Goal: Information Seeking & Learning: Learn about a topic

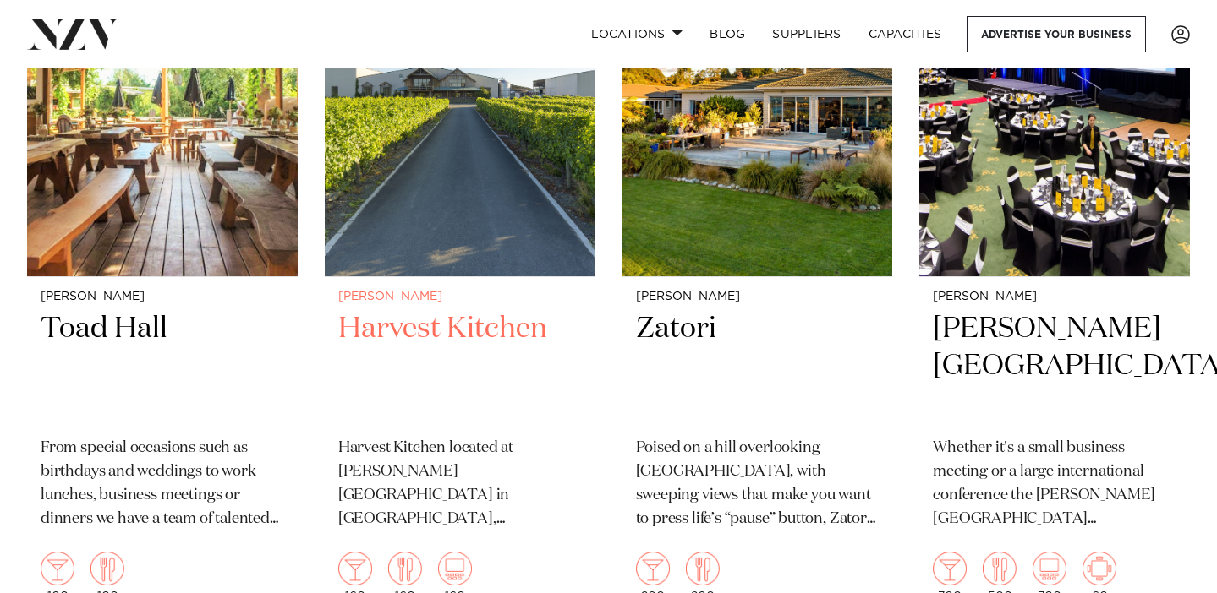
scroll to position [1518, 0]
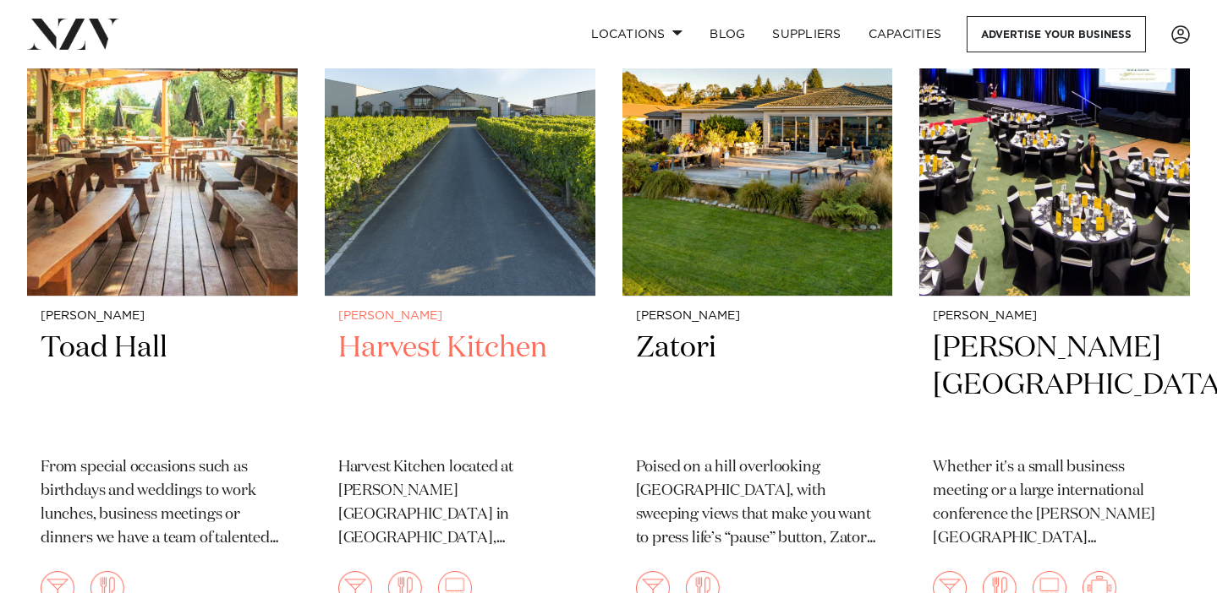
click at [444, 231] on img at bounding box center [460, 115] width 271 height 363
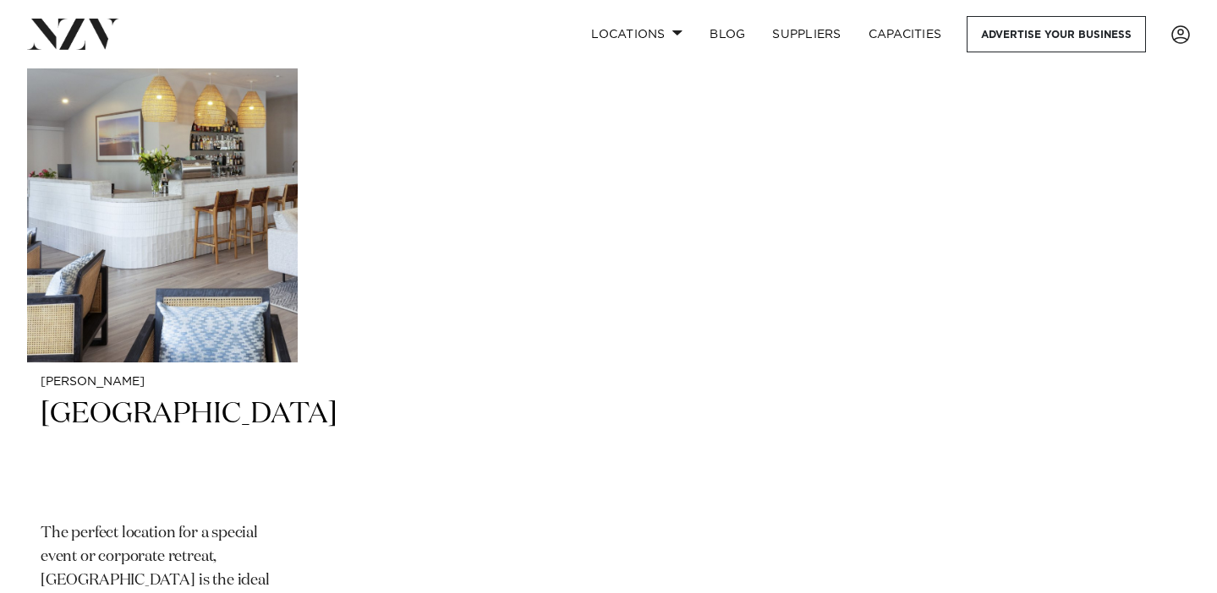
scroll to position [2169, 0]
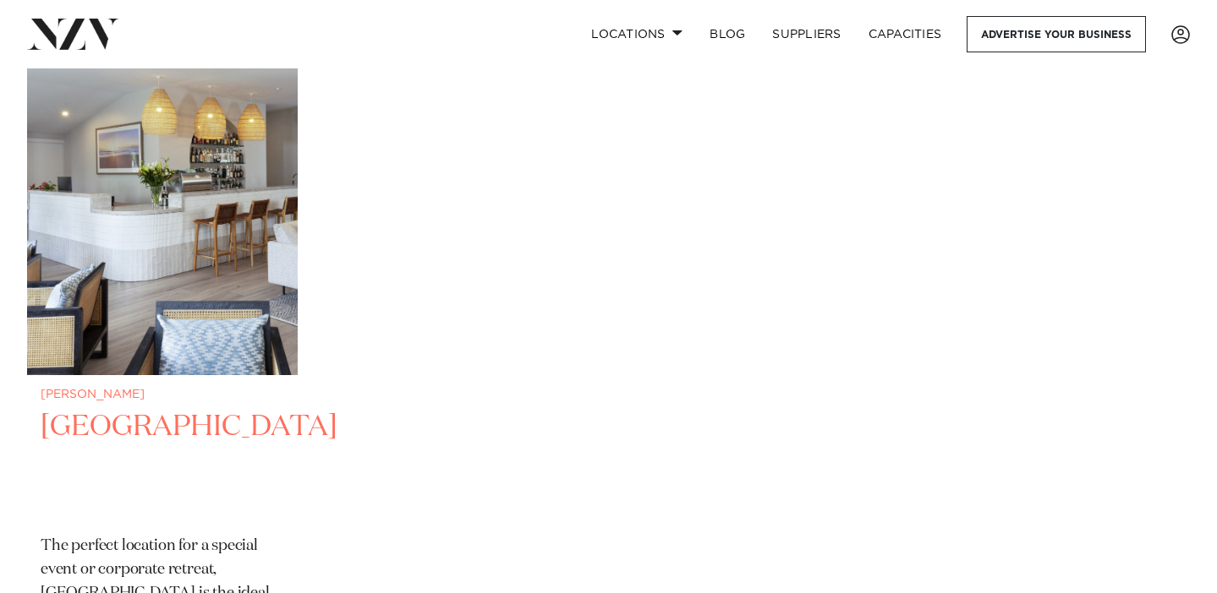
click at [182, 278] on img at bounding box center [162, 194] width 271 height 363
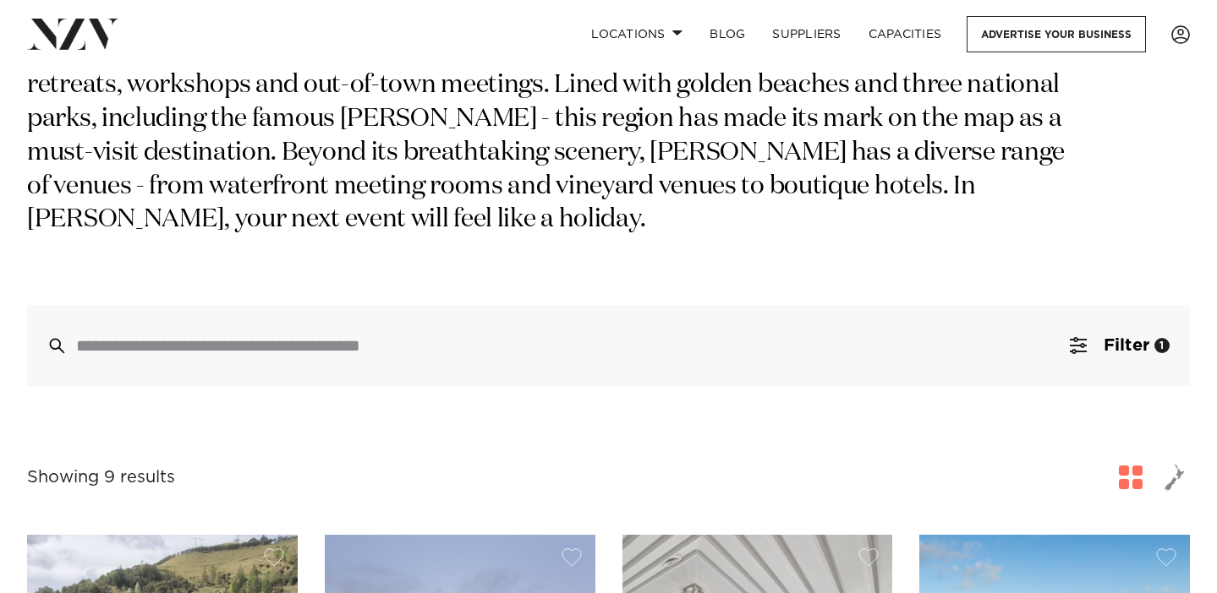
scroll to position [0, 0]
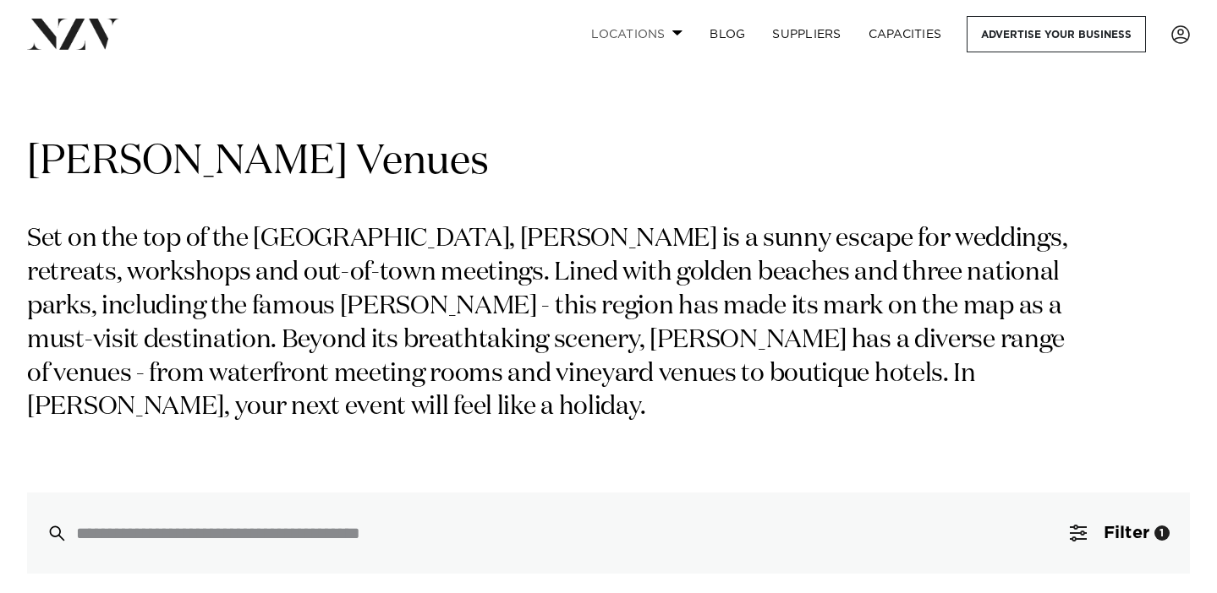
click at [603, 36] on link "Locations" at bounding box center [636, 34] width 118 height 36
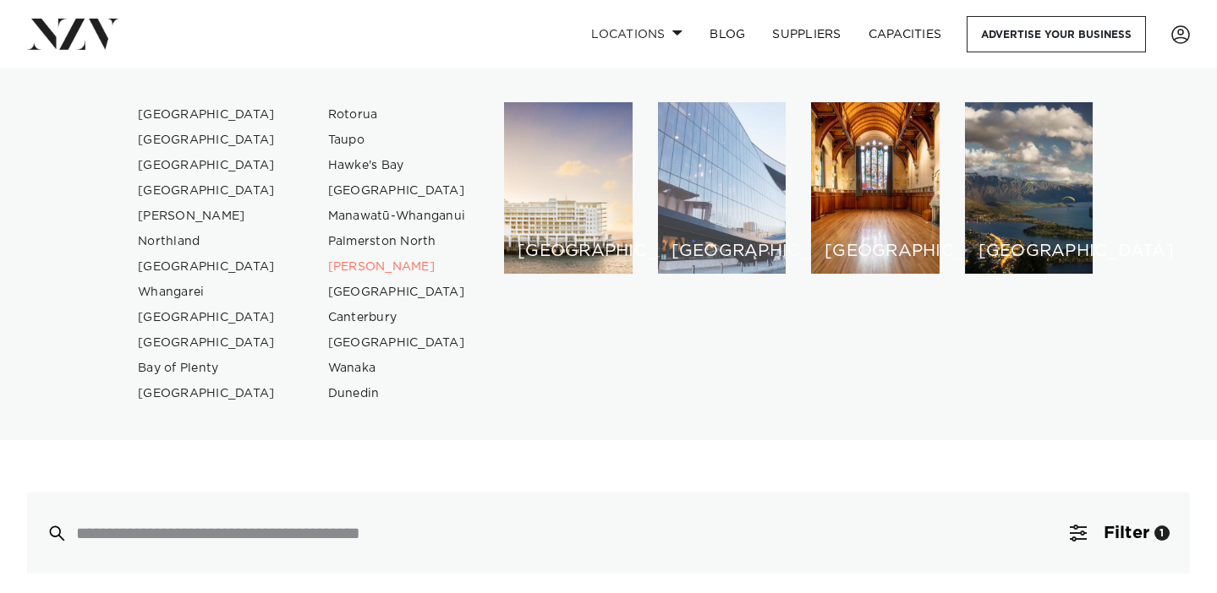
click at [671, 168] on div "[GEOGRAPHIC_DATA]" at bounding box center [722, 188] width 129 height 172
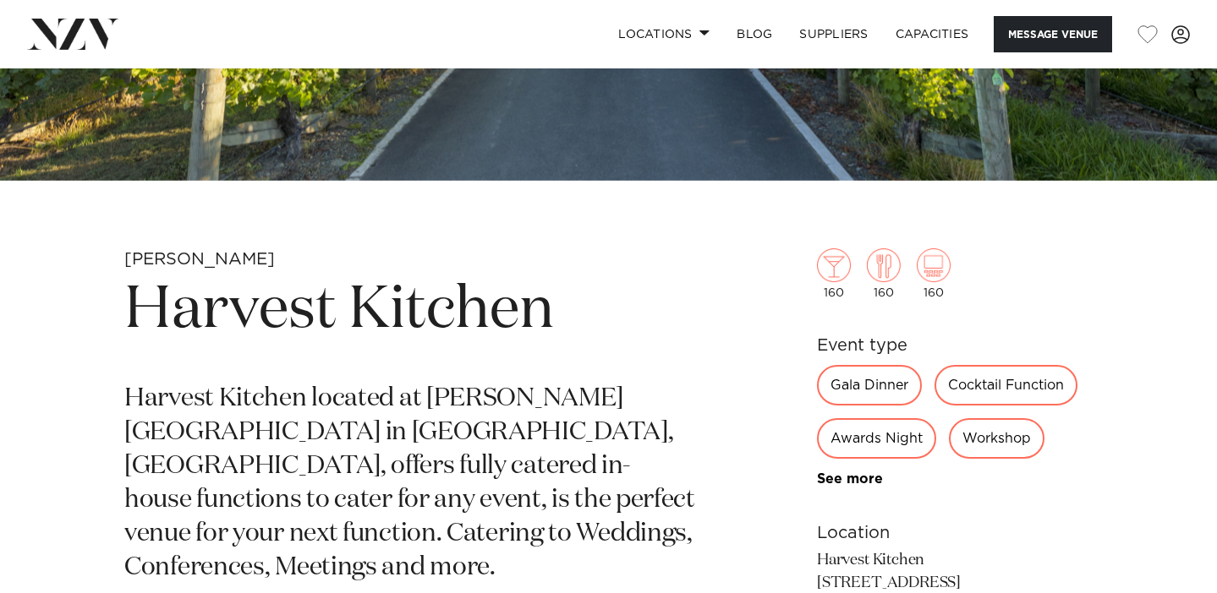
scroll to position [434, 0]
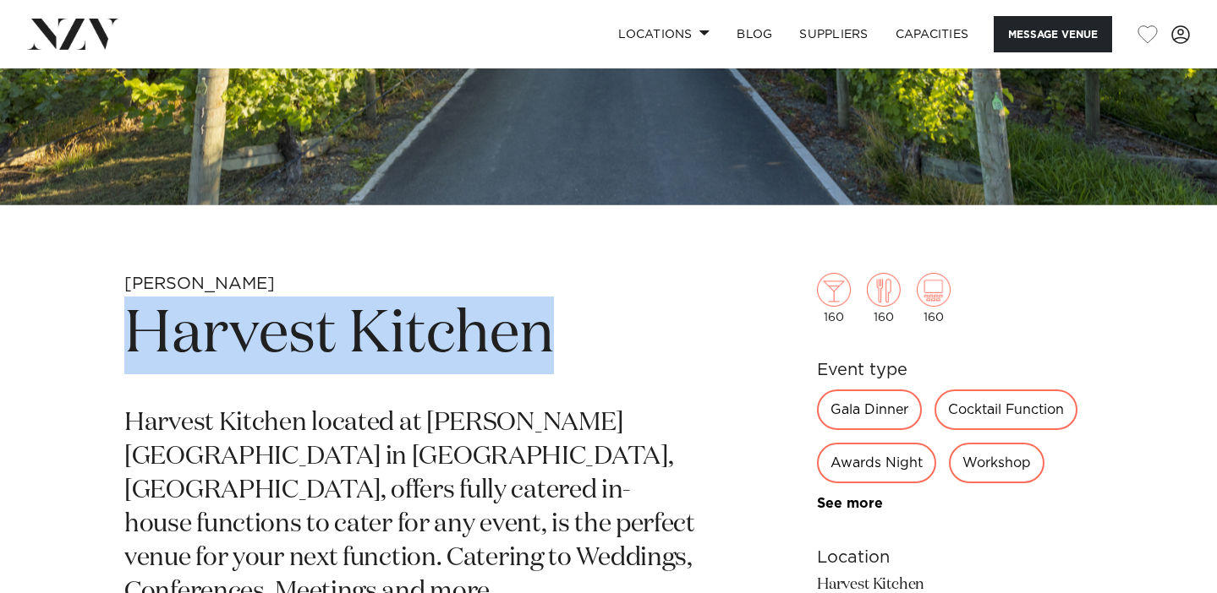
drag, startPoint x: 550, startPoint y: 341, endPoint x: 95, endPoint y: 323, distance: 455.2
click at [95, 323] on div "Nelson-Tasman Harvest Kitchen Harvest Kitchen located at Seifried Estate in App…" at bounding box center [609, 541] width 1190 height 536
copy h1 "Harvest Kitchen"
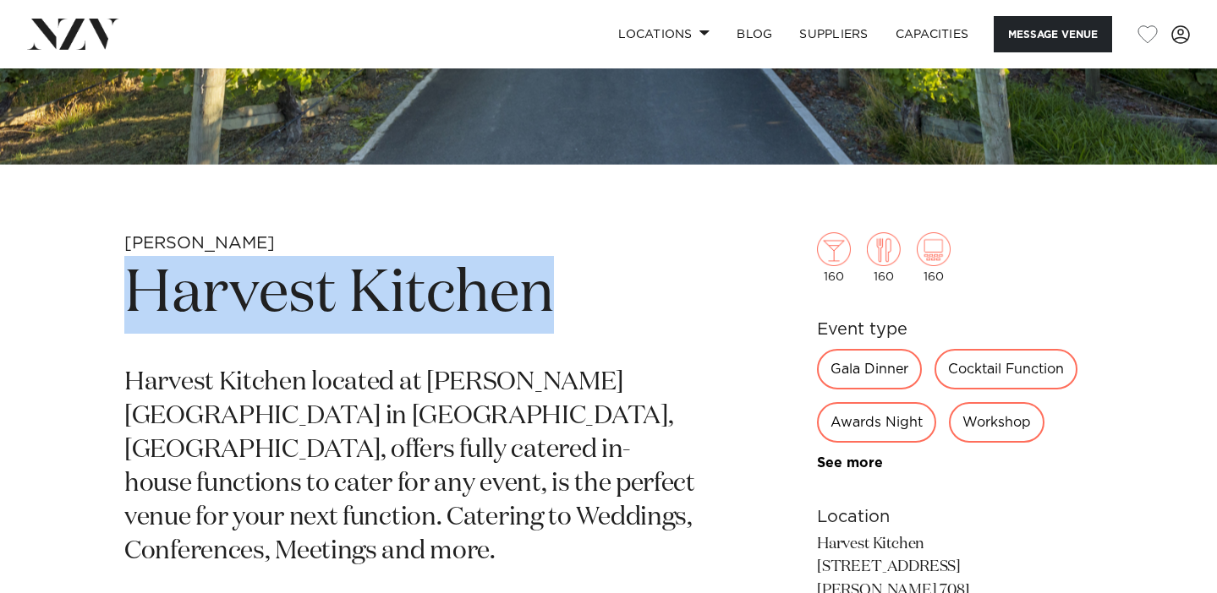
scroll to position [478, 0]
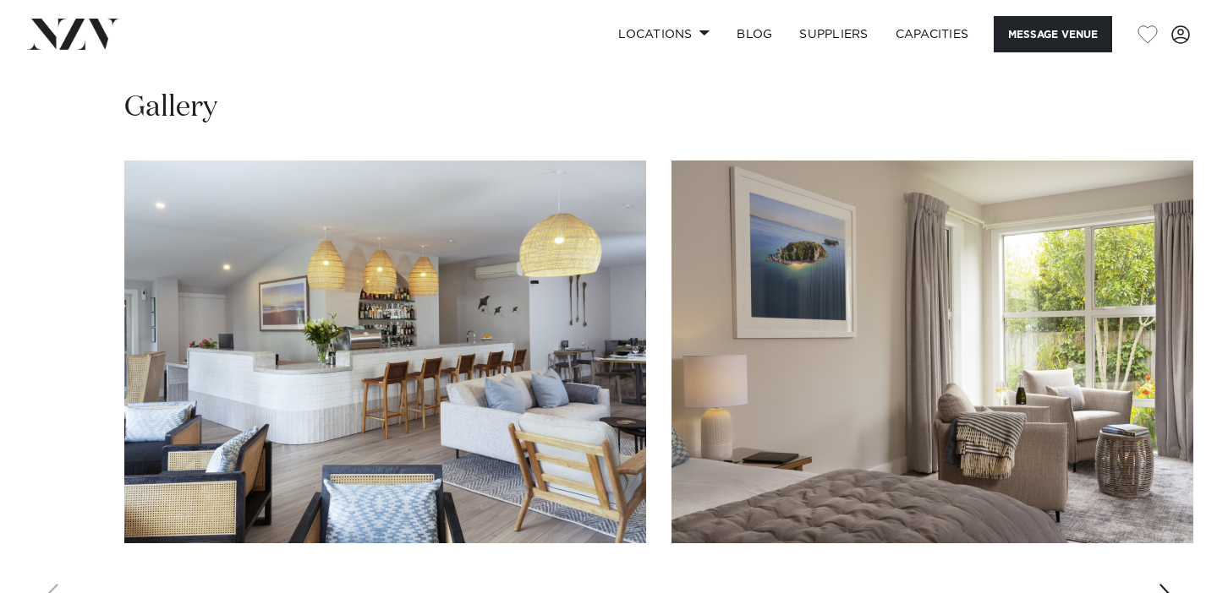
scroll to position [1275, 0]
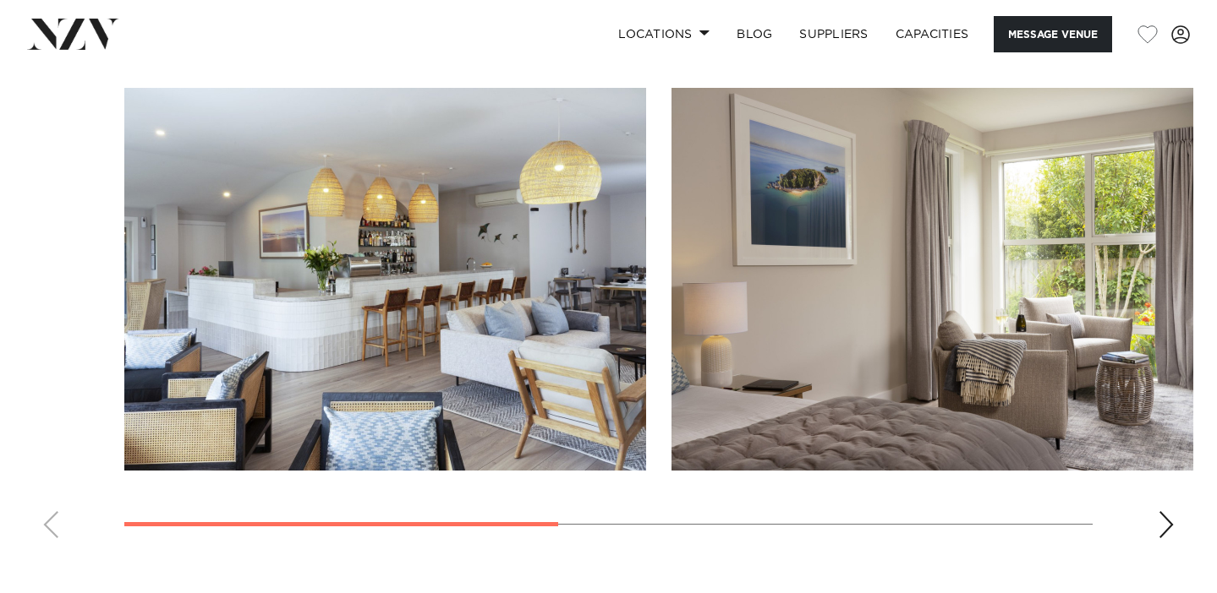
click at [1168, 514] on div "Next slide" at bounding box center [1165, 524] width 17 height 27
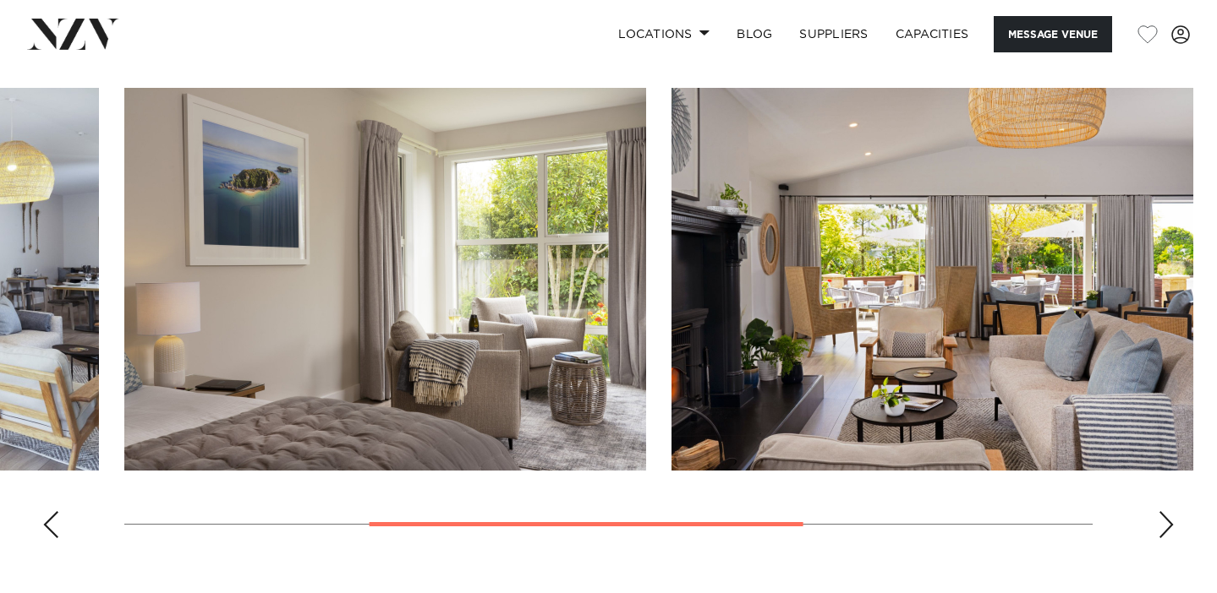
click at [1168, 514] on div "Next slide" at bounding box center [1165, 524] width 17 height 27
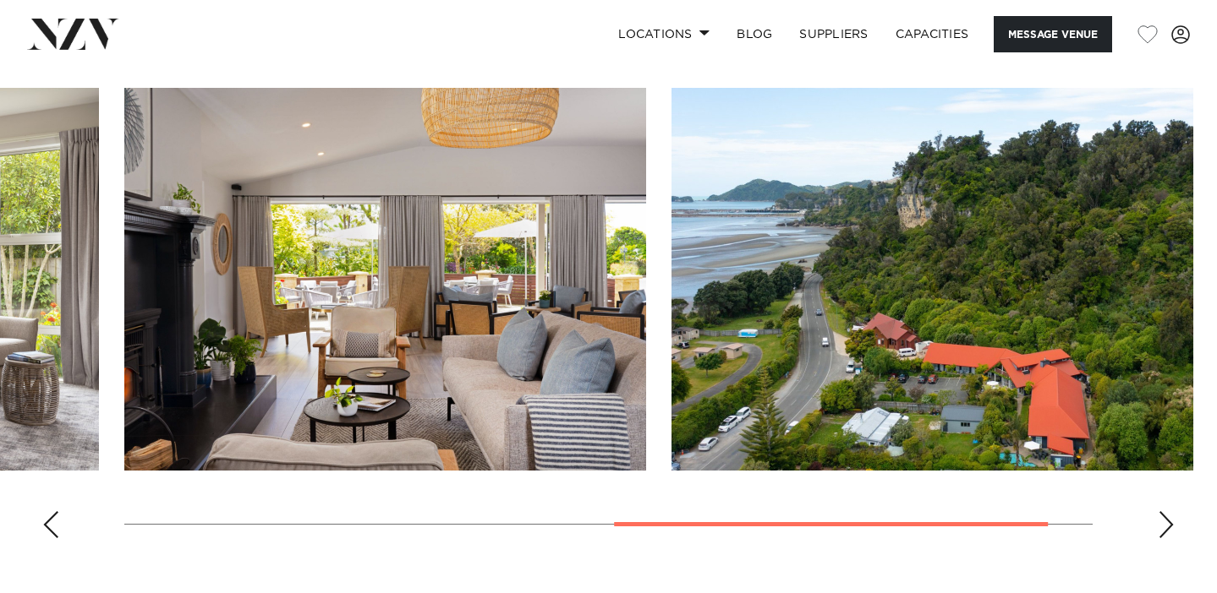
click at [1168, 514] on div "Next slide" at bounding box center [1165, 524] width 17 height 27
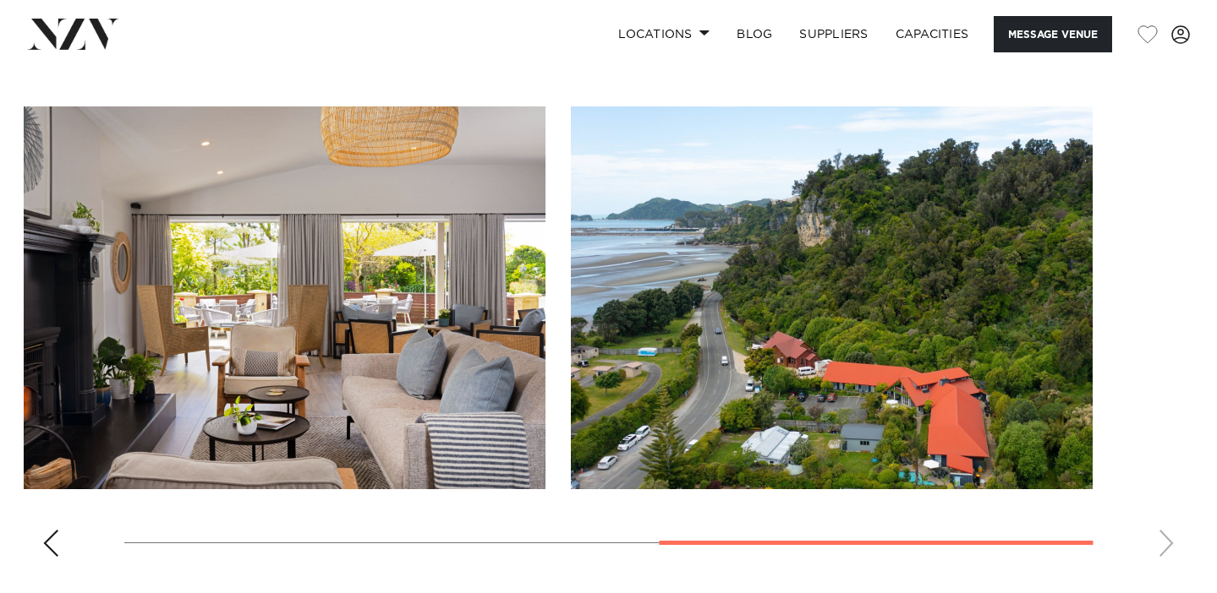
scroll to position [0, 0]
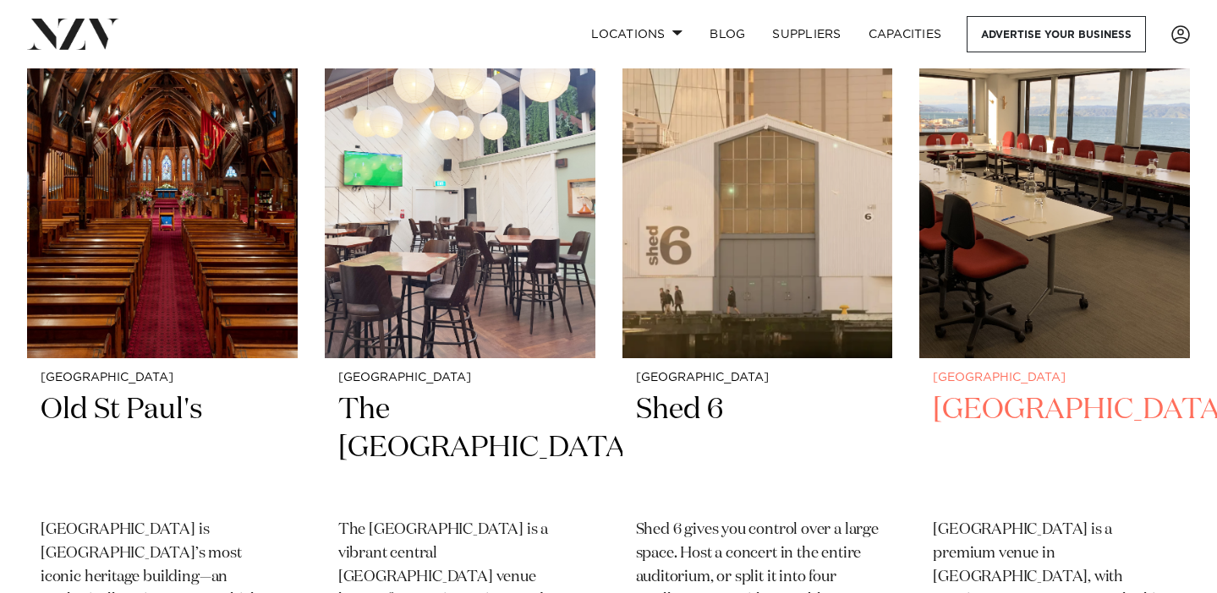
scroll to position [4373, 0]
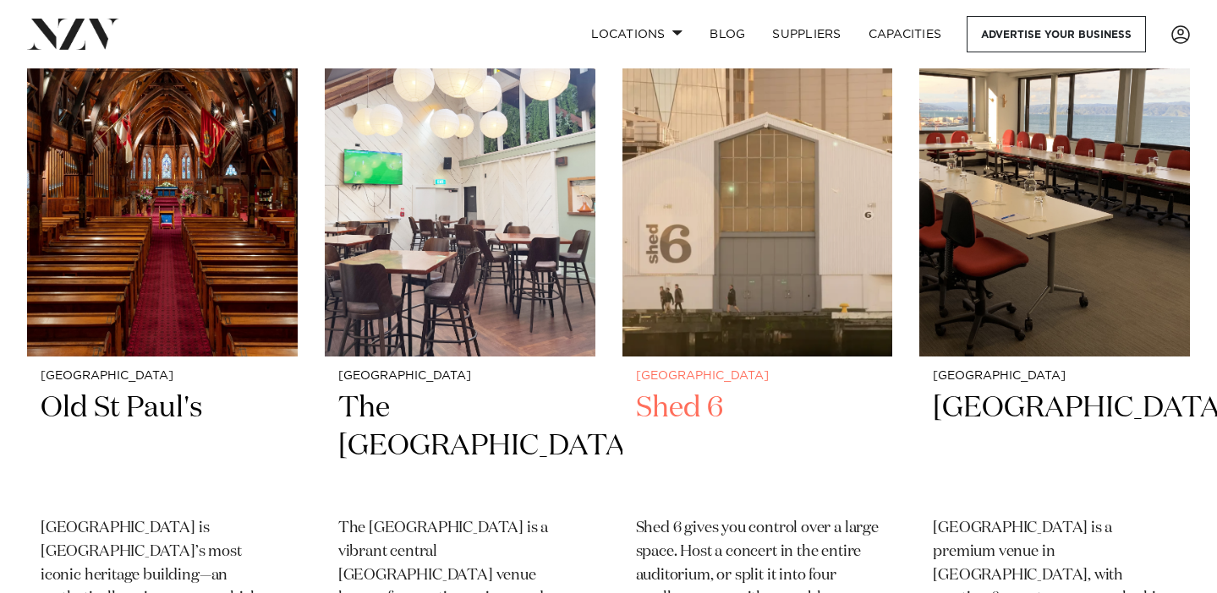
click at [765, 250] on img at bounding box center [757, 175] width 271 height 363
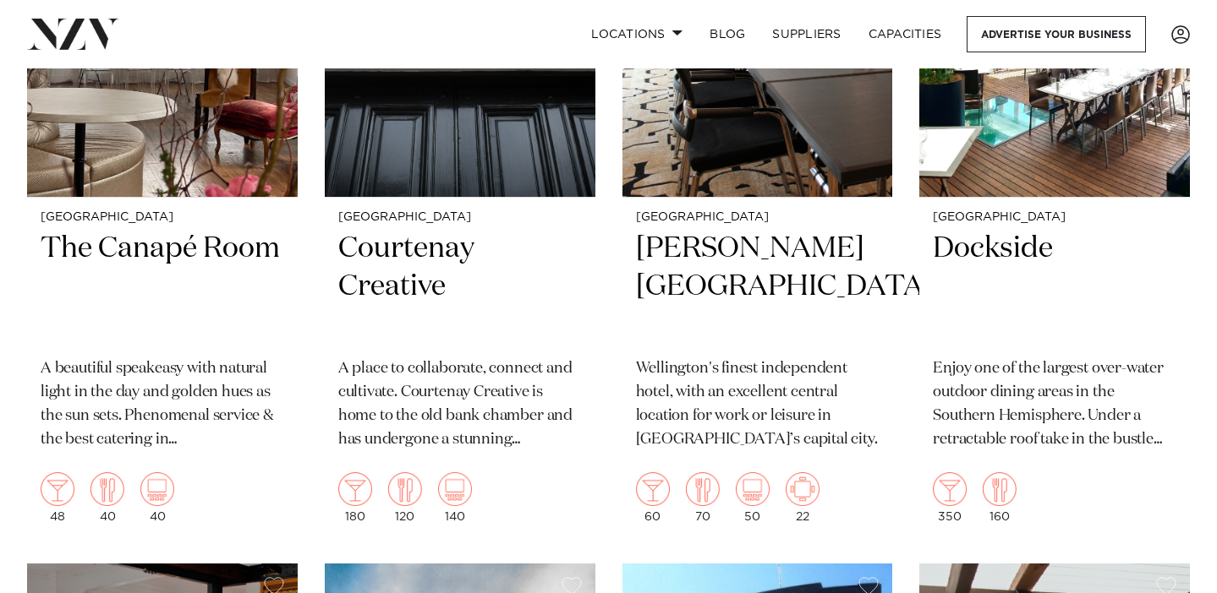
scroll to position [5261, 0]
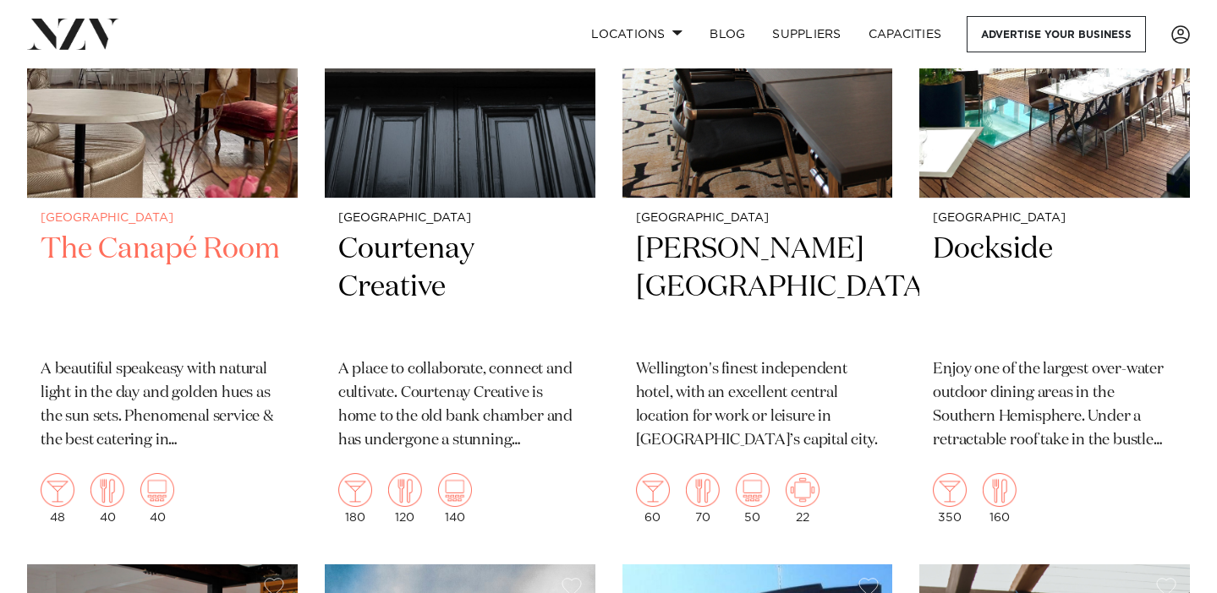
click at [202, 178] on img at bounding box center [162, 16] width 271 height 363
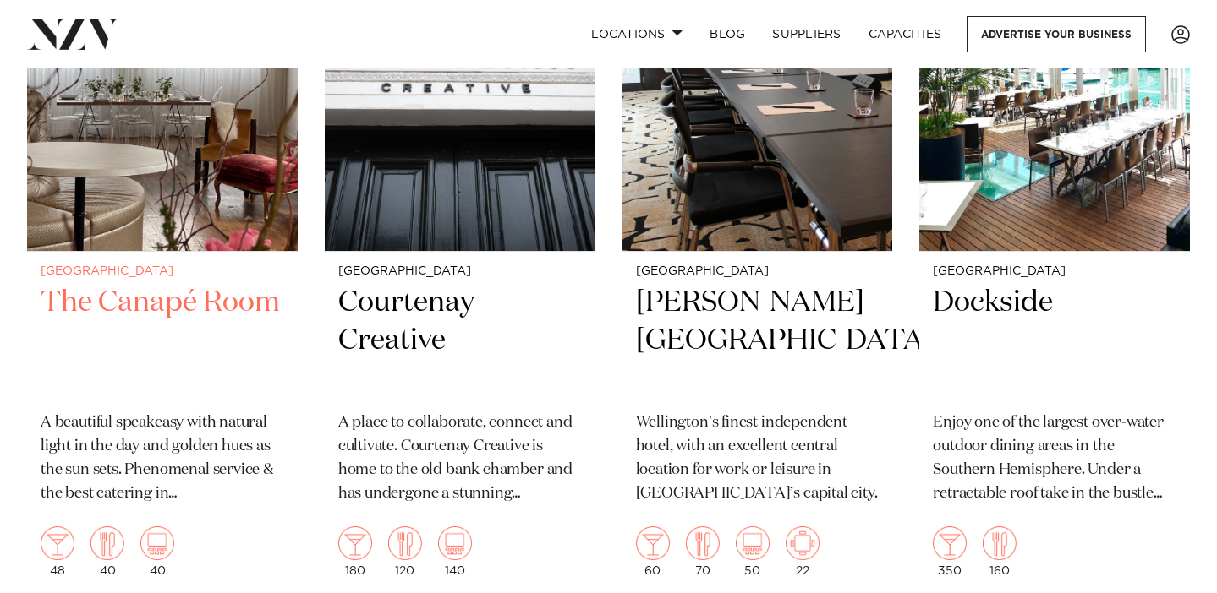
scroll to position [5207, 0]
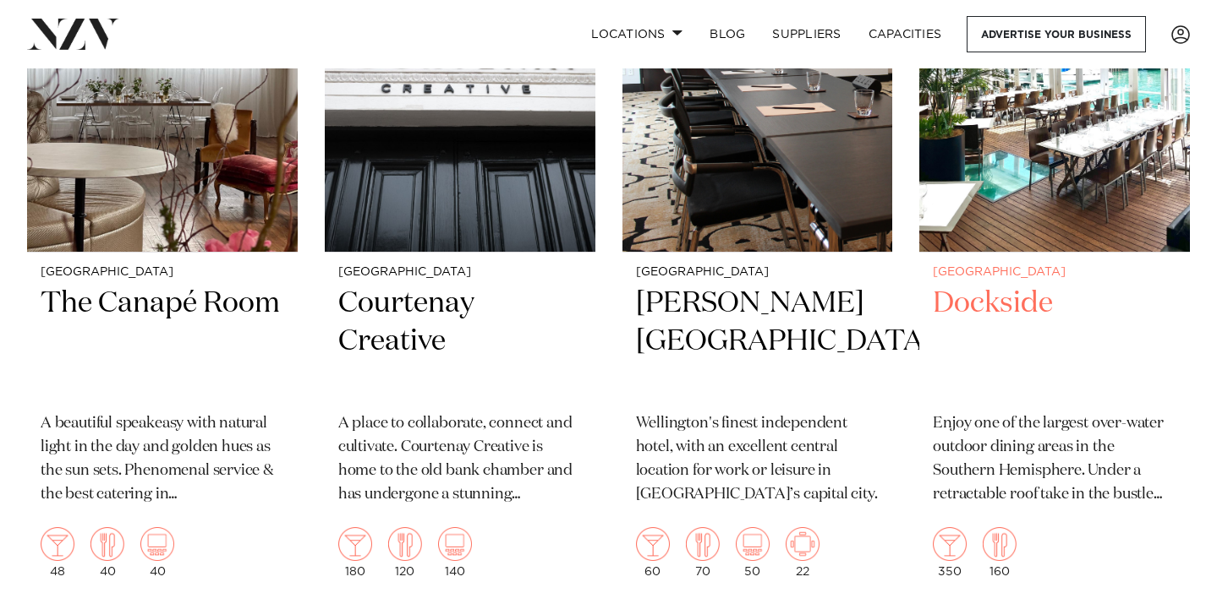
click at [1080, 167] on img at bounding box center [1054, 70] width 271 height 363
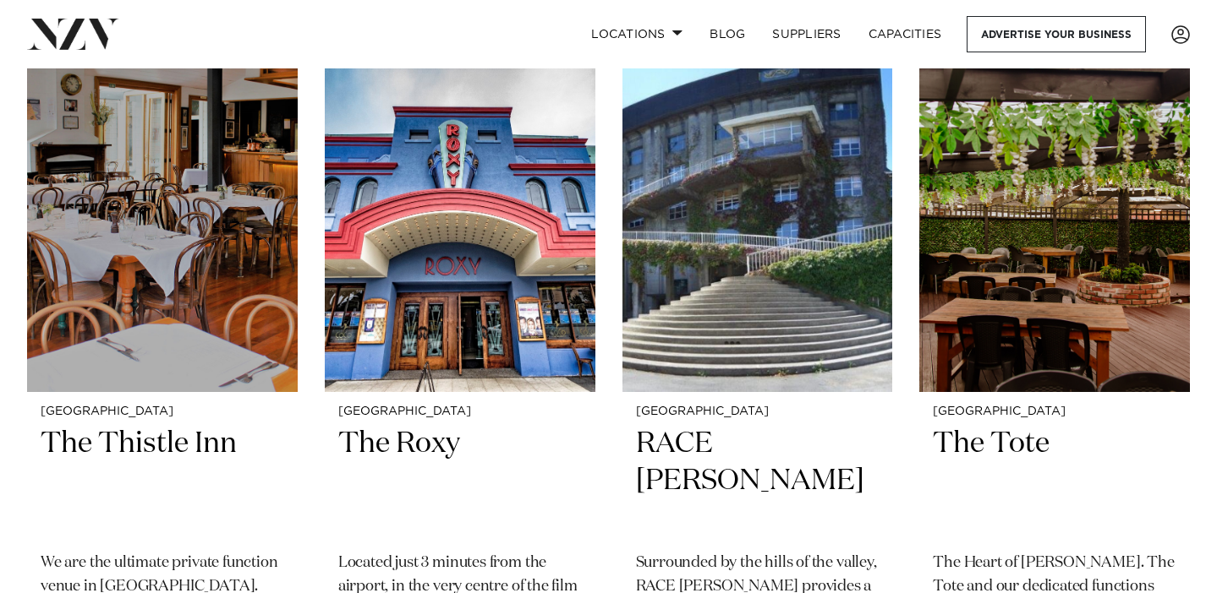
scroll to position [5797, 0]
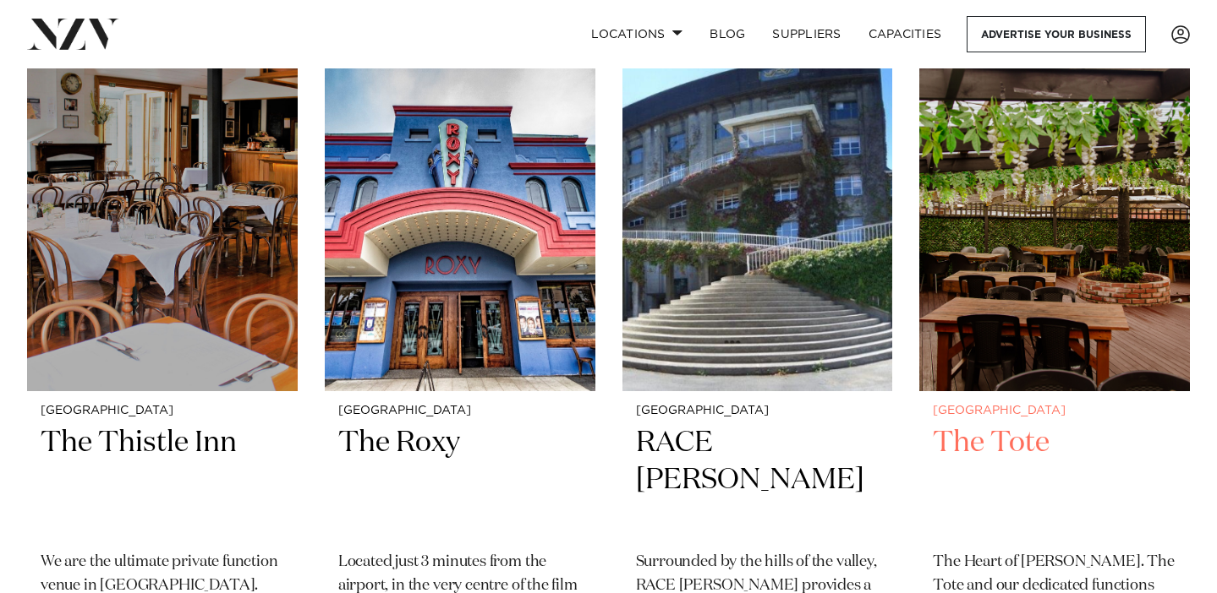
click at [1082, 342] on img at bounding box center [1054, 210] width 271 height 363
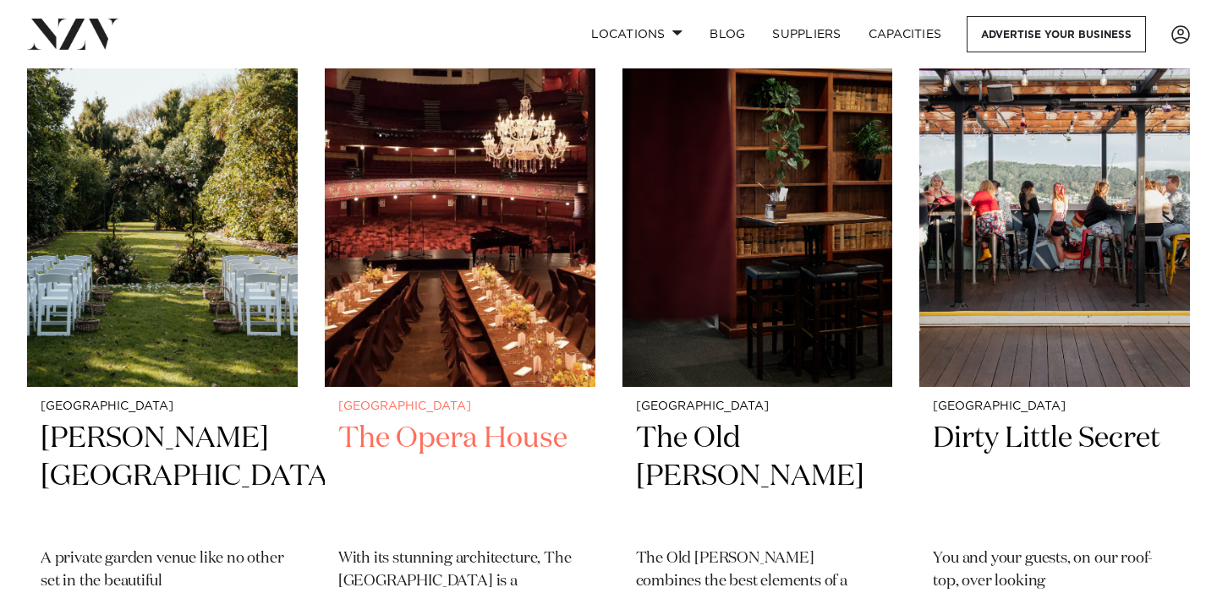
scroll to position [7256, 0]
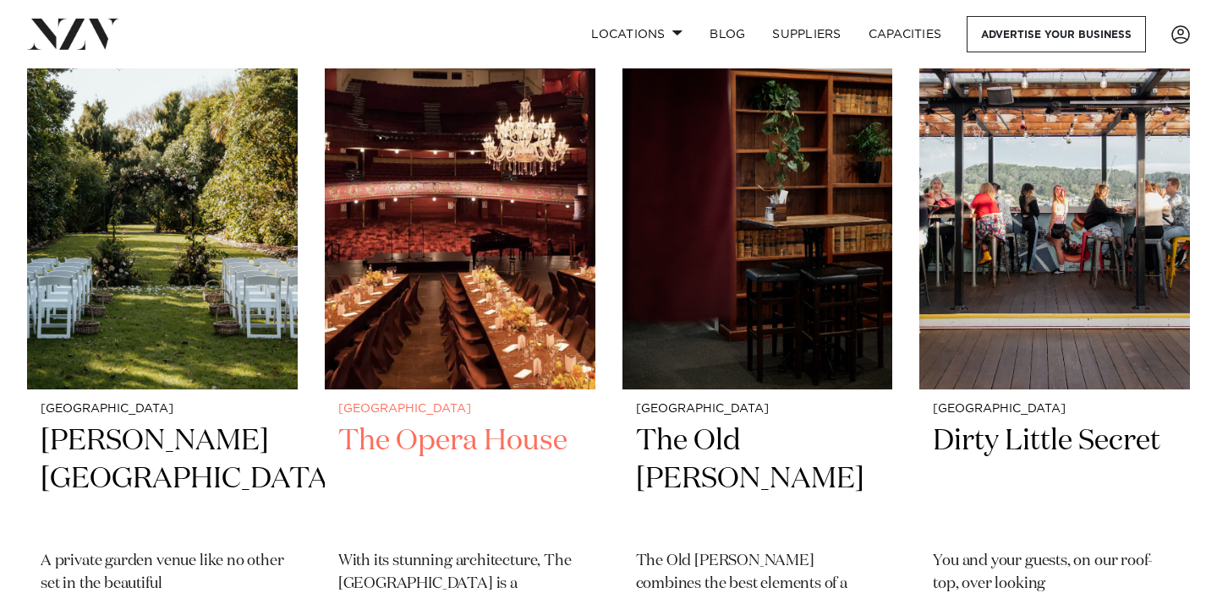
click at [495, 440] on h2 "The Opera House" at bounding box center [459, 480] width 243 height 114
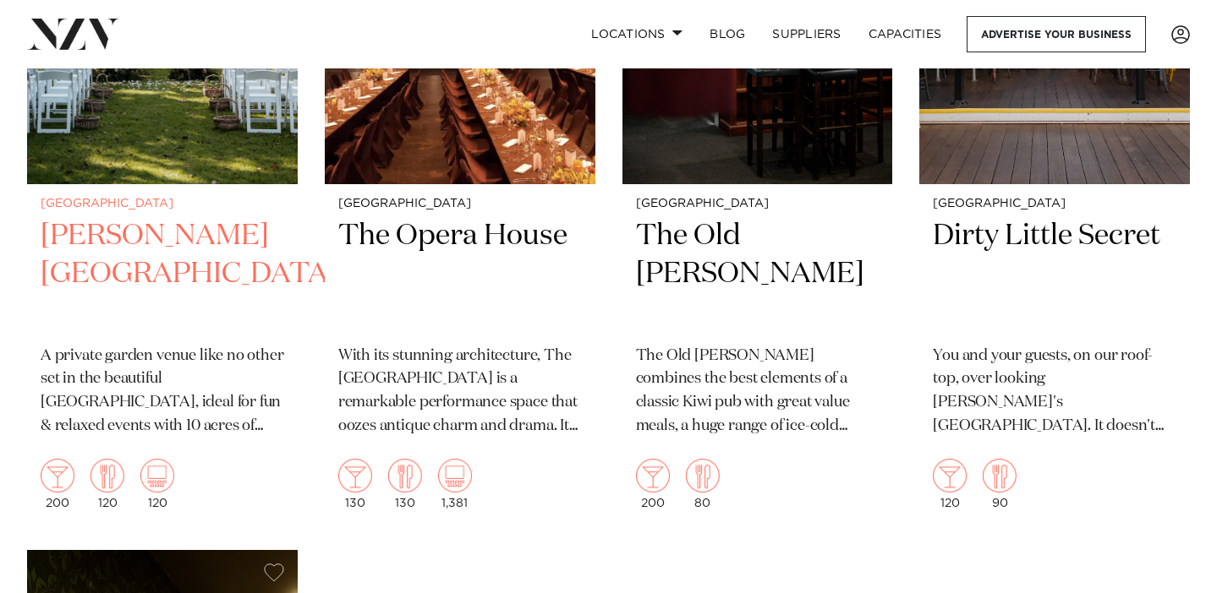
scroll to position [7461, 0]
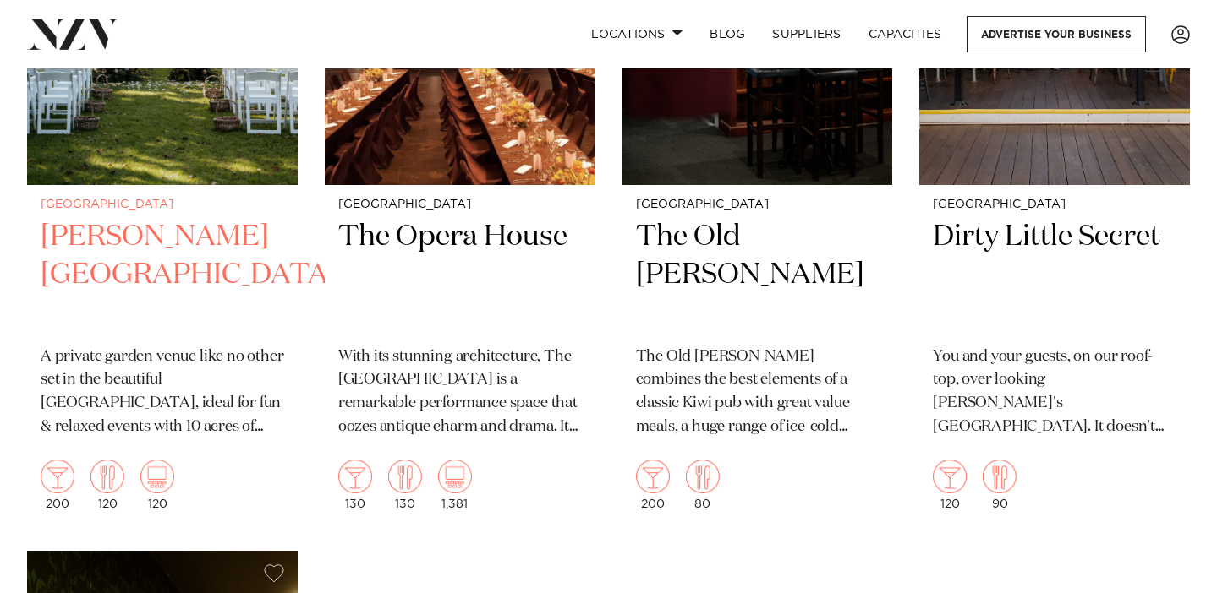
click at [107, 249] on h2 "Anam Cara Gardens" at bounding box center [162, 275] width 243 height 114
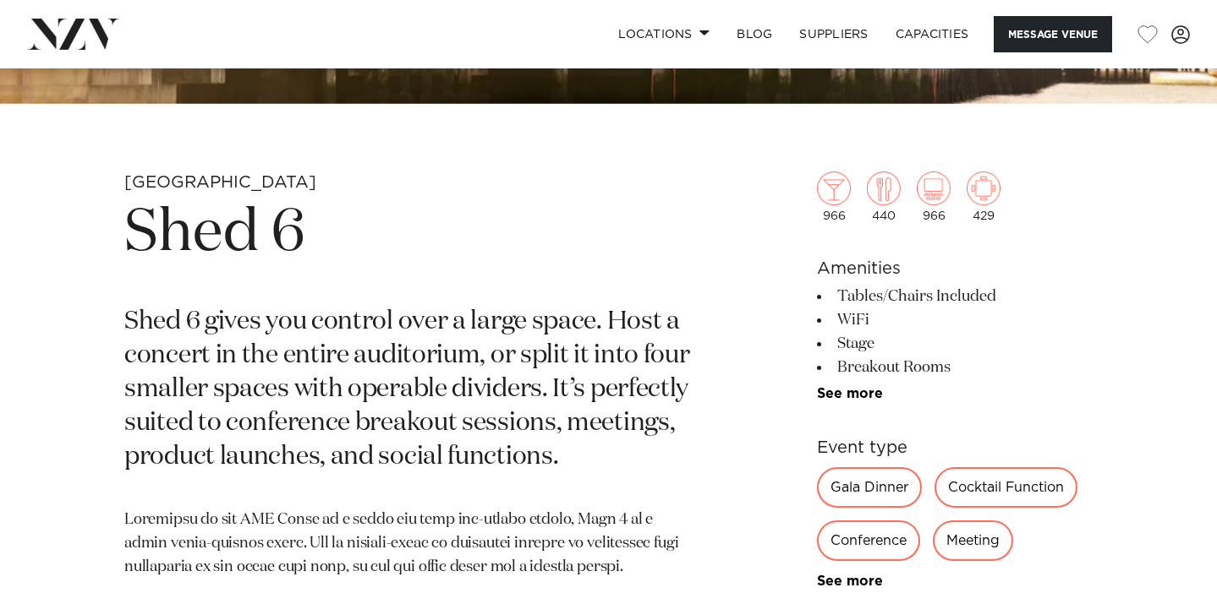
scroll to position [519, 0]
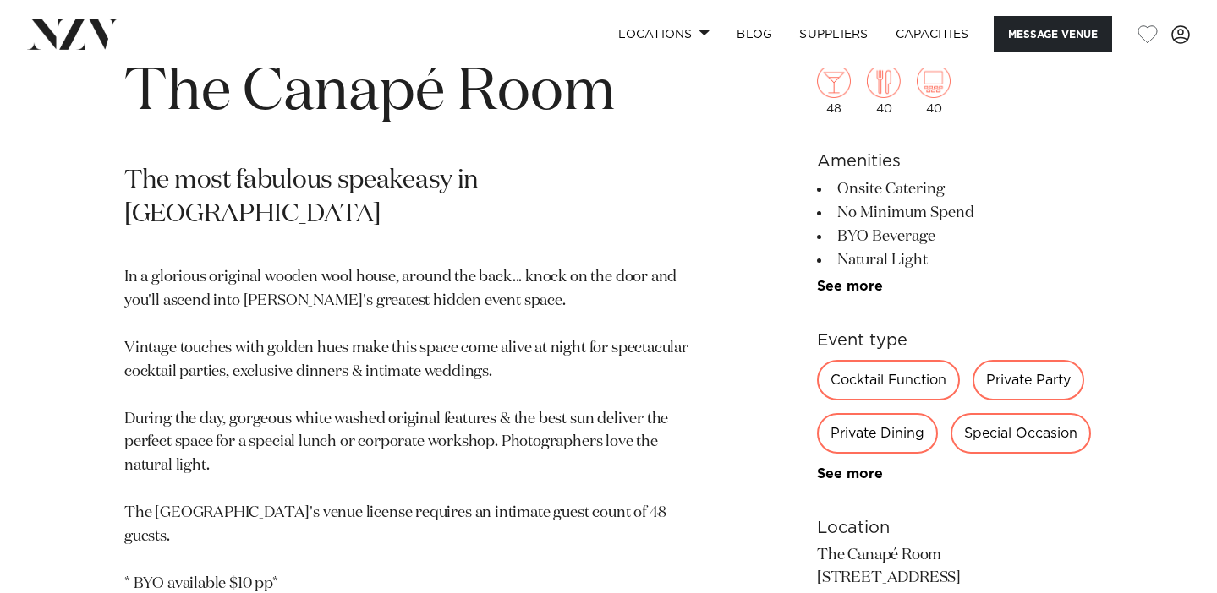
scroll to position [661, 0]
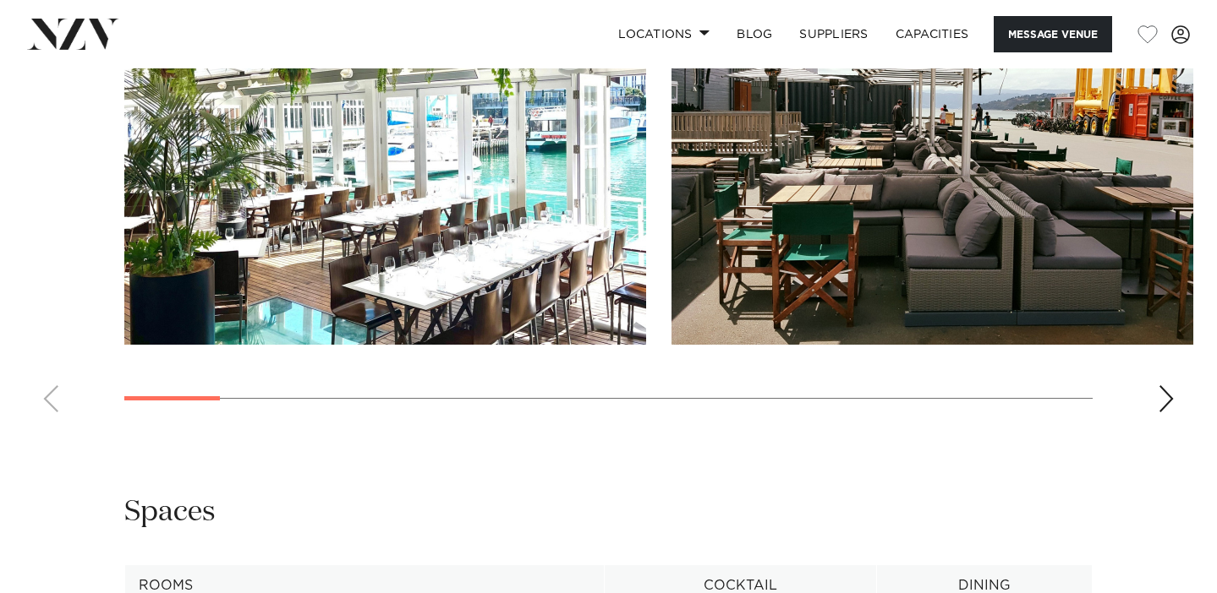
scroll to position [1655, 0]
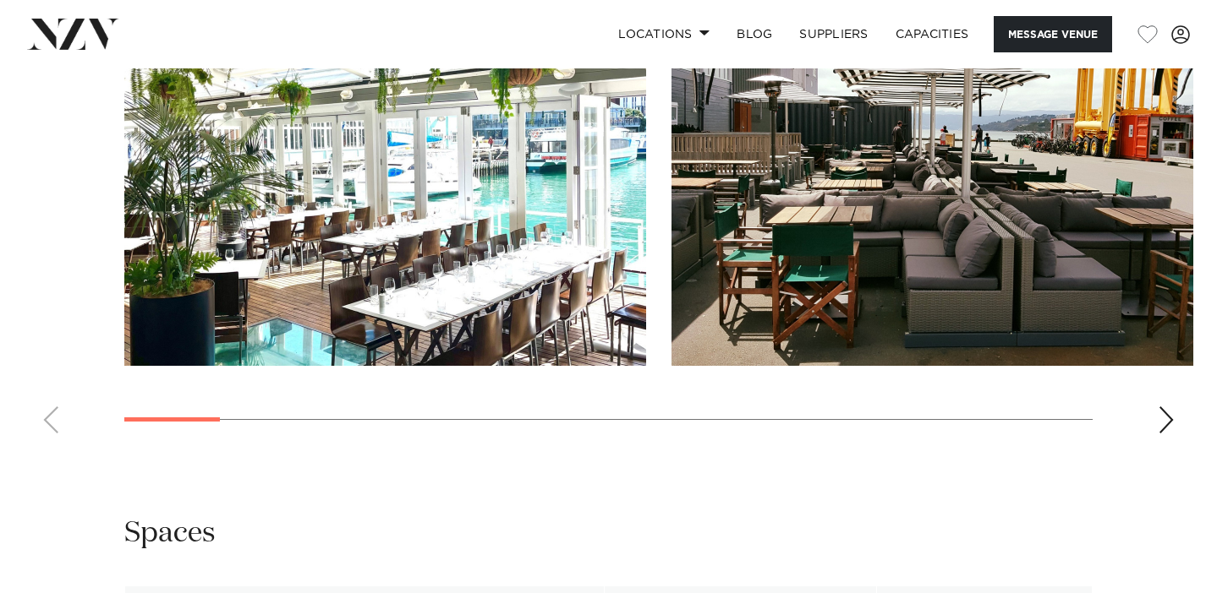
click at [1162, 419] on div "Next slide" at bounding box center [1165, 420] width 17 height 27
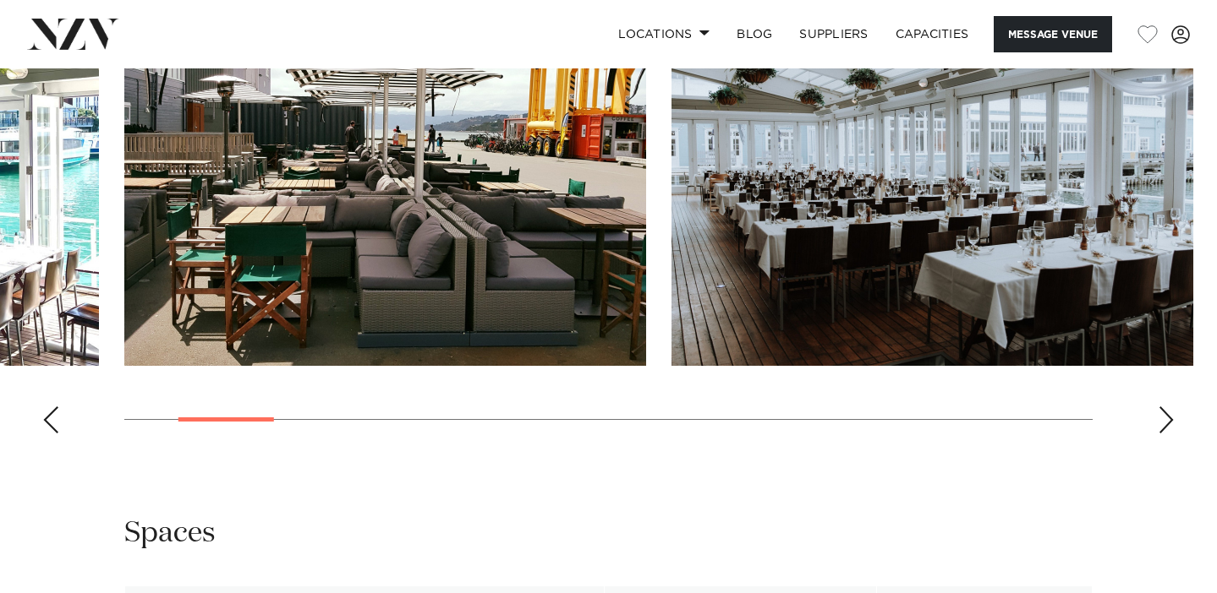
click at [1159, 421] on div "Next slide" at bounding box center [1165, 420] width 17 height 27
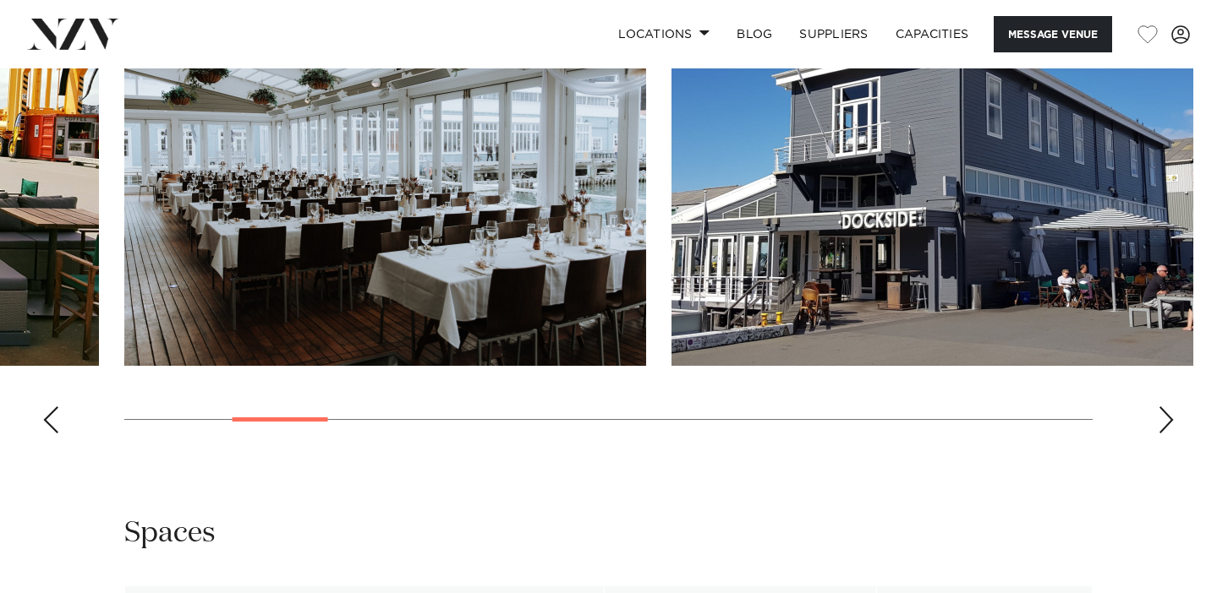
click at [1160, 421] on div "Next slide" at bounding box center [1165, 420] width 17 height 27
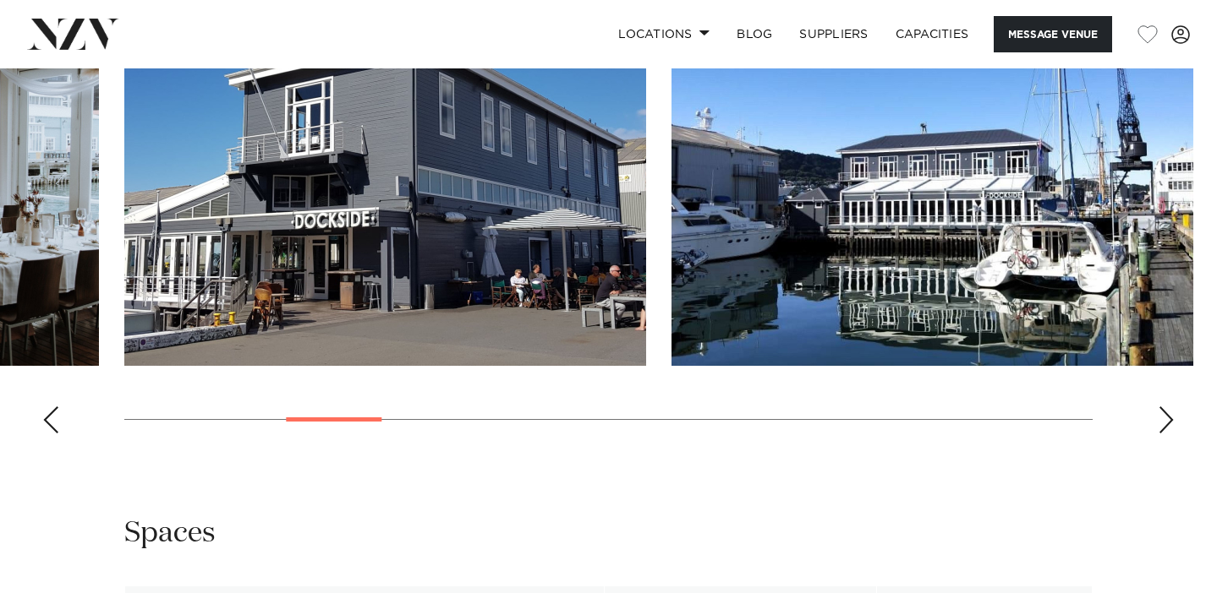
click at [1160, 421] on div "Next slide" at bounding box center [1165, 420] width 17 height 27
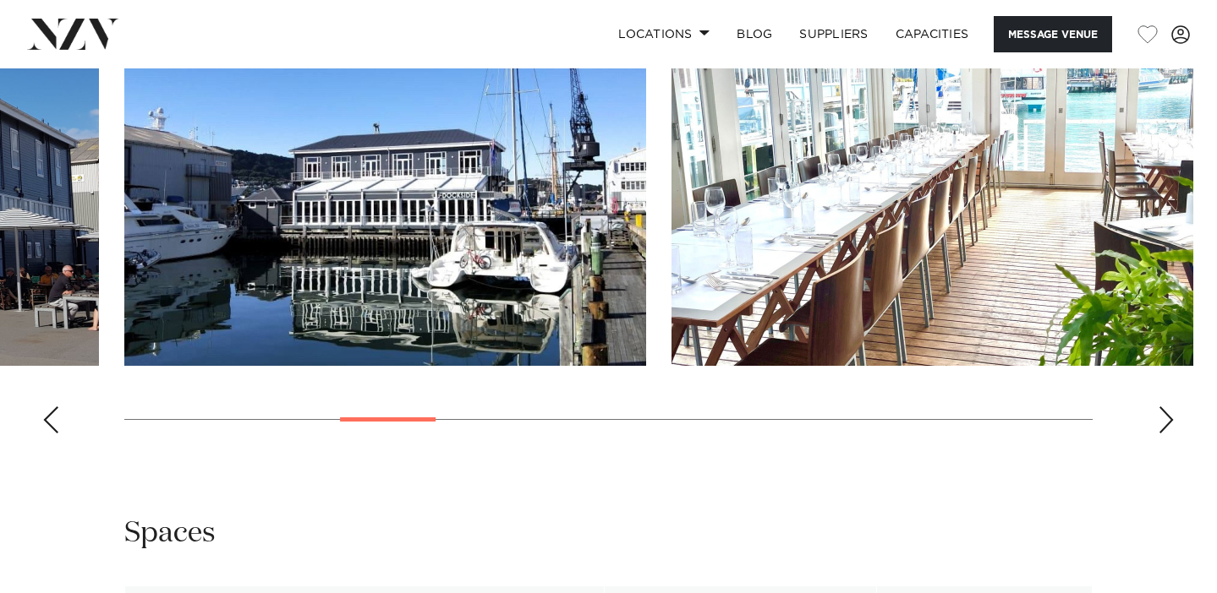
click at [1160, 421] on div "Next slide" at bounding box center [1165, 420] width 17 height 27
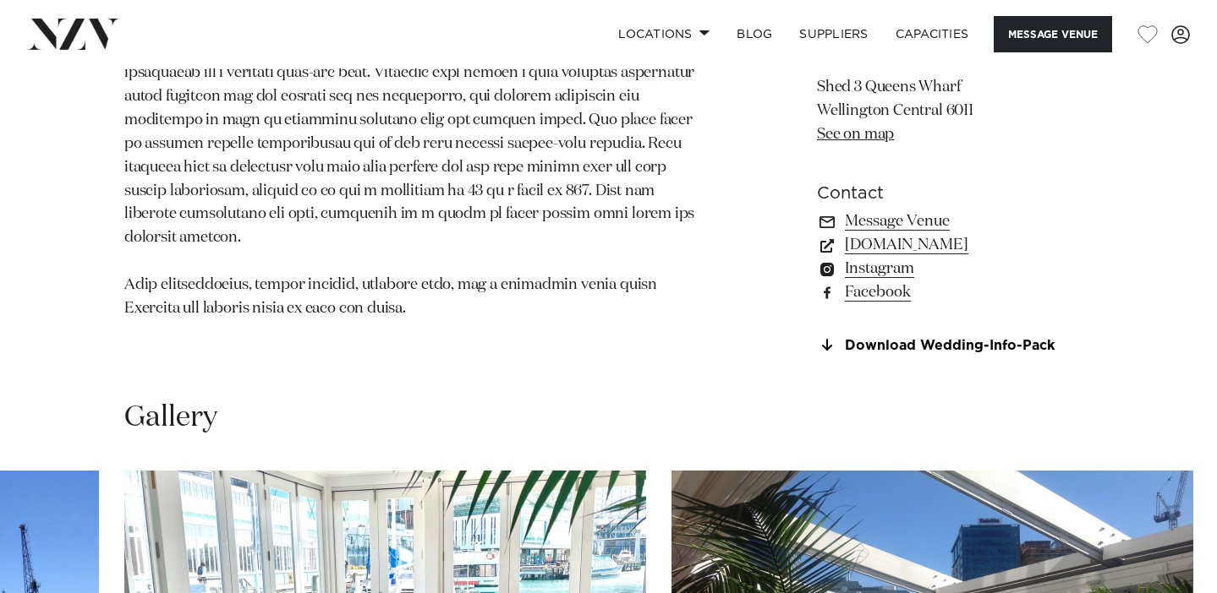
scroll to position [1070, 0]
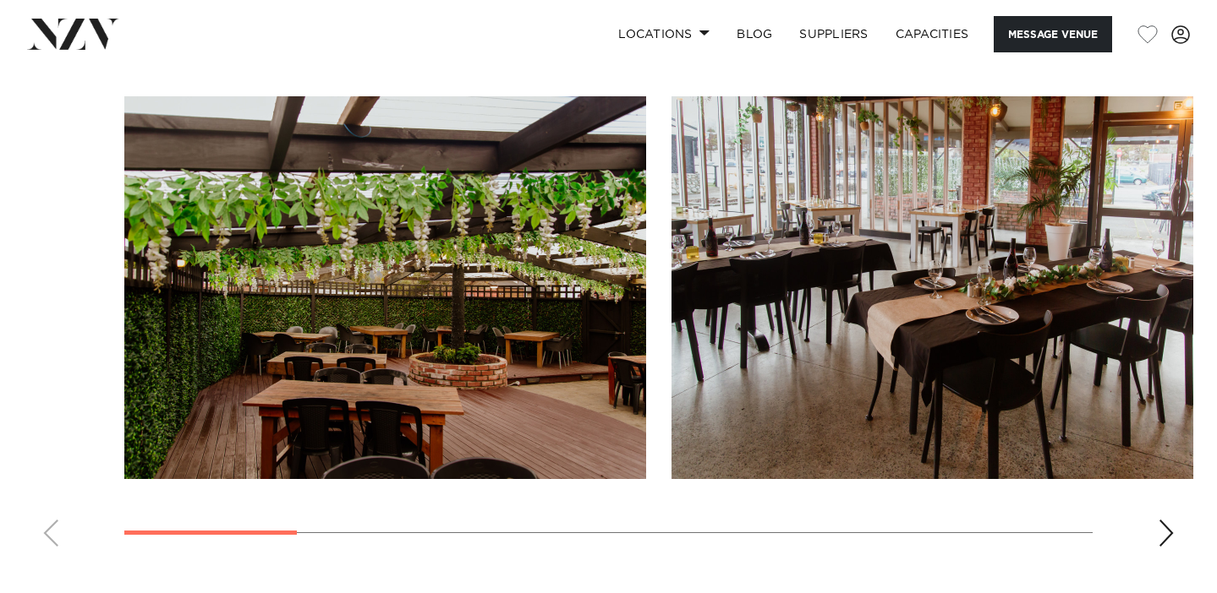
scroll to position [1490, 0]
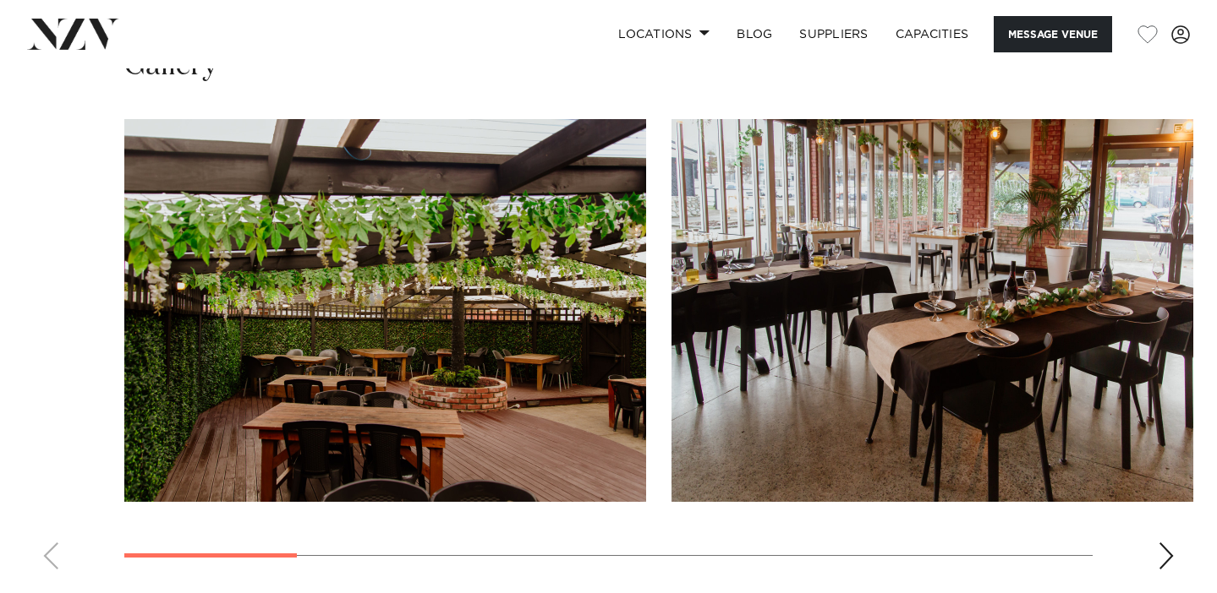
click at [1160, 543] on div "Next slide" at bounding box center [1165, 556] width 17 height 27
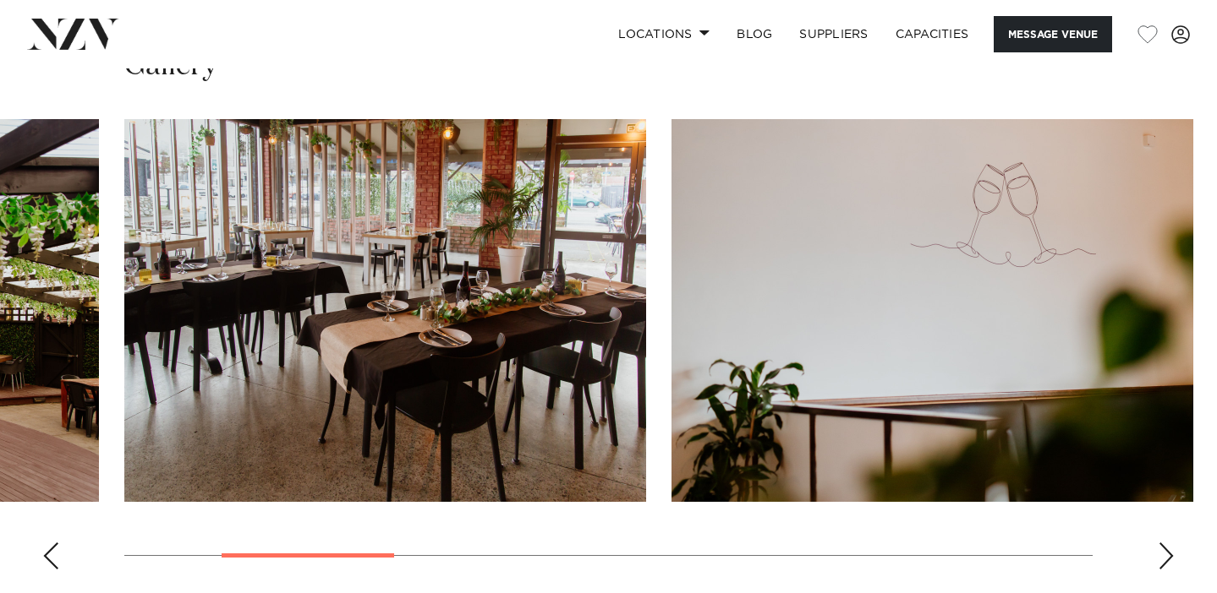
click at [1153, 531] on swiper-container at bounding box center [608, 351] width 1217 height 464
click at [1169, 543] on div "Next slide" at bounding box center [1165, 556] width 17 height 27
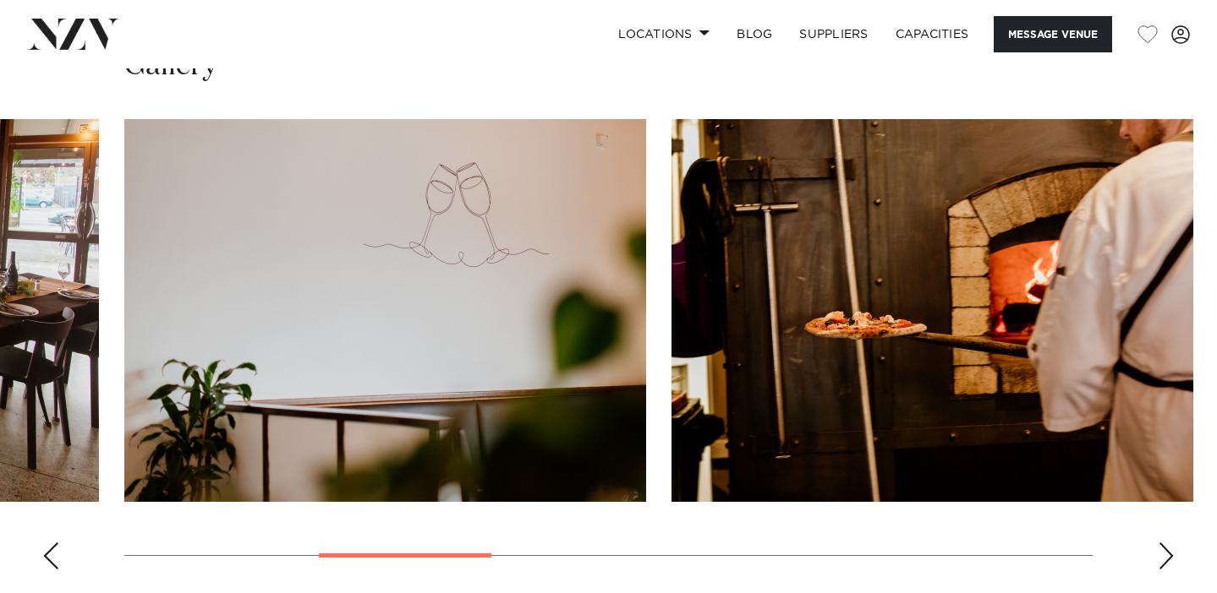
click at [1169, 543] on div "Next slide" at bounding box center [1165, 556] width 17 height 27
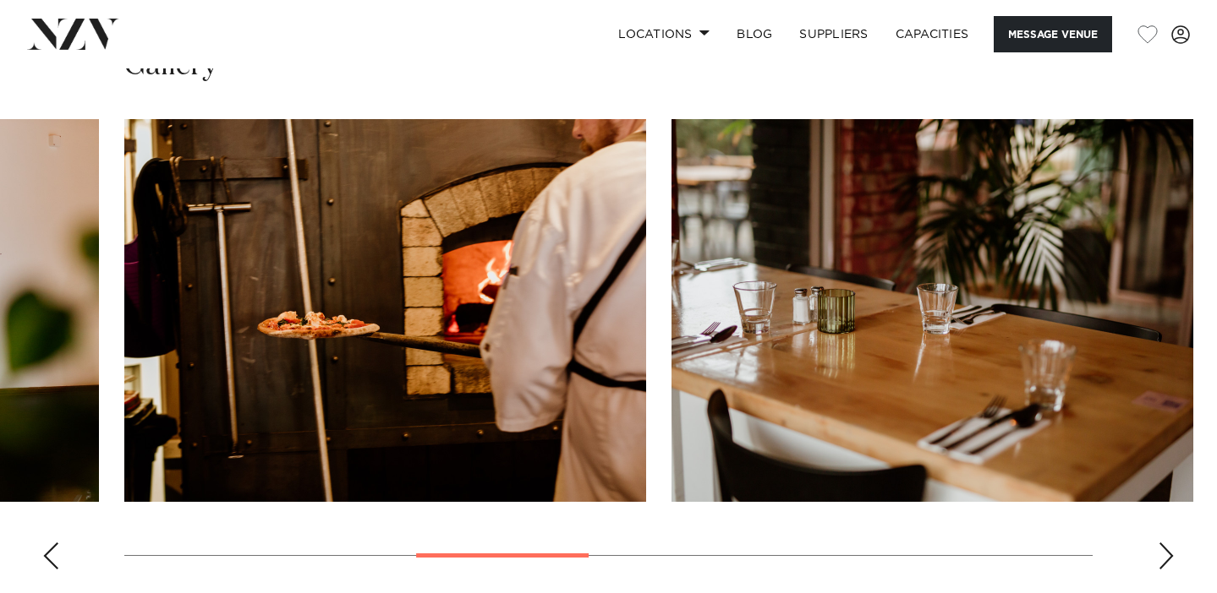
click at [1169, 543] on div "Next slide" at bounding box center [1165, 556] width 17 height 27
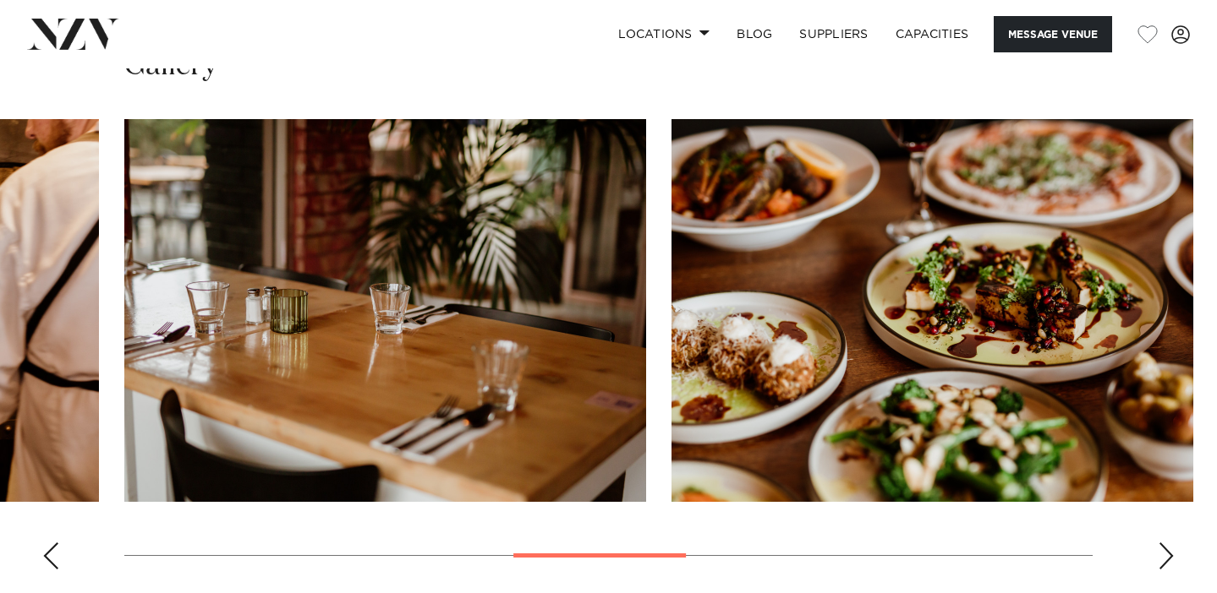
click at [1169, 543] on div "Next slide" at bounding box center [1165, 556] width 17 height 27
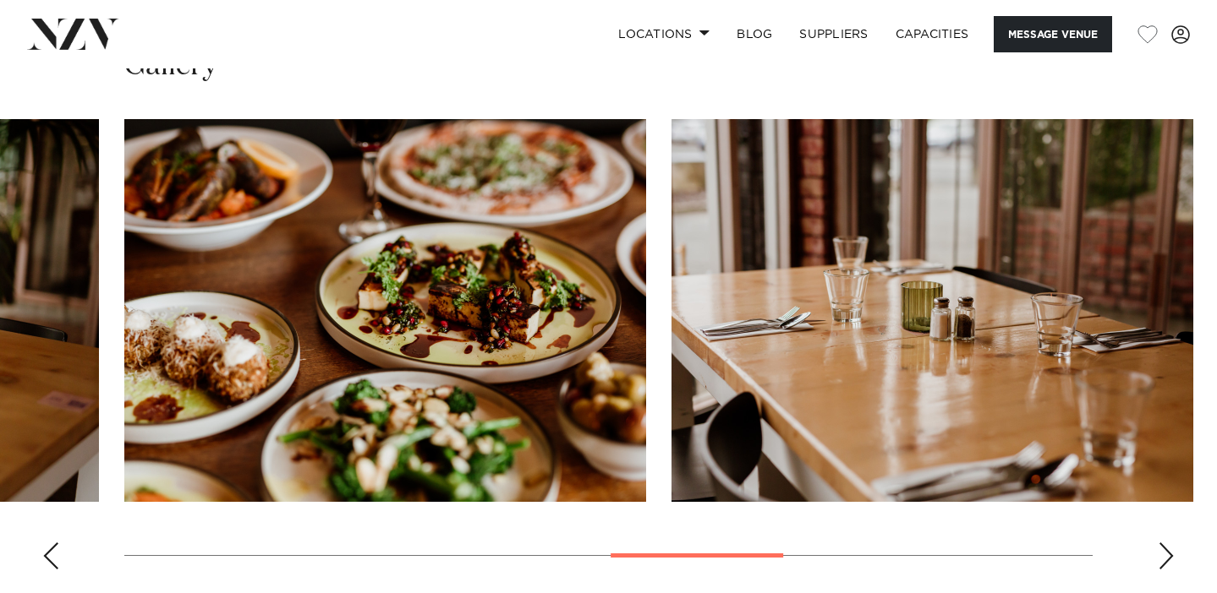
click at [1169, 543] on div "Next slide" at bounding box center [1165, 556] width 17 height 27
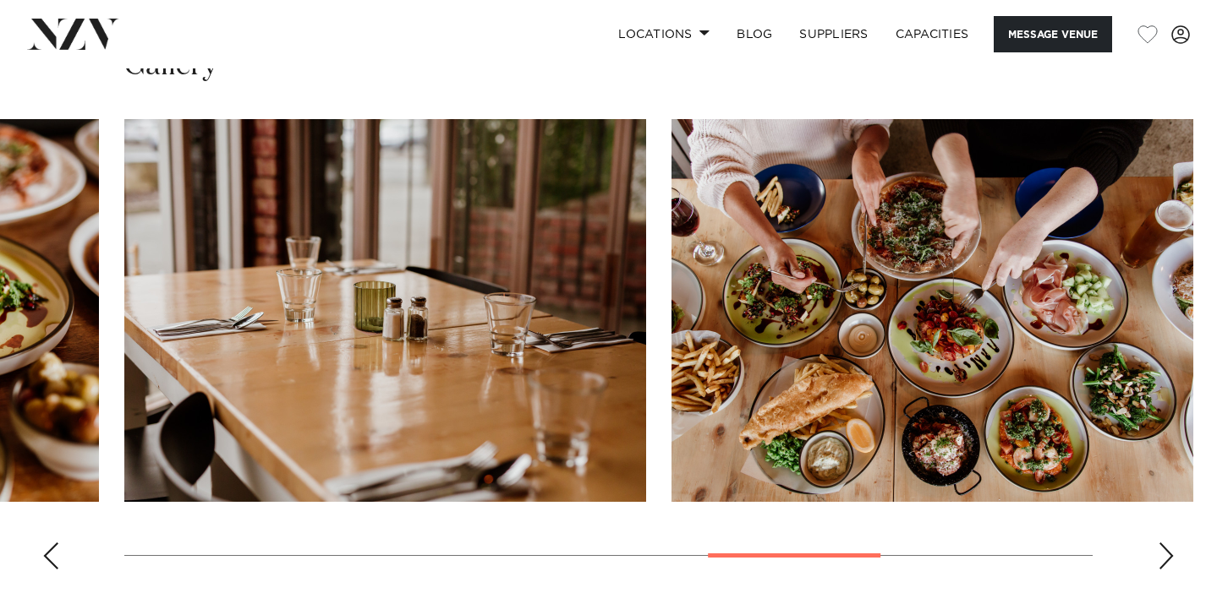
click at [1169, 543] on div "Next slide" at bounding box center [1165, 556] width 17 height 27
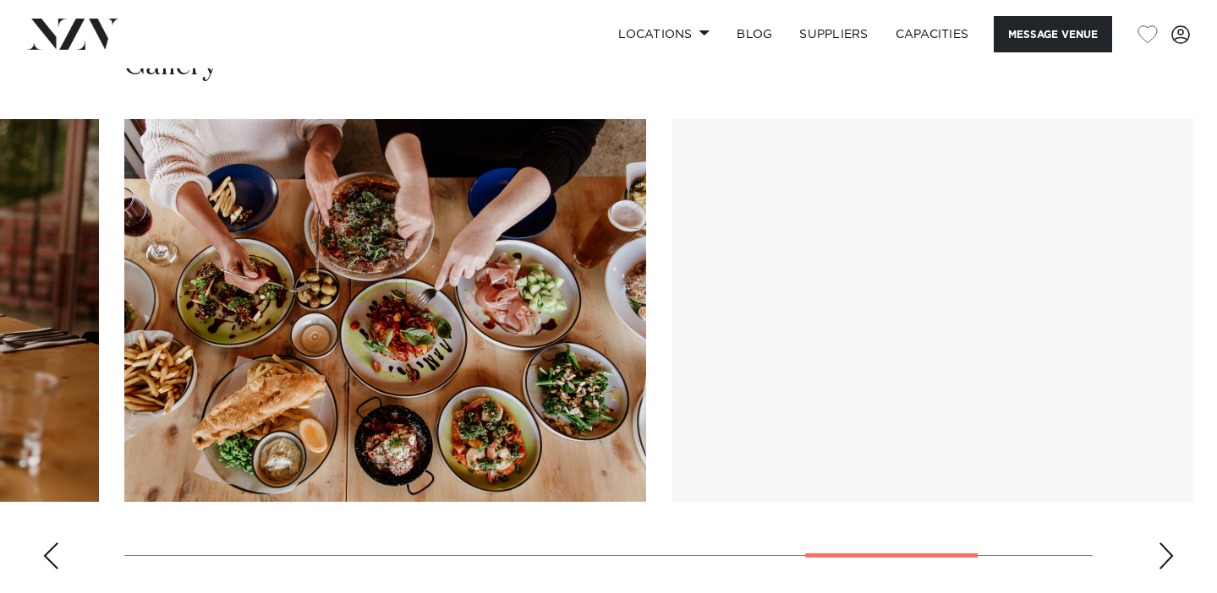
click at [1169, 543] on div "Next slide" at bounding box center [1165, 556] width 17 height 27
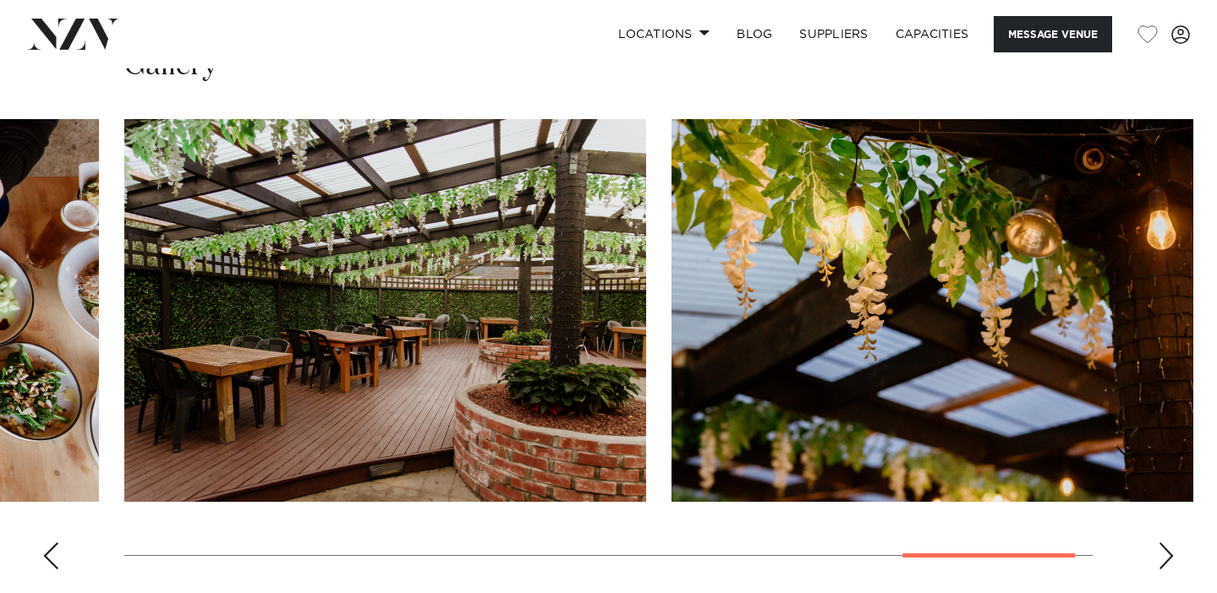
click at [1168, 543] on div "Next slide" at bounding box center [1165, 556] width 17 height 27
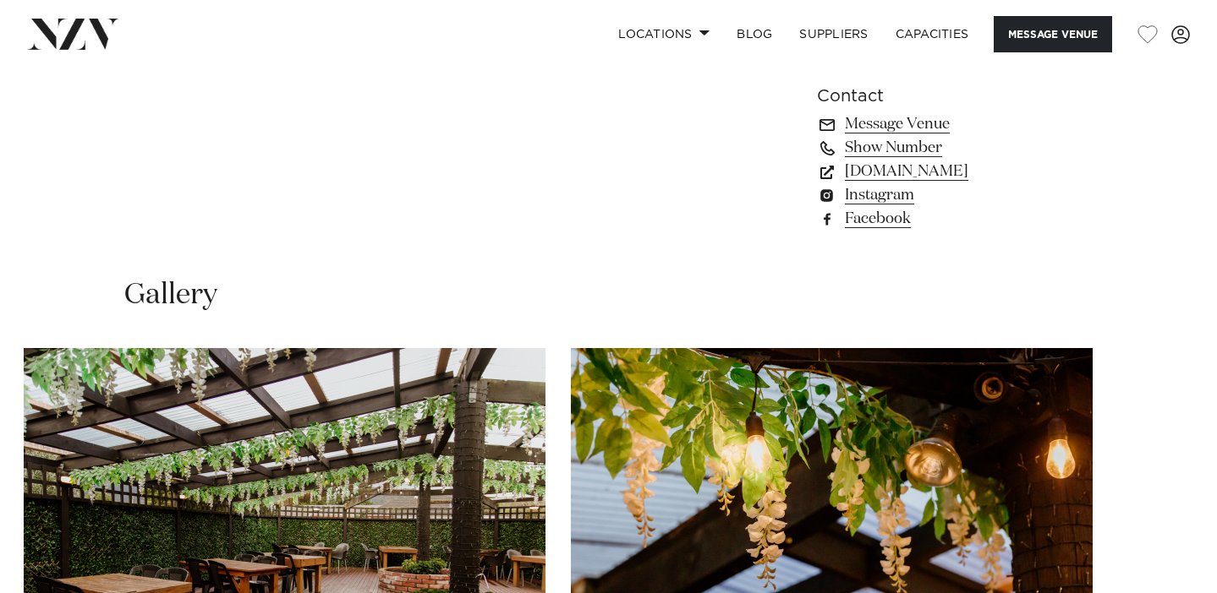
scroll to position [1260, 0]
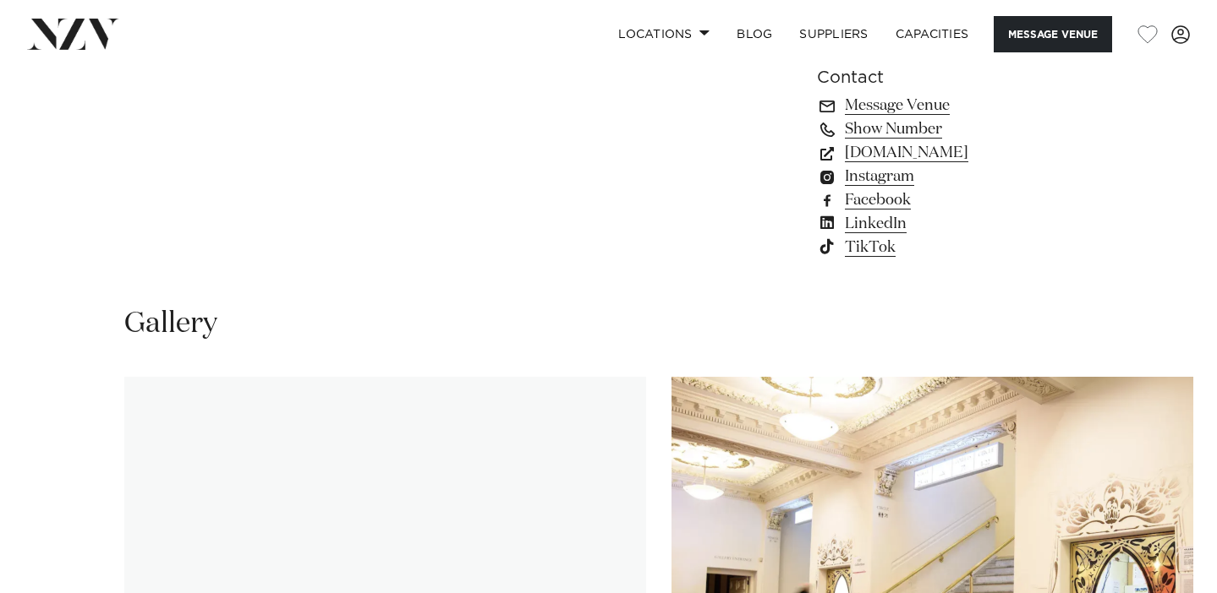
scroll to position [1550, 0]
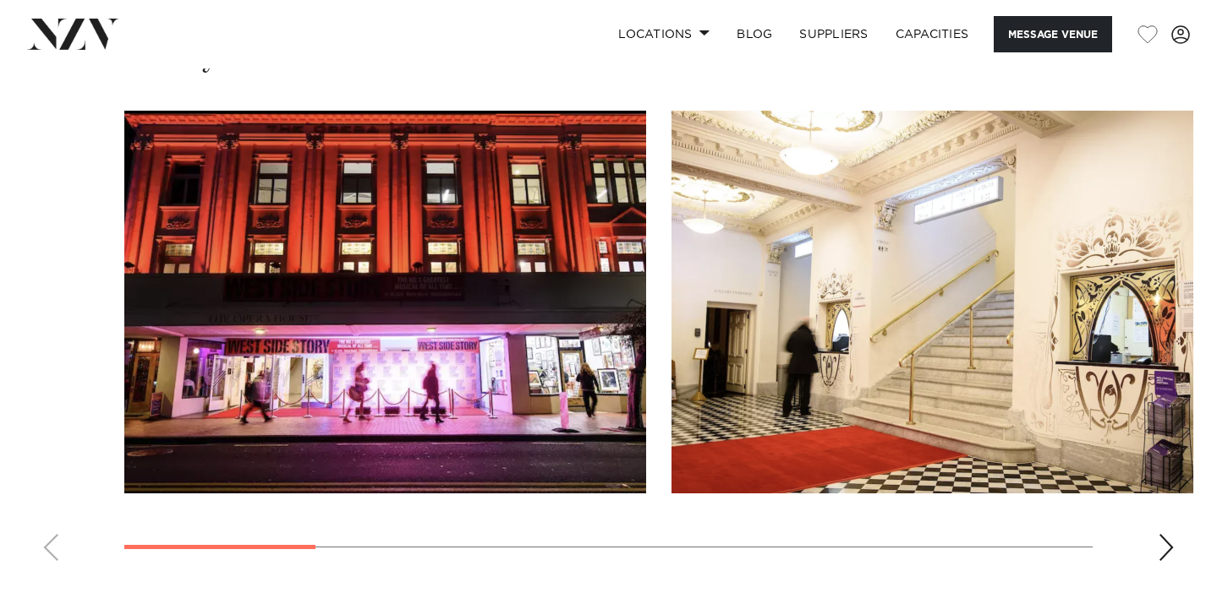
click at [1156, 545] on swiper-container at bounding box center [608, 343] width 1217 height 464
click at [1157, 545] on div "Next slide" at bounding box center [1165, 547] width 17 height 27
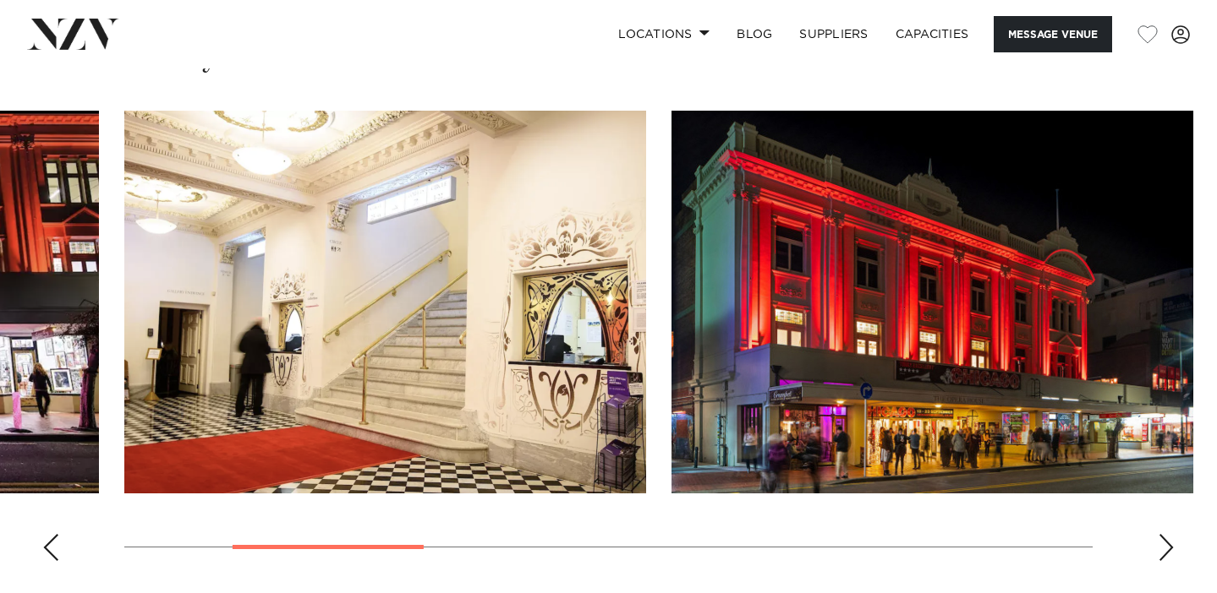
click at [1165, 545] on div "Next slide" at bounding box center [1165, 547] width 17 height 27
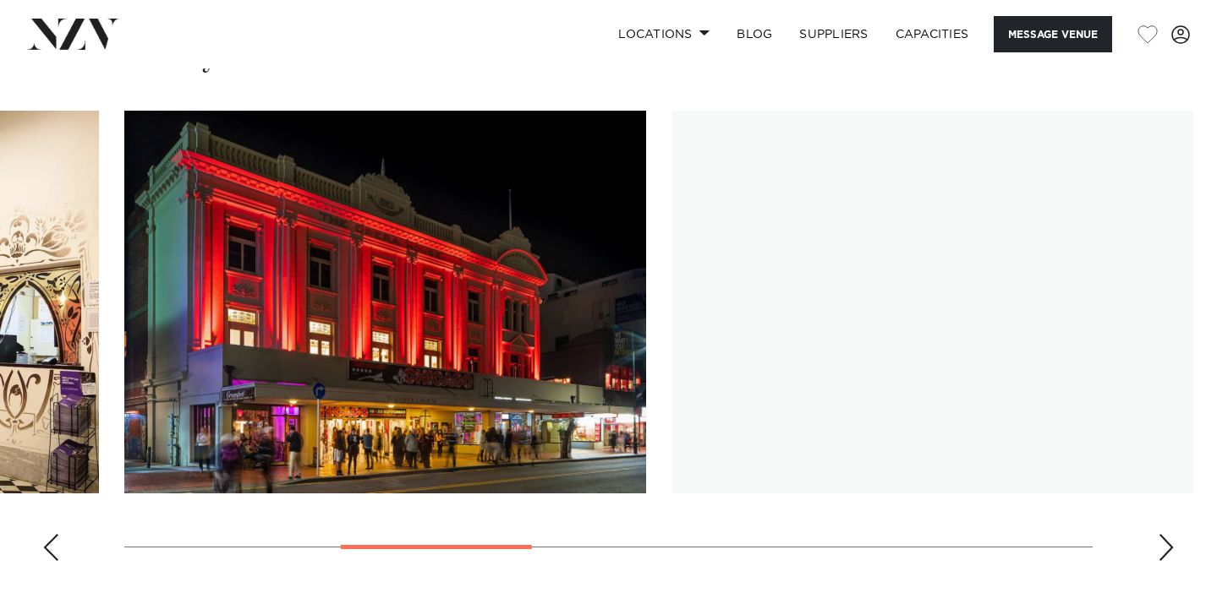
click at [1165, 545] on div "Next slide" at bounding box center [1165, 547] width 17 height 27
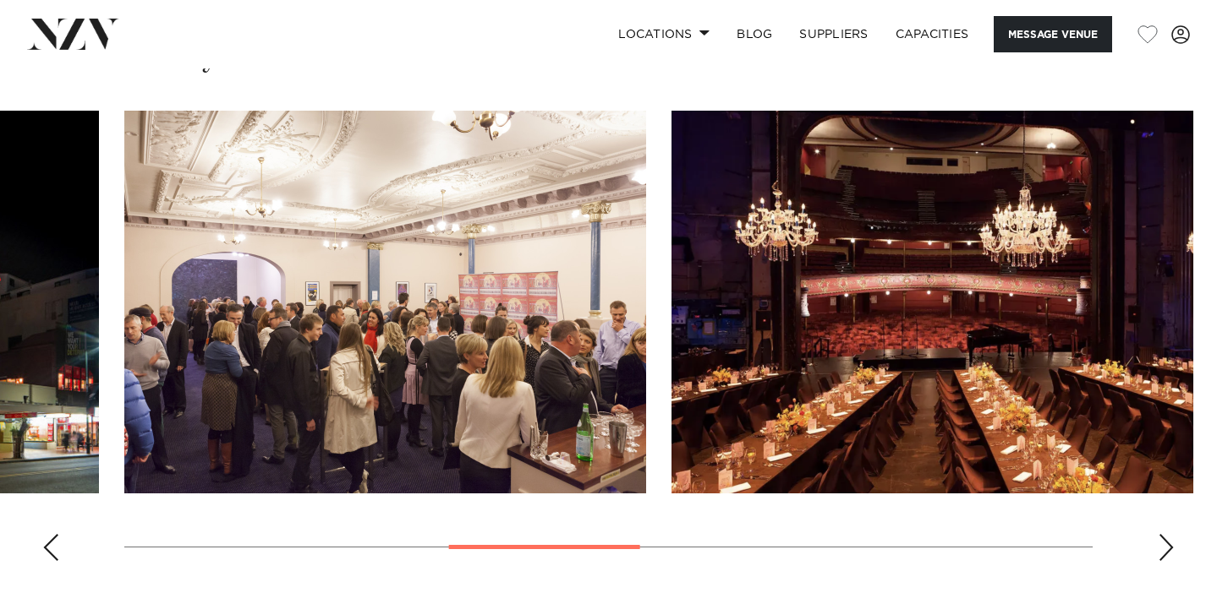
click at [1165, 546] on div "Next slide" at bounding box center [1165, 547] width 17 height 27
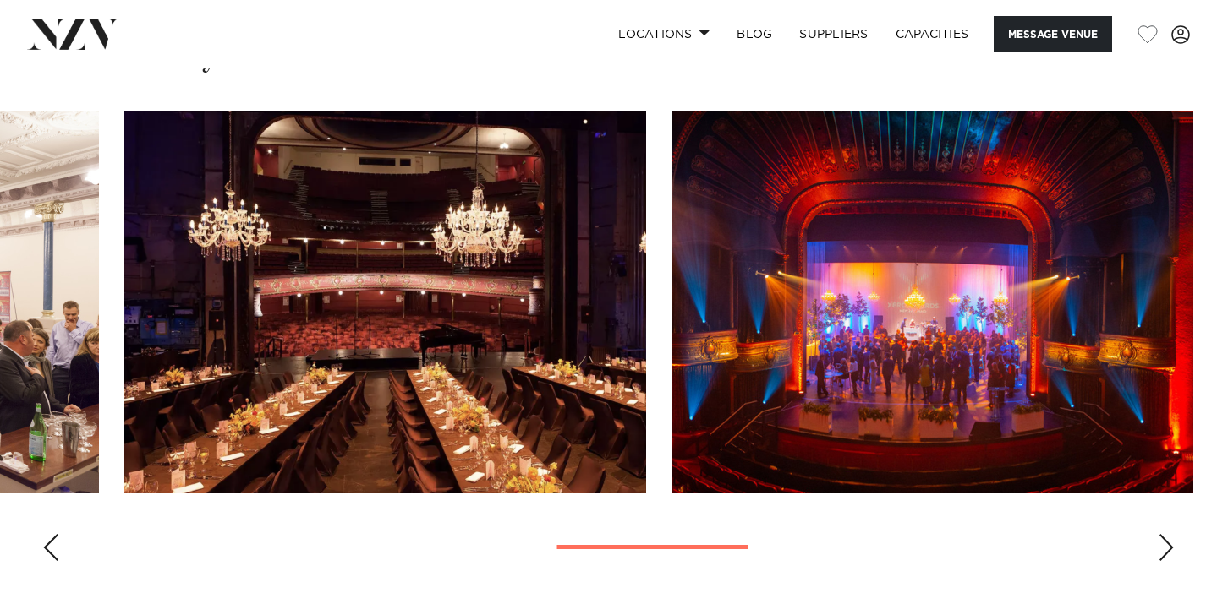
click at [1165, 546] on div "Next slide" at bounding box center [1165, 547] width 17 height 27
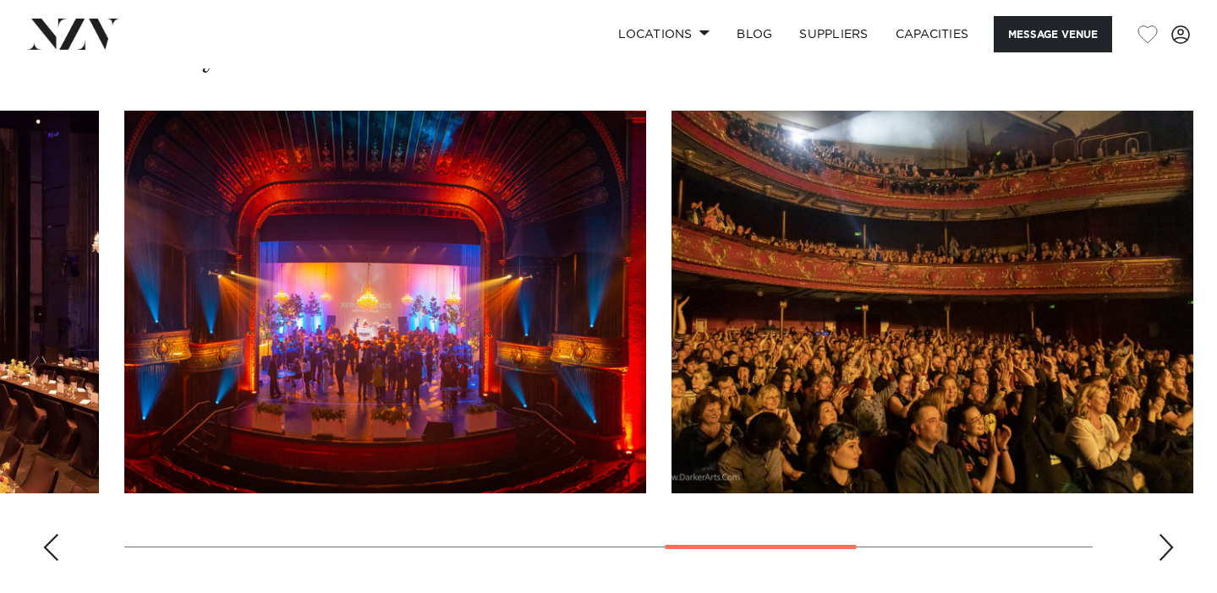
click at [1165, 546] on div "Next slide" at bounding box center [1165, 547] width 17 height 27
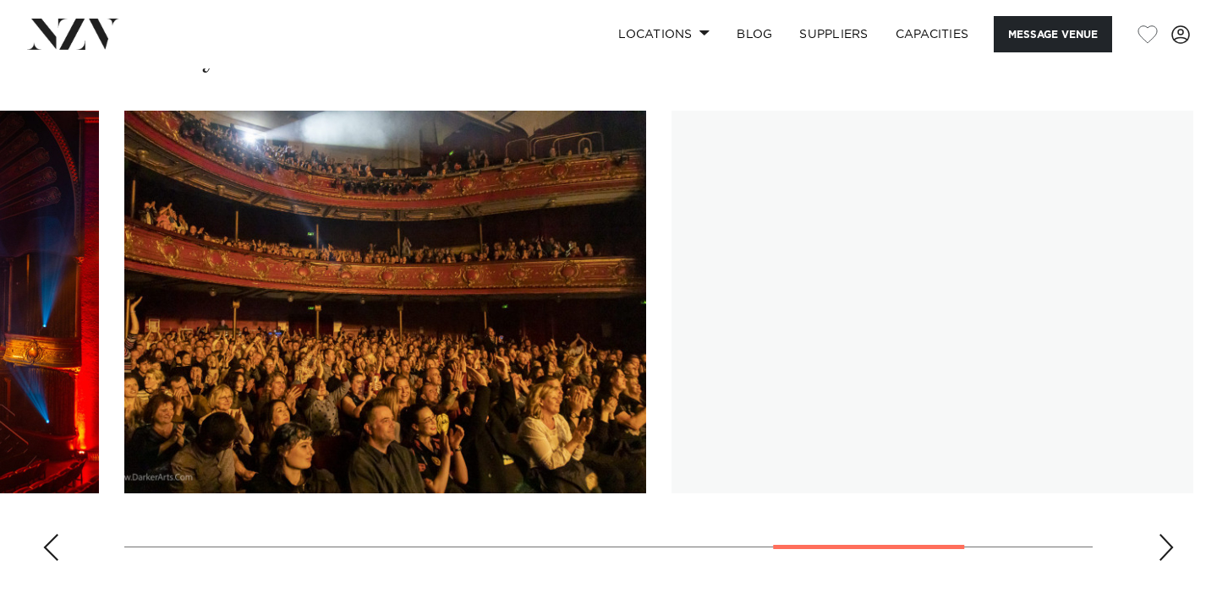
click at [1165, 547] on div "Next slide" at bounding box center [1165, 547] width 17 height 27
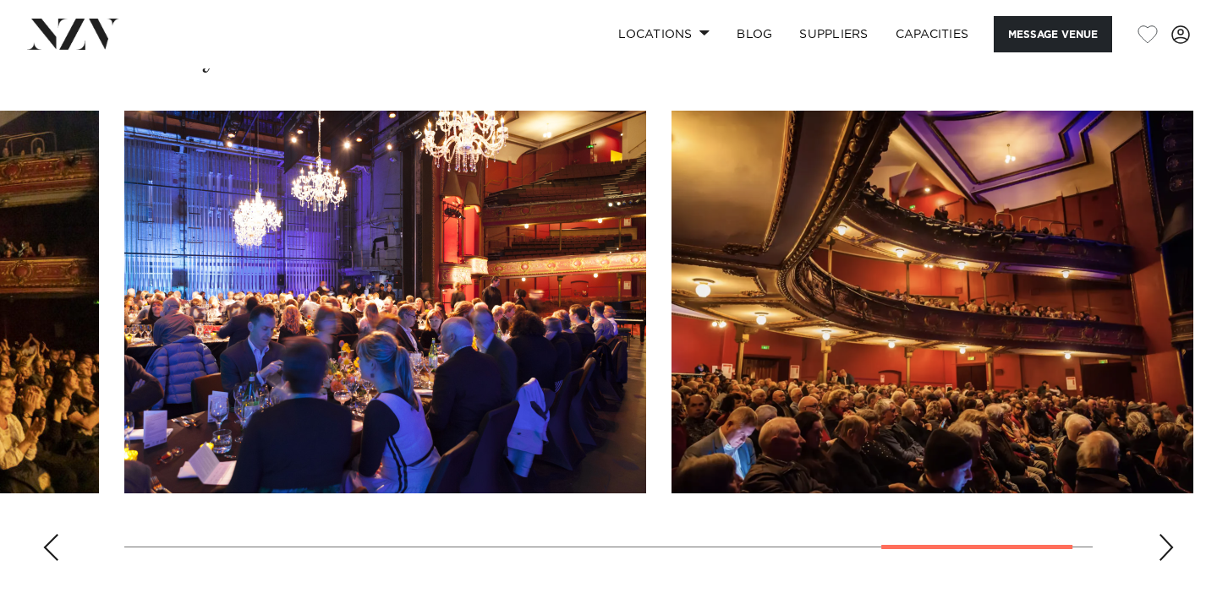
click at [1165, 550] on div "Next slide" at bounding box center [1165, 547] width 17 height 27
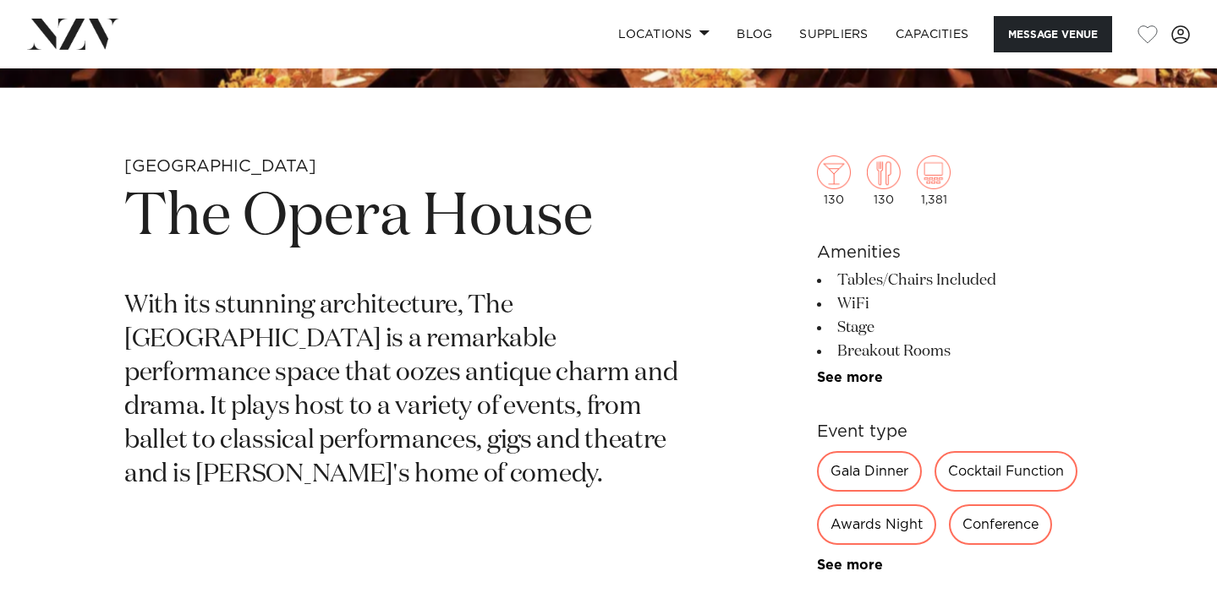
scroll to position [555, 0]
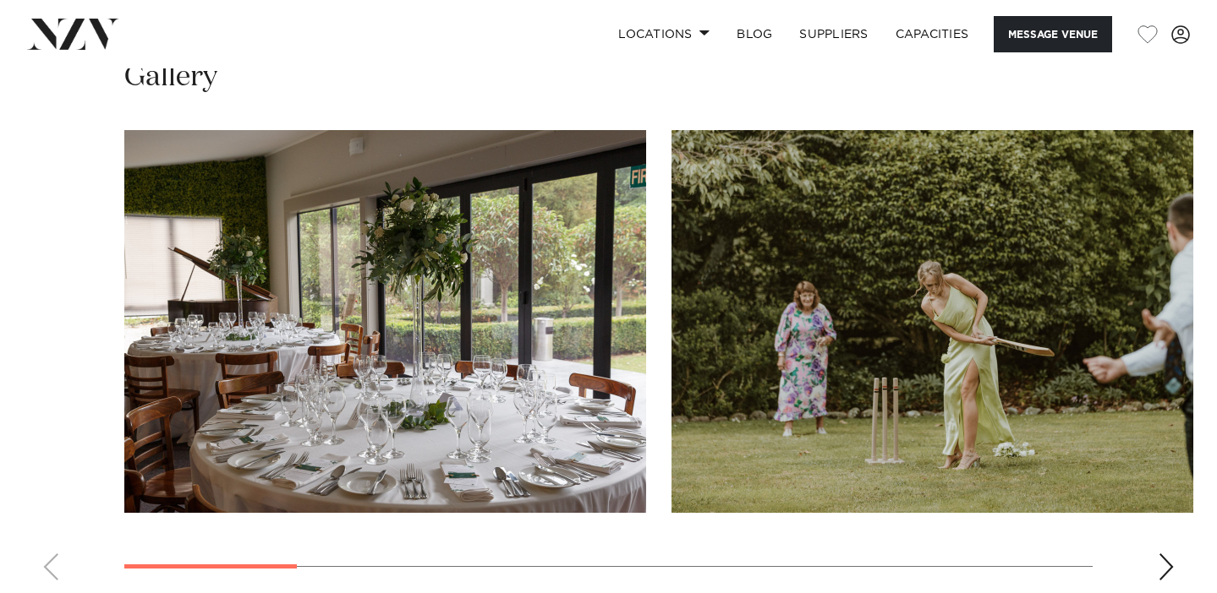
scroll to position [1564, 0]
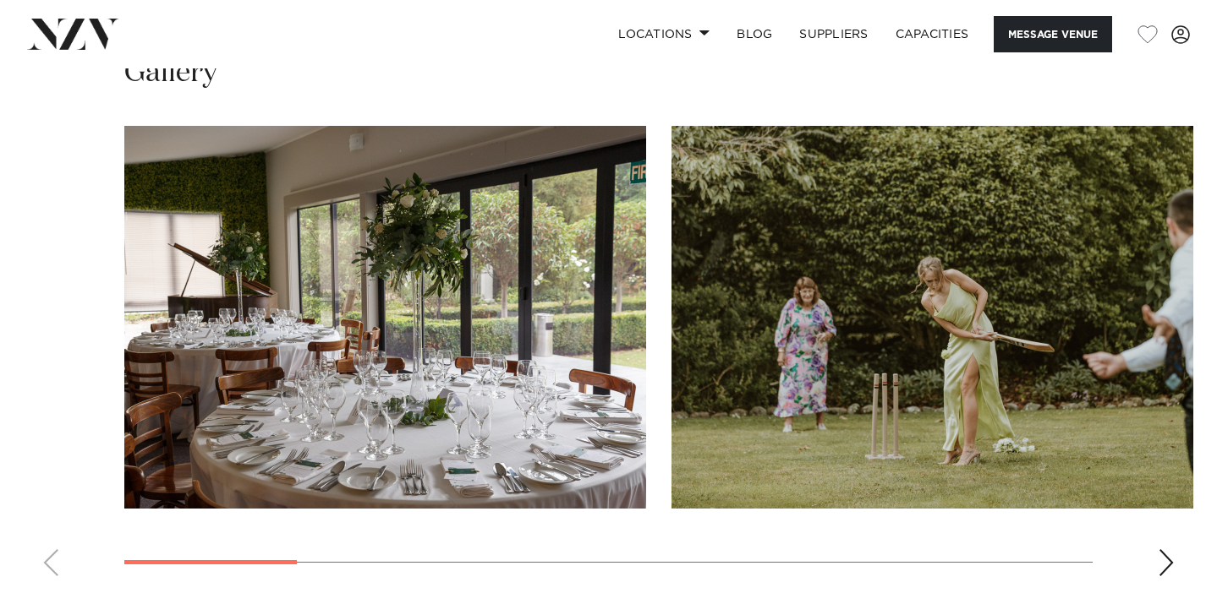
click at [1156, 483] on swiper-container at bounding box center [608, 358] width 1217 height 464
click at [1166, 550] on div "Next slide" at bounding box center [1165, 563] width 17 height 27
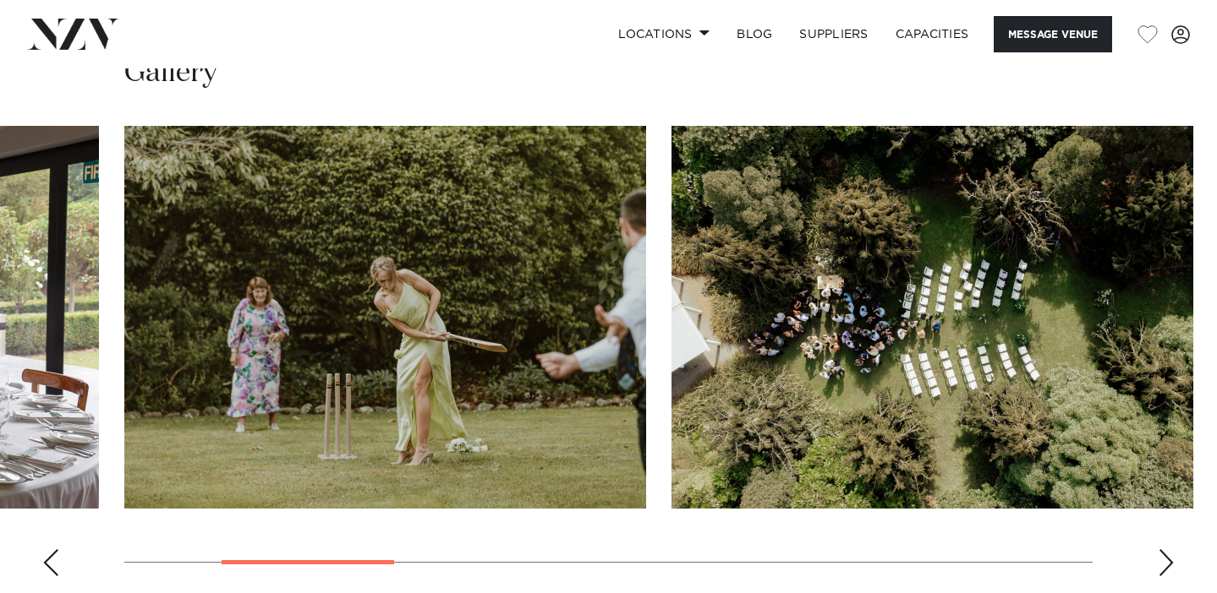
click at [1166, 550] on div "Next slide" at bounding box center [1165, 563] width 17 height 27
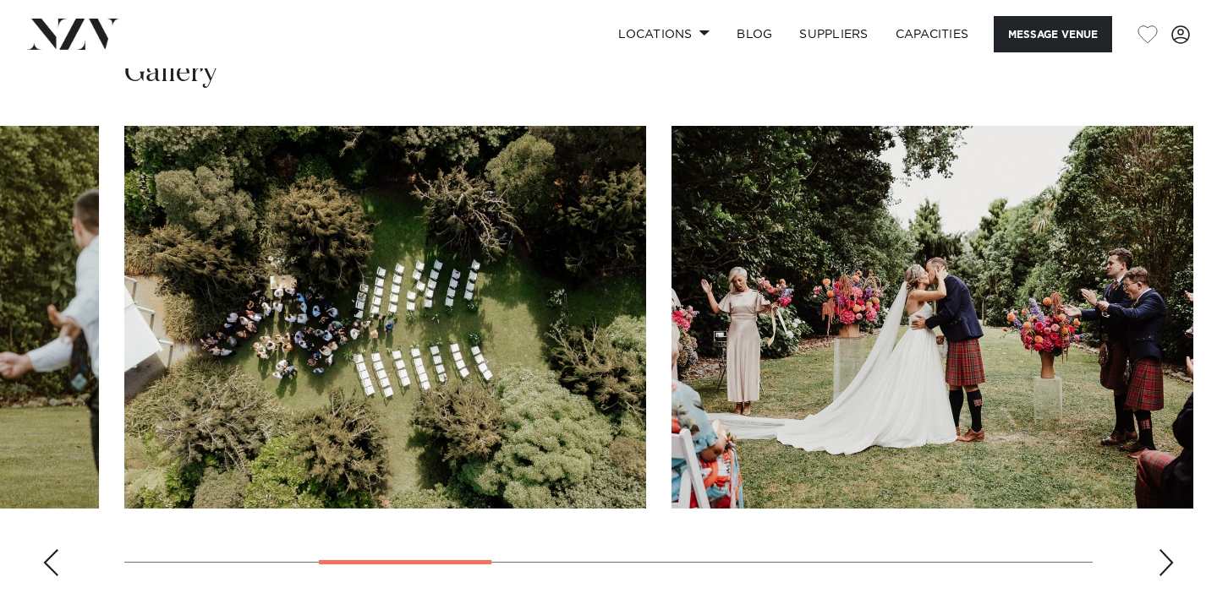
click at [1166, 550] on div "Next slide" at bounding box center [1165, 563] width 17 height 27
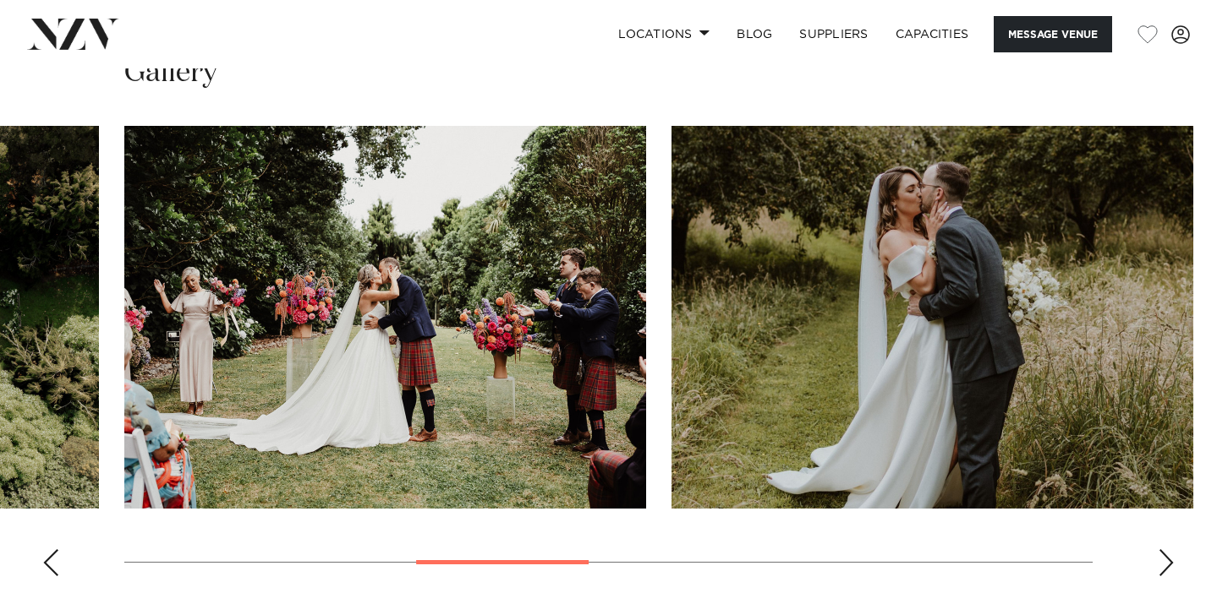
click at [1166, 550] on div "Next slide" at bounding box center [1165, 563] width 17 height 27
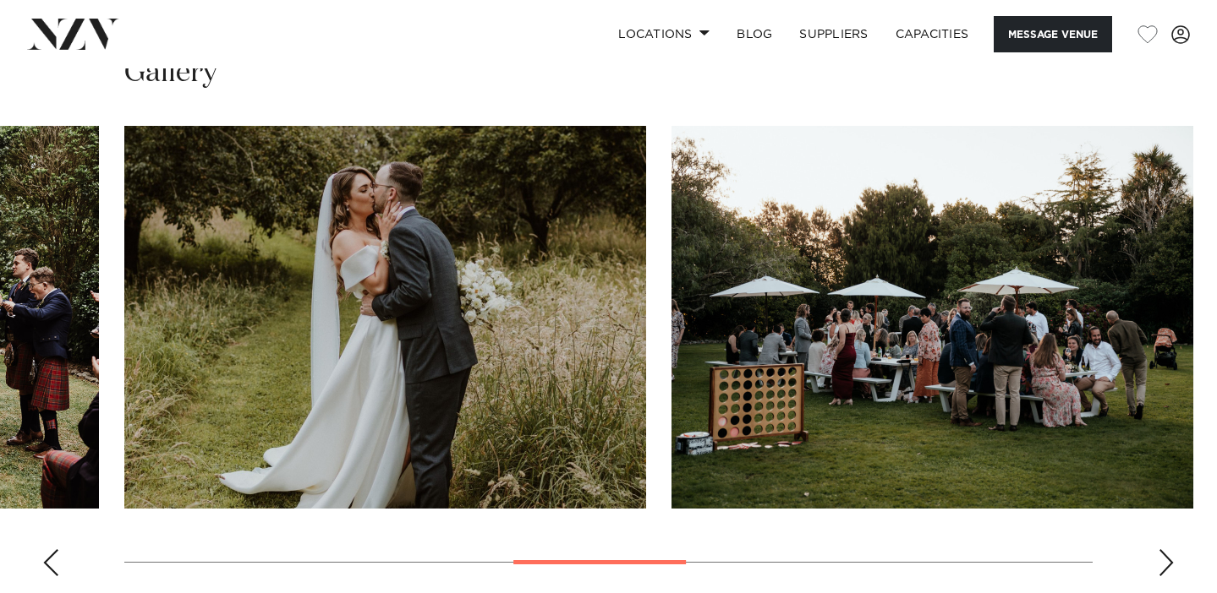
click at [1166, 550] on div "Next slide" at bounding box center [1165, 563] width 17 height 27
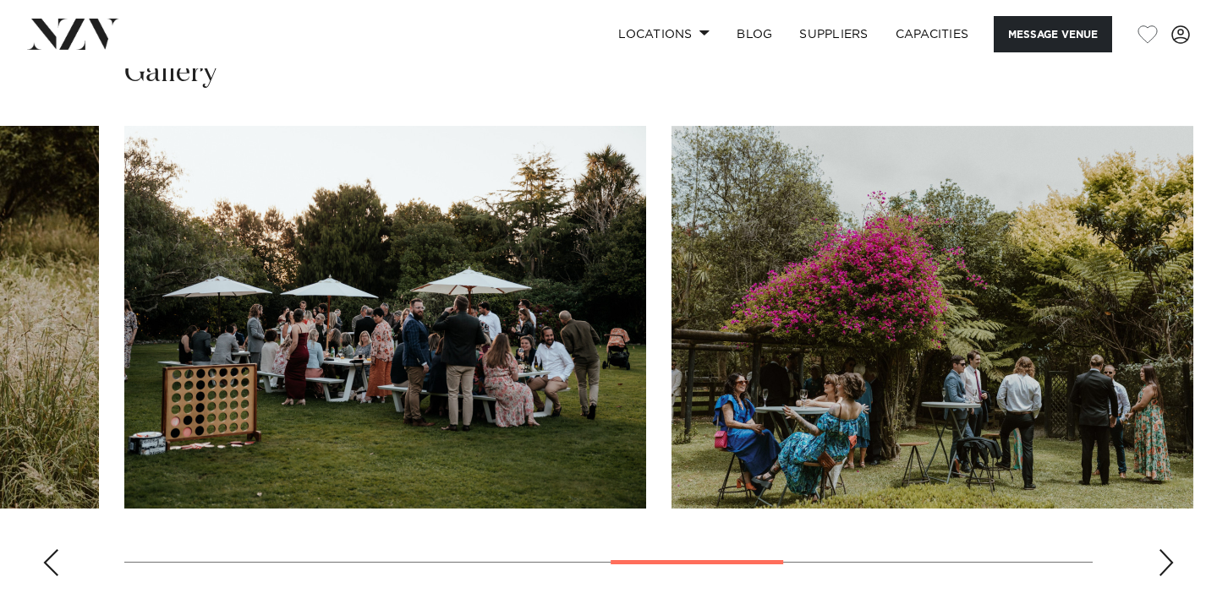
click at [1166, 550] on div "Next slide" at bounding box center [1165, 563] width 17 height 27
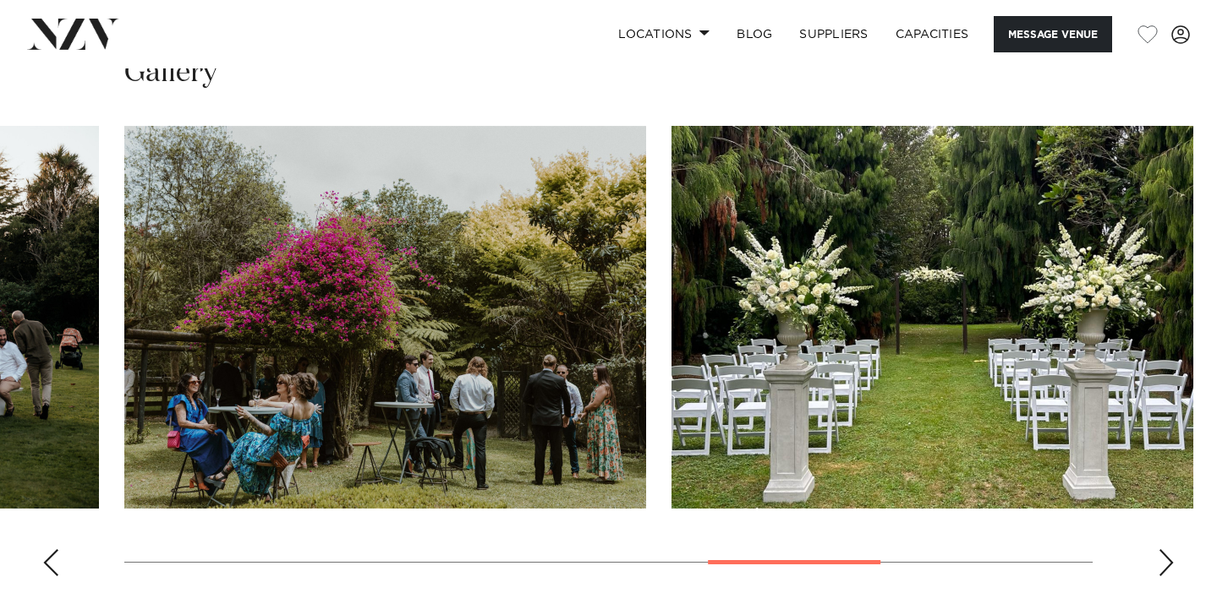
click at [1166, 550] on div "Next slide" at bounding box center [1165, 563] width 17 height 27
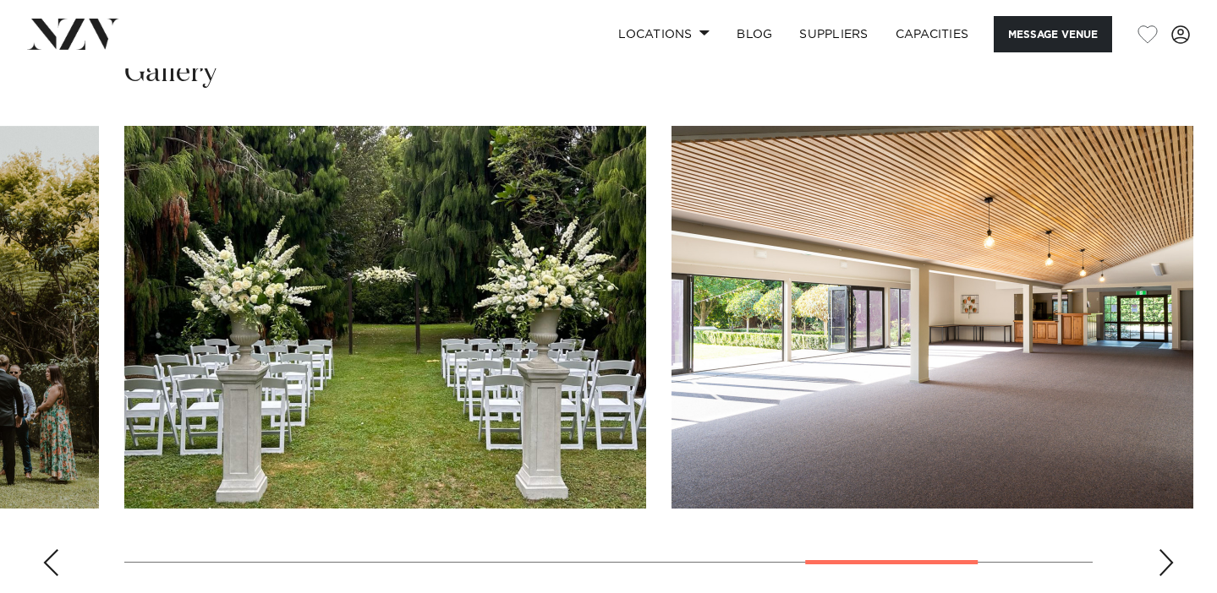
click at [1165, 550] on div "Next slide" at bounding box center [1165, 563] width 17 height 27
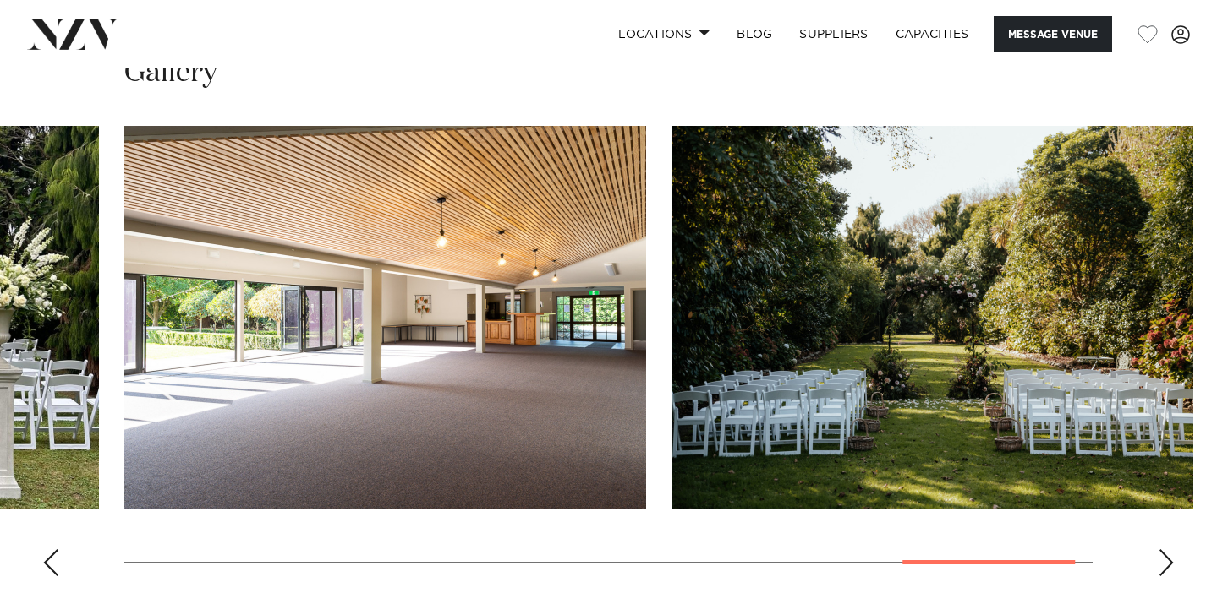
click at [1166, 550] on div "Next slide" at bounding box center [1165, 563] width 17 height 27
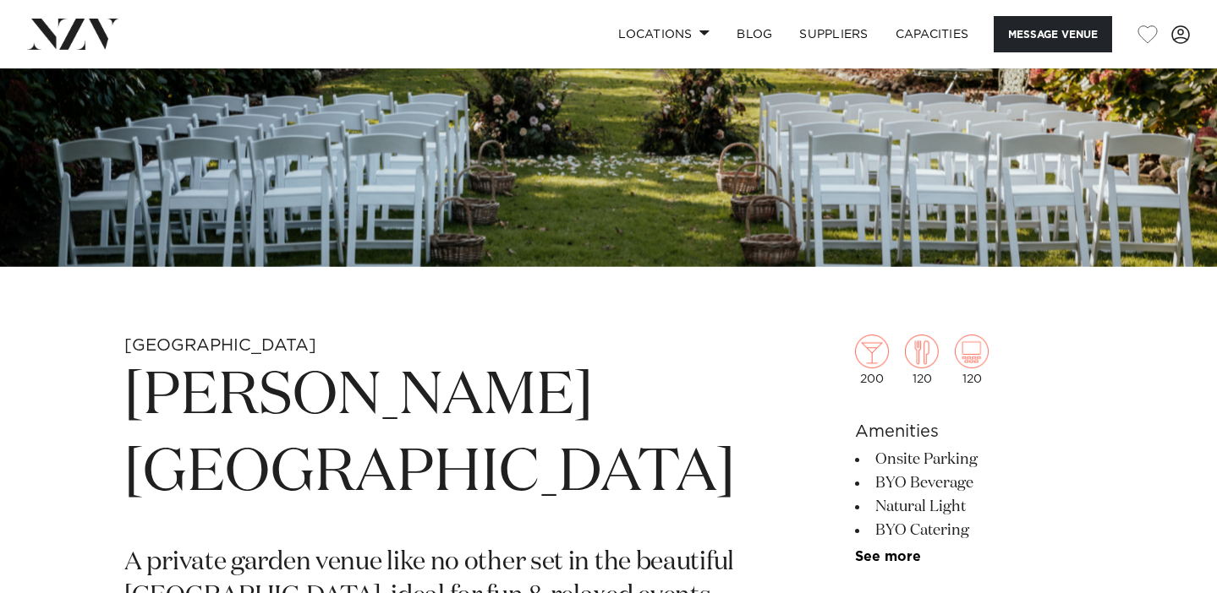
scroll to position [0, 0]
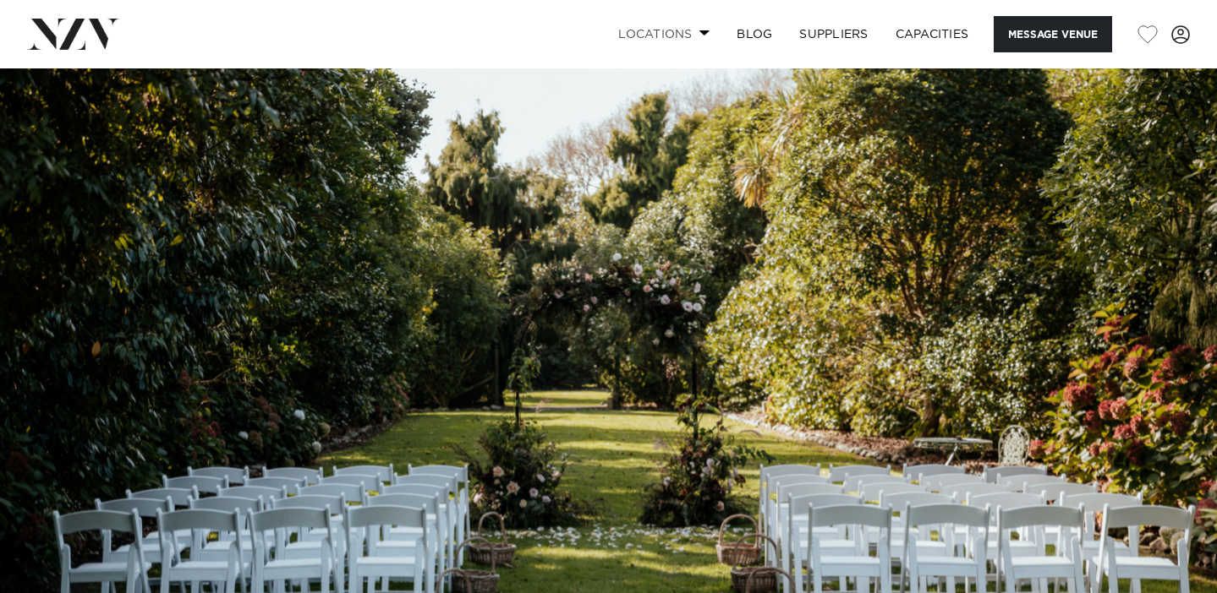
click at [666, 31] on link "Locations" at bounding box center [663, 34] width 118 height 36
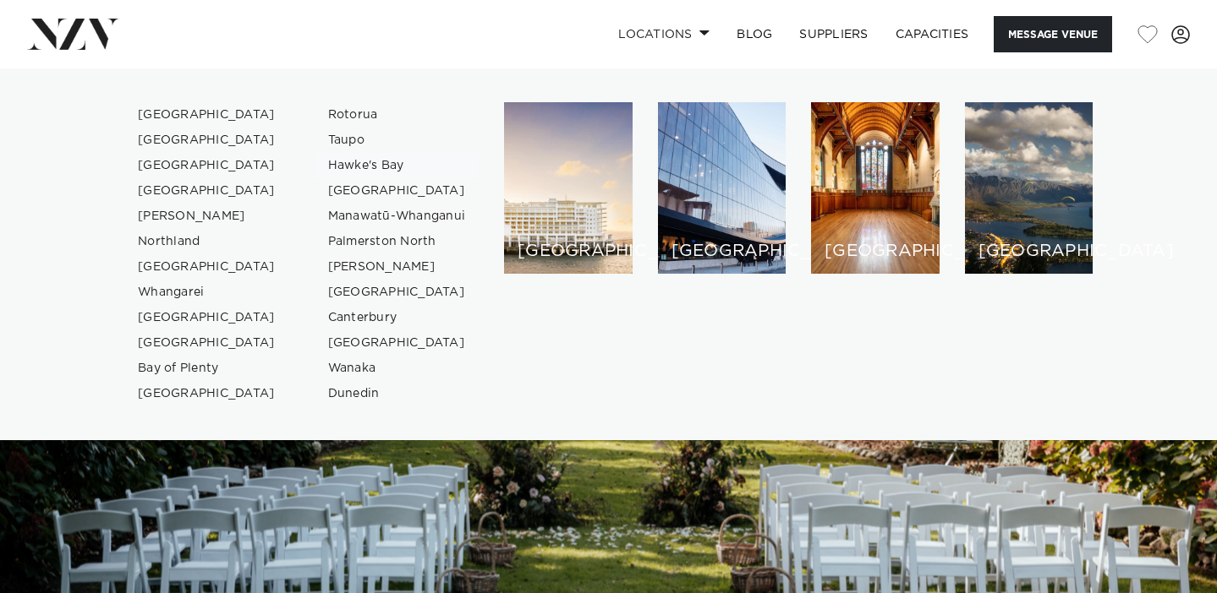
click at [381, 171] on link "Hawke's Bay" at bounding box center [397, 165] width 165 height 25
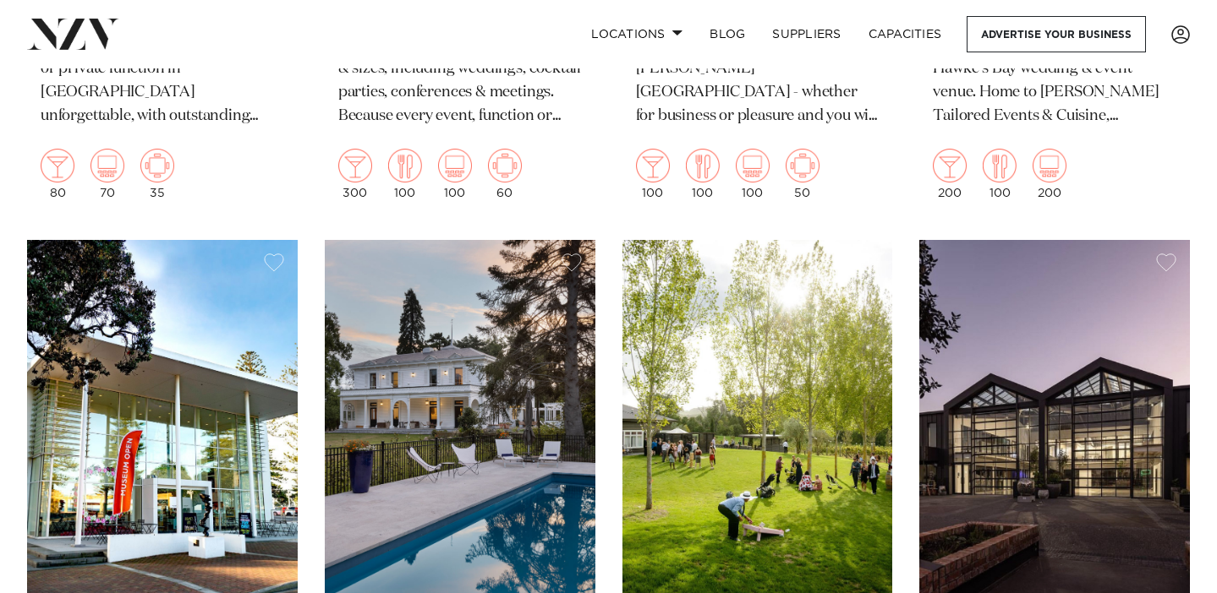
scroll to position [1589, 0]
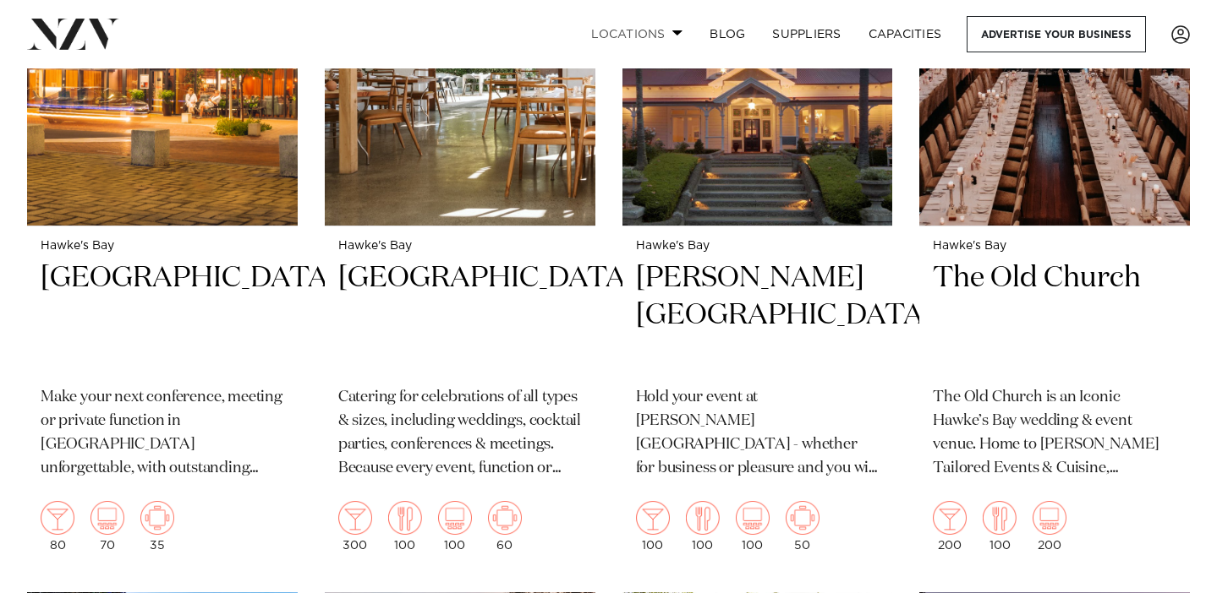
click at [604, 21] on link "Locations" at bounding box center [636, 34] width 118 height 36
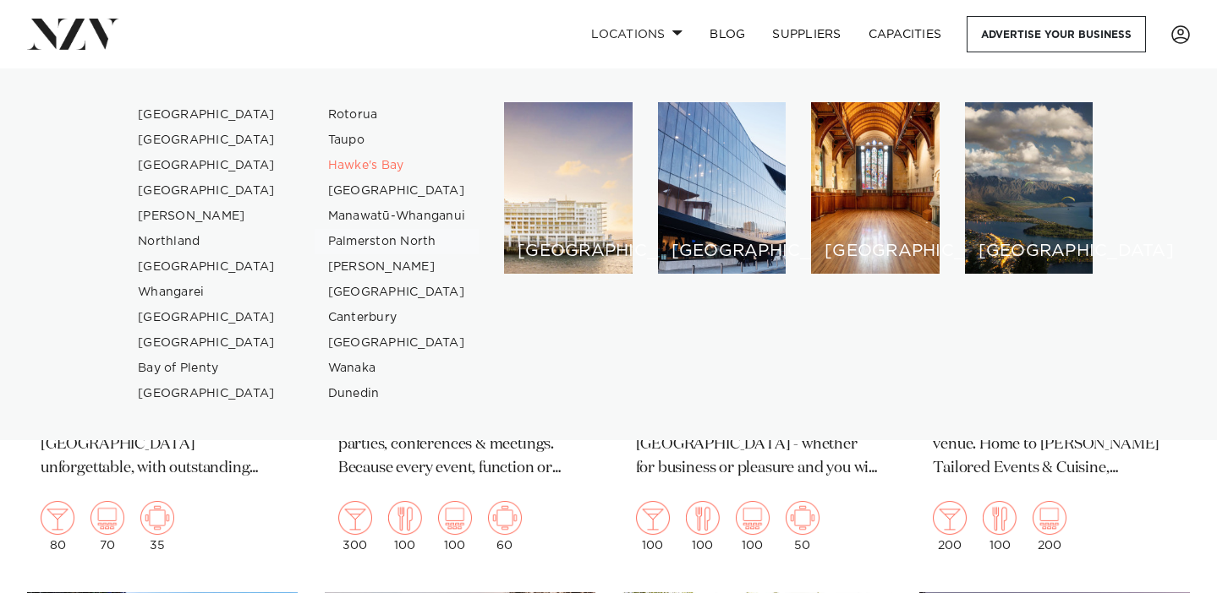
scroll to position [1610, 0]
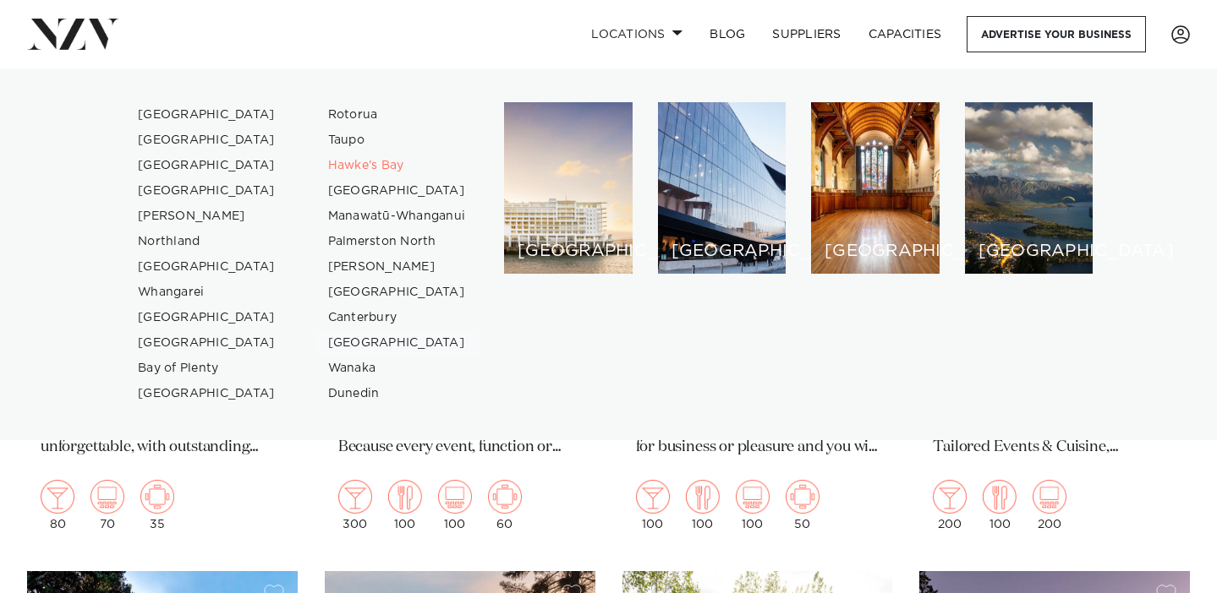
click at [369, 339] on link "[GEOGRAPHIC_DATA]" at bounding box center [397, 343] width 165 height 25
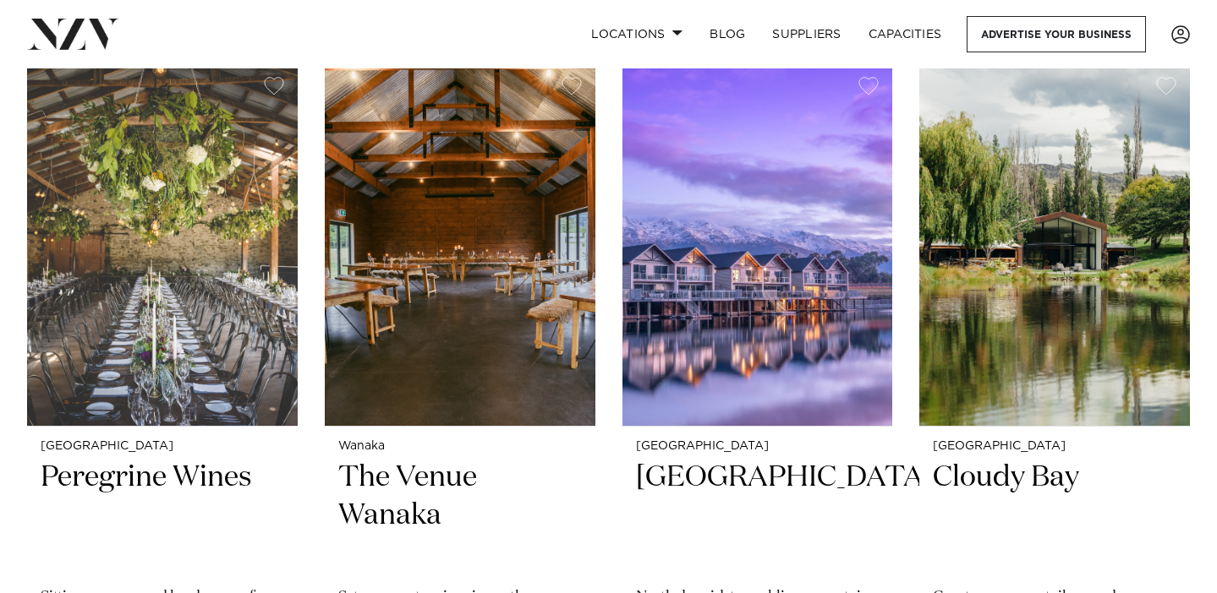
scroll to position [610, 0]
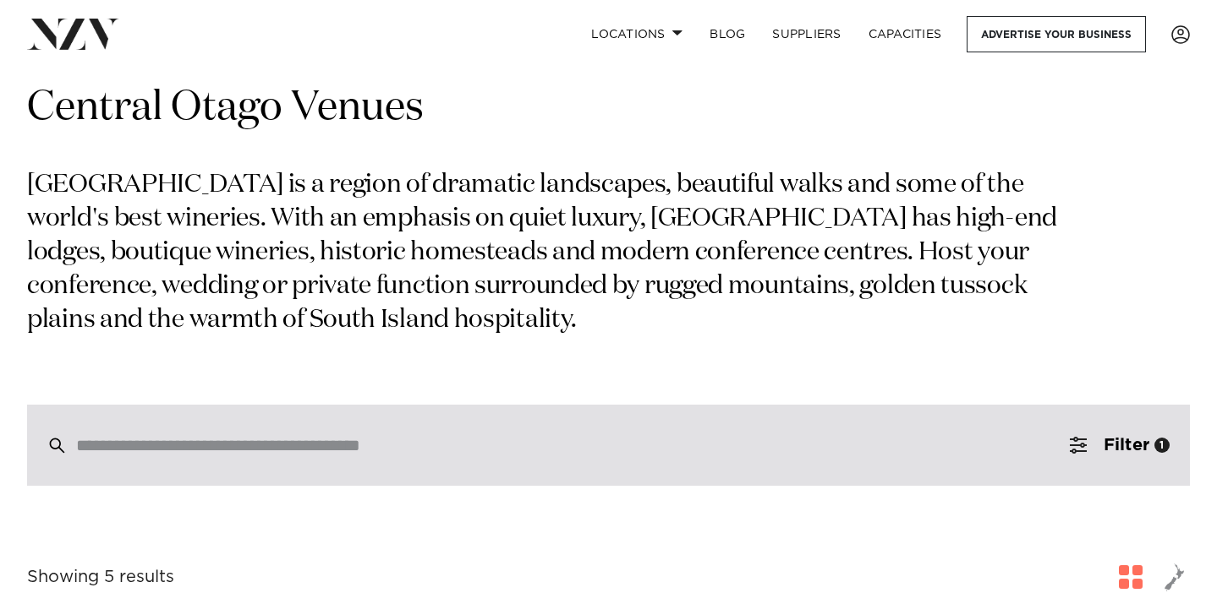
scroll to position [0, 0]
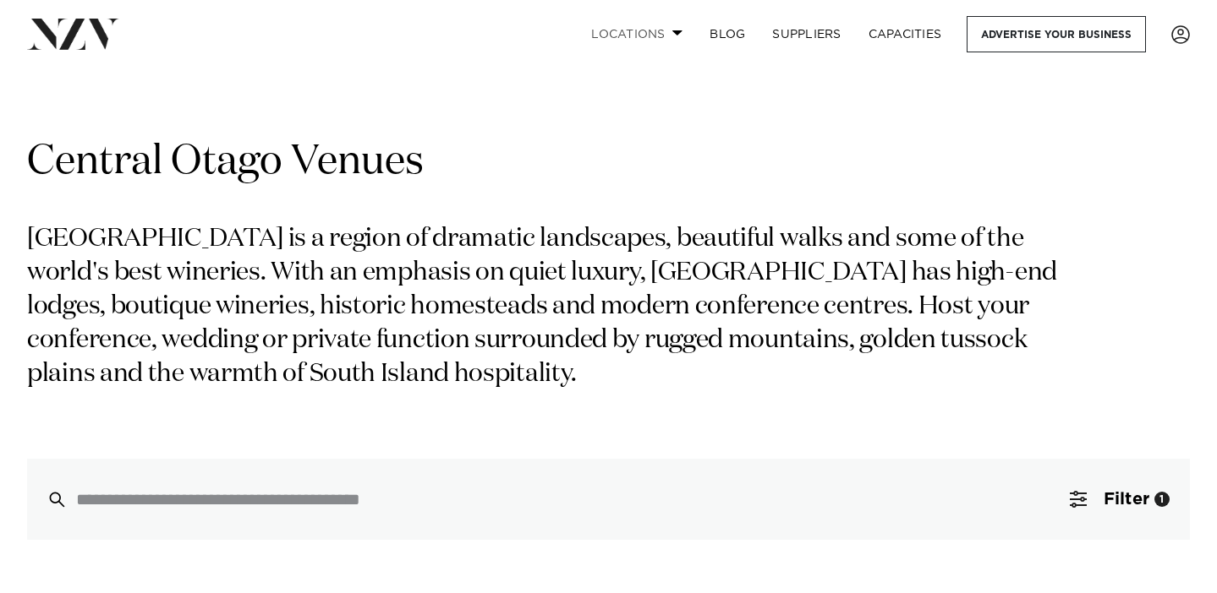
click at [637, 36] on link "Locations" at bounding box center [636, 34] width 118 height 36
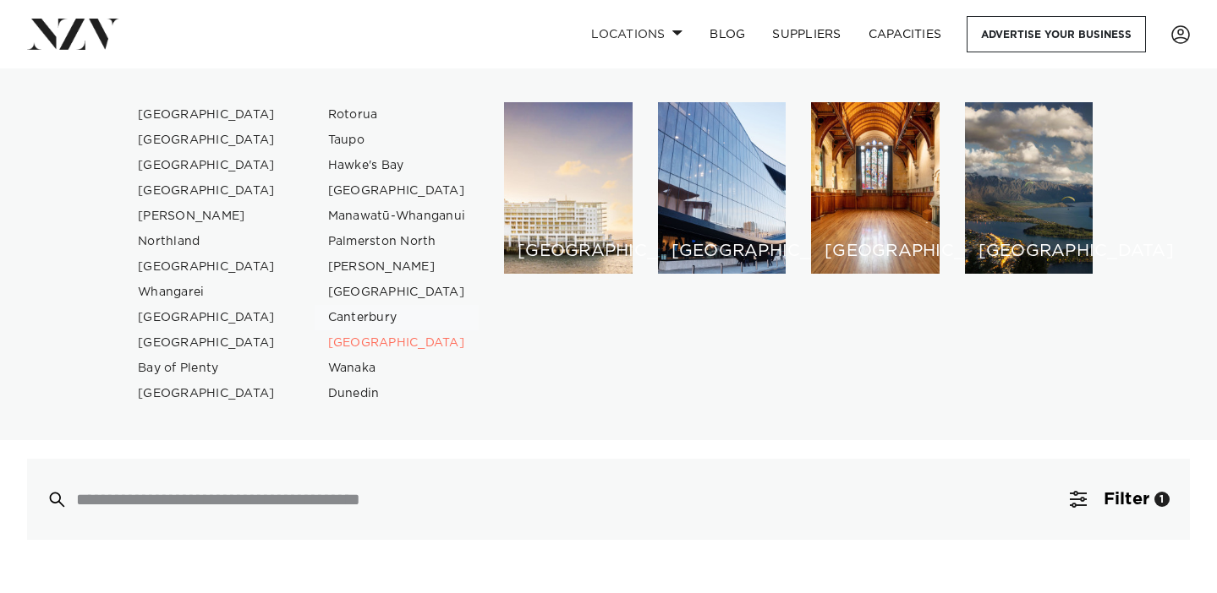
click at [358, 317] on link "Canterbury" at bounding box center [397, 317] width 165 height 25
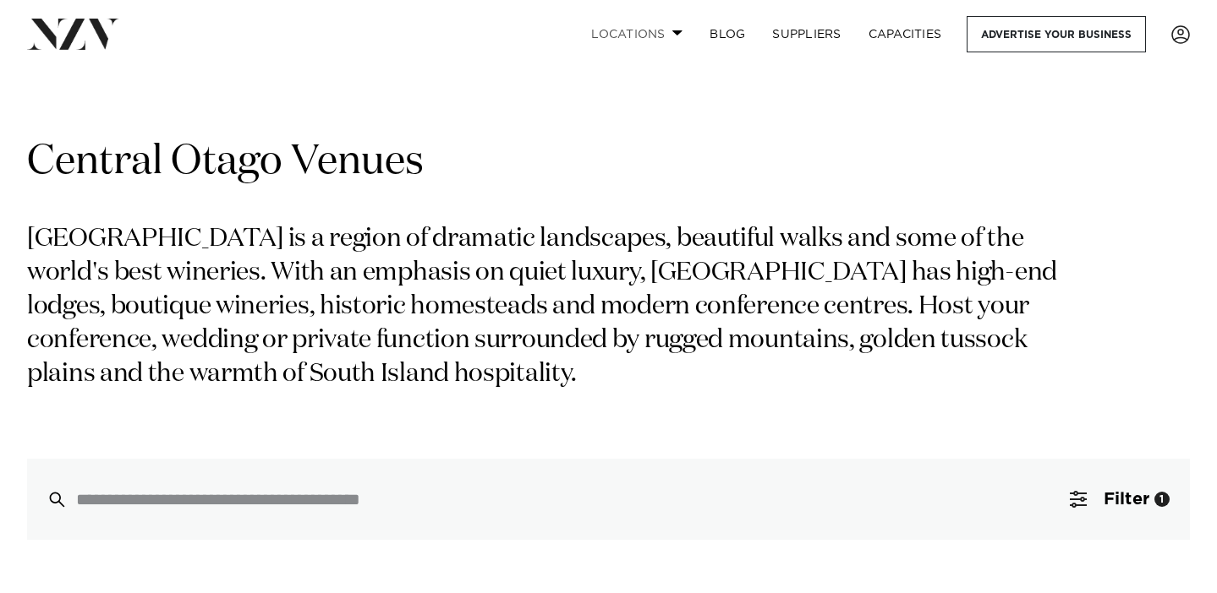
click at [630, 25] on link "Locations" at bounding box center [636, 34] width 118 height 36
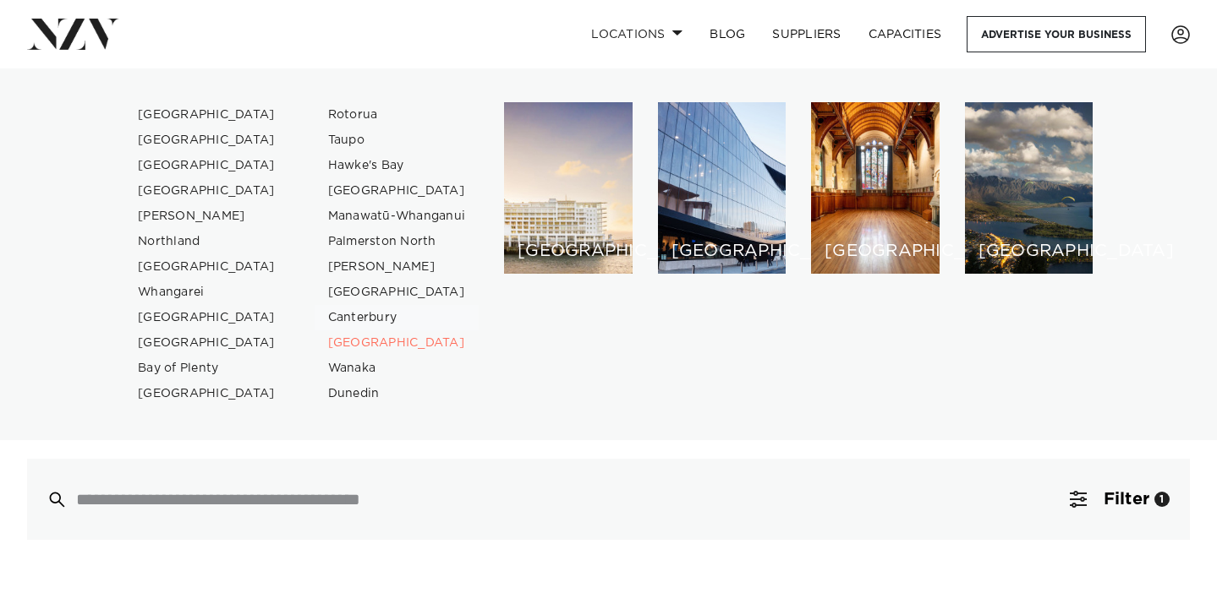
click at [351, 315] on link "Canterbury" at bounding box center [397, 317] width 165 height 25
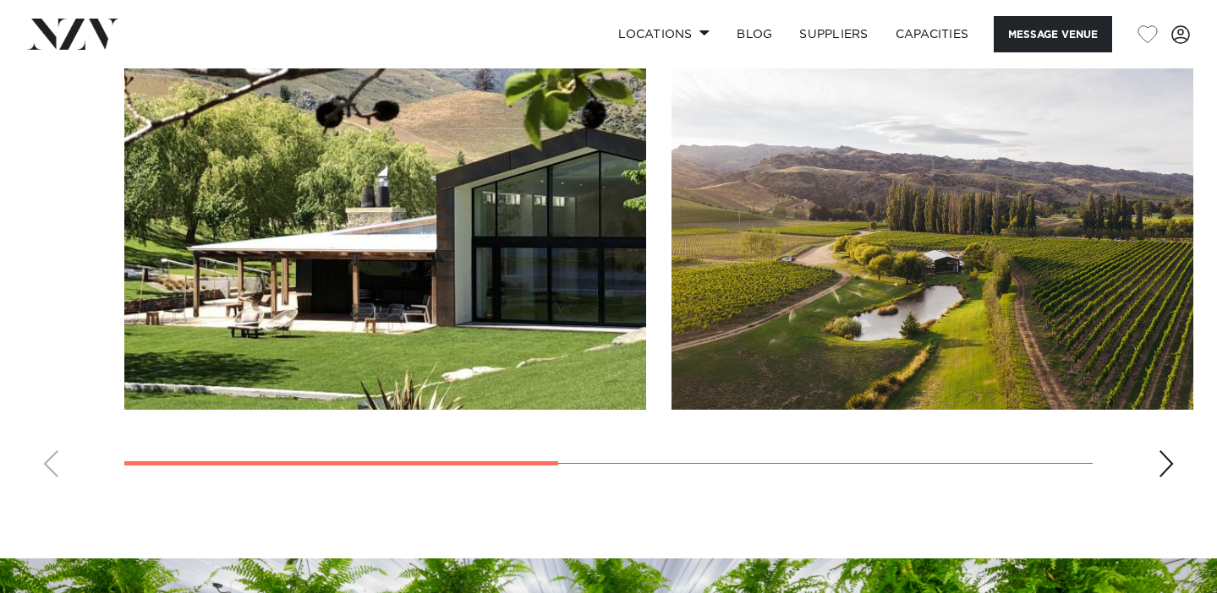
scroll to position [1309, 0]
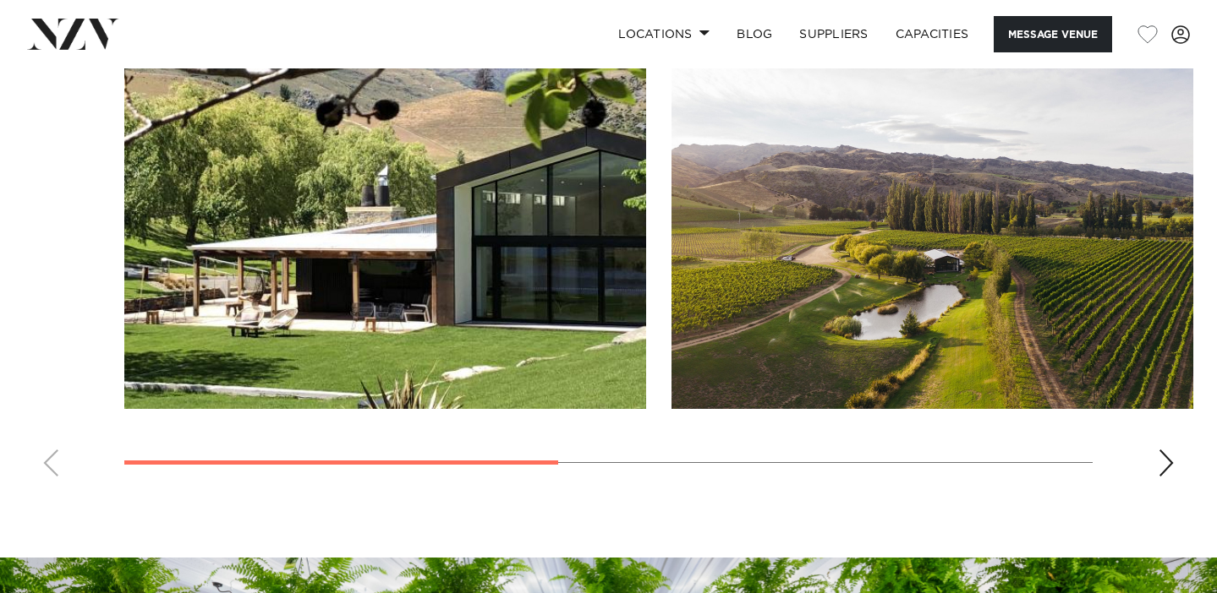
click at [1165, 450] on div "Next slide" at bounding box center [1165, 463] width 17 height 27
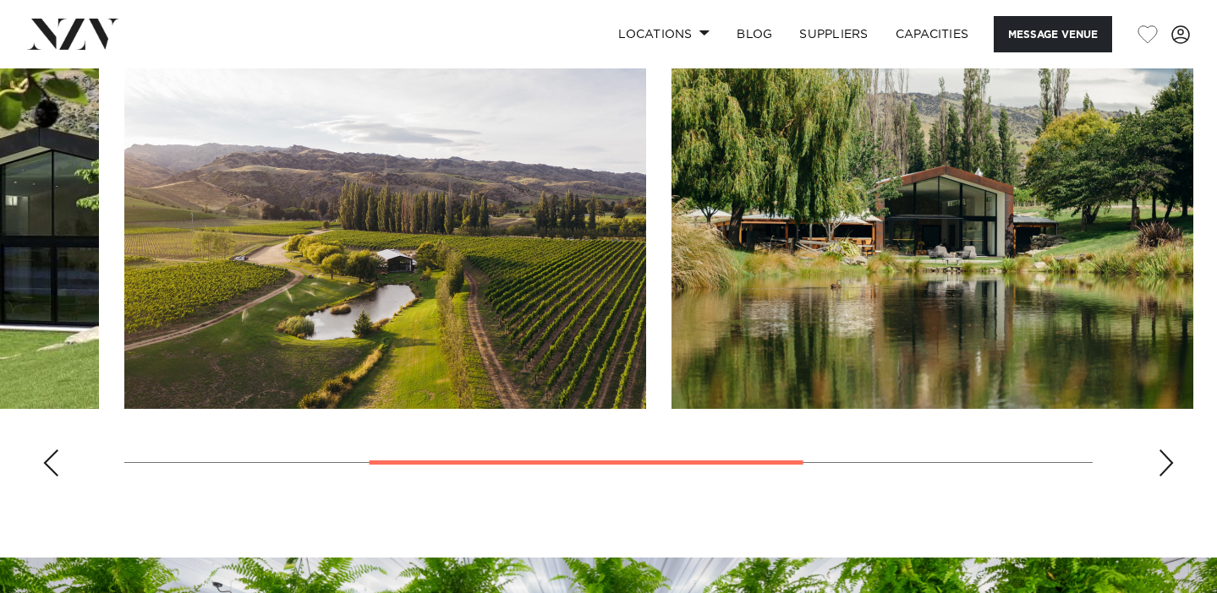
click at [1165, 450] on div "Next slide" at bounding box center [1165, 463] width 17 height 27
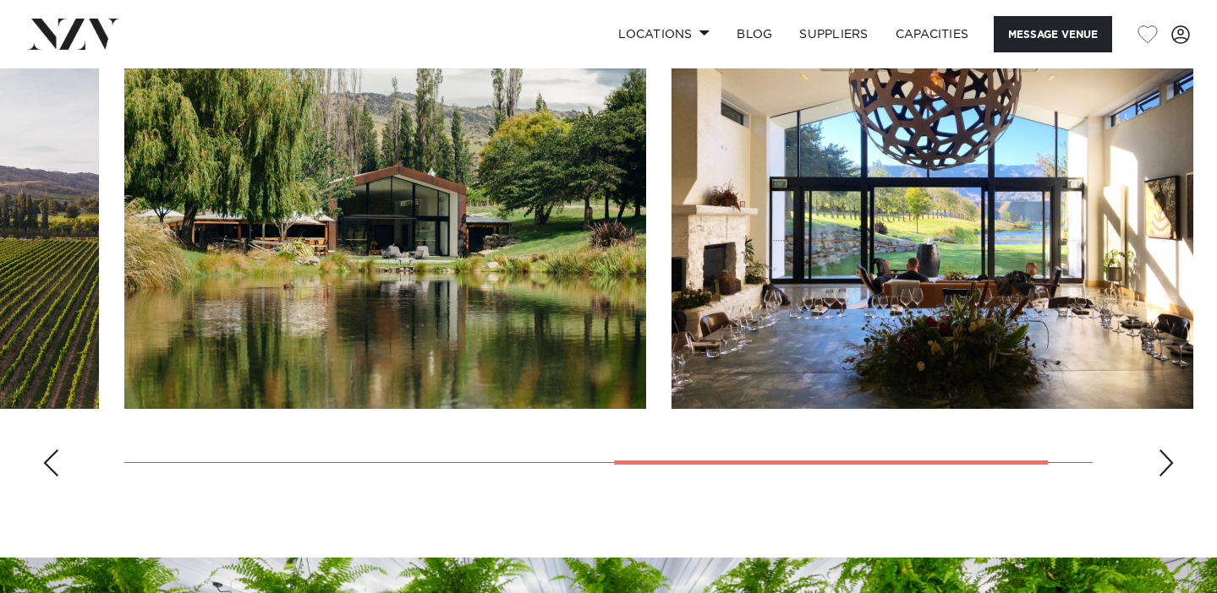
click at [1165, 450] on div "Next slide" at bounding box center [1165, 463] width 17 height 27
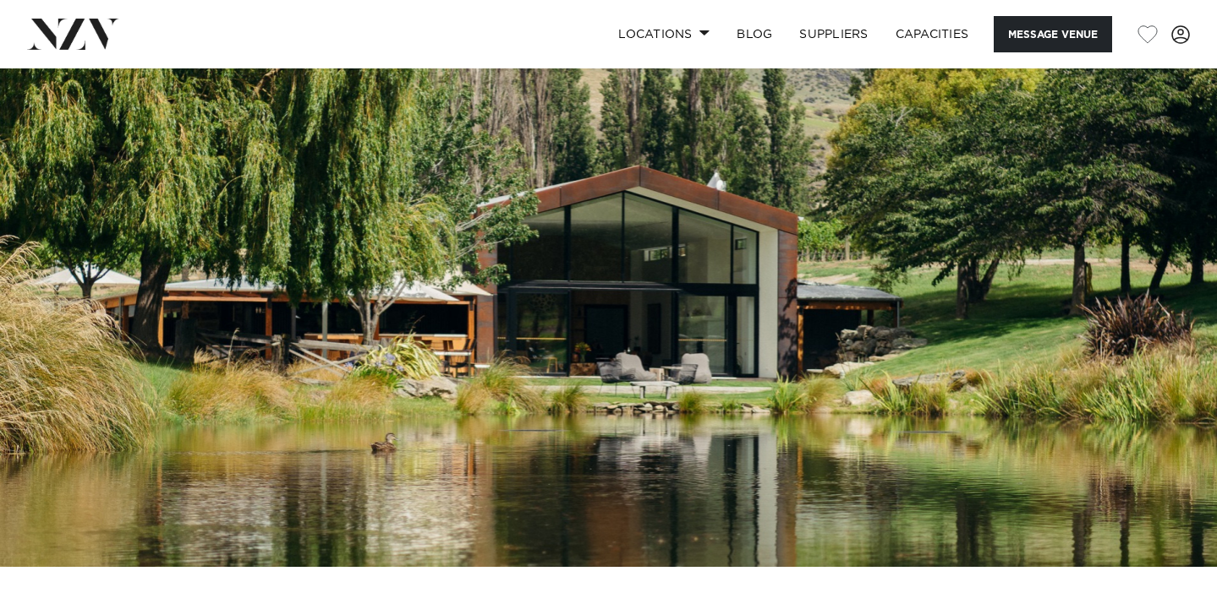
scroll to position [0, 0]
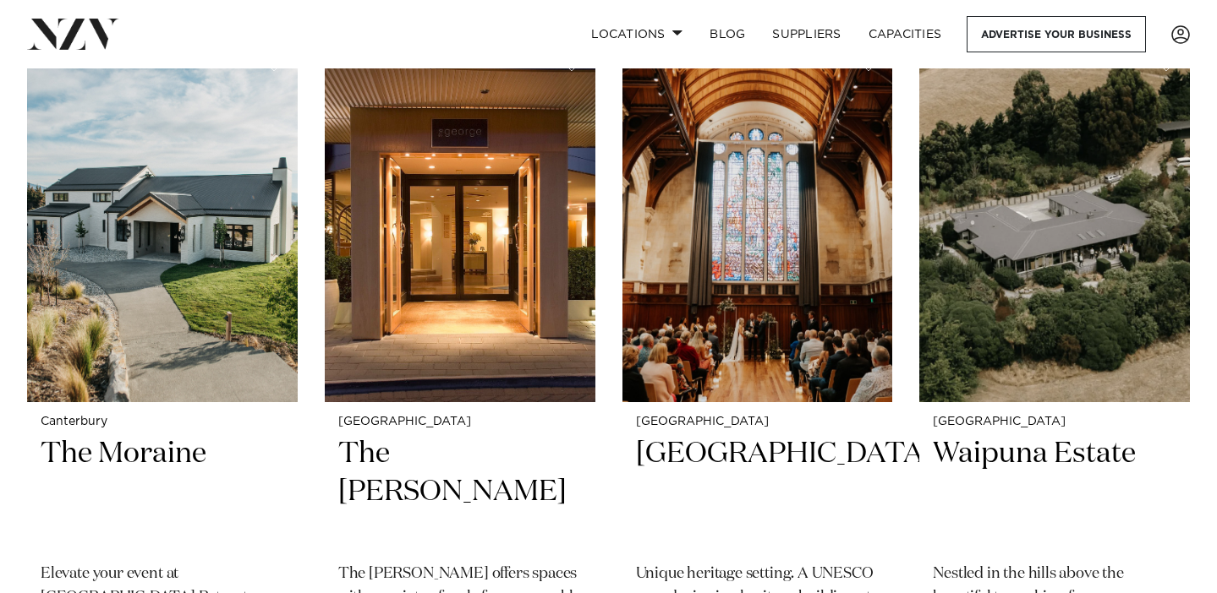
scroll to position [1551, 0]
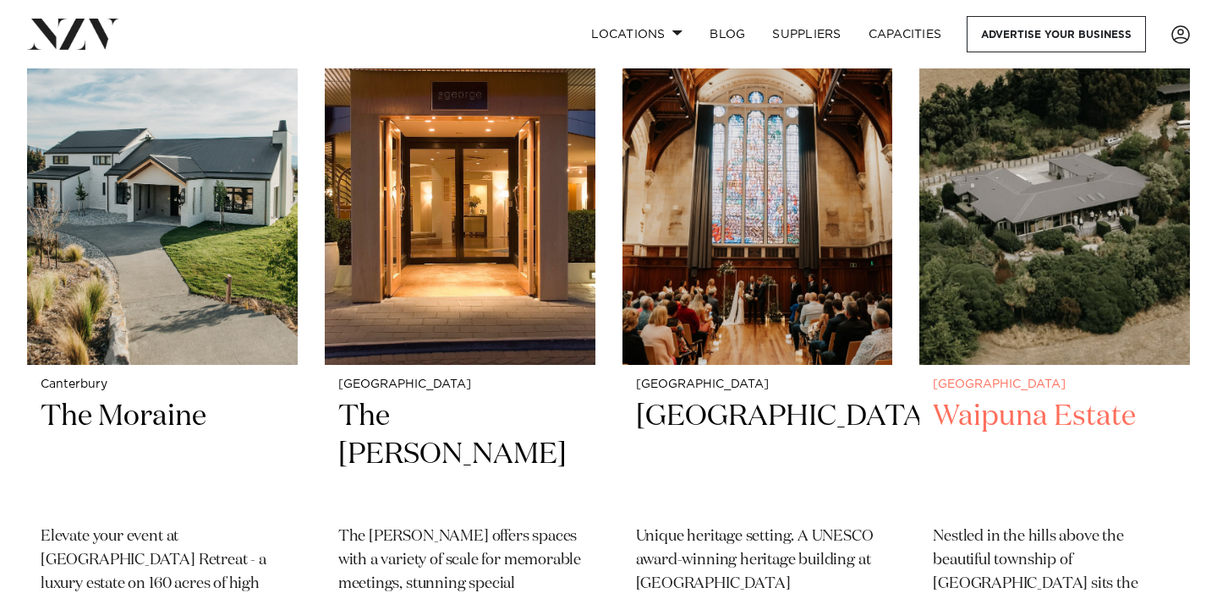
click at [1004, 398] on h2 "Waipuna Estate" at bounding box center [1054, 455] width 243 height 114
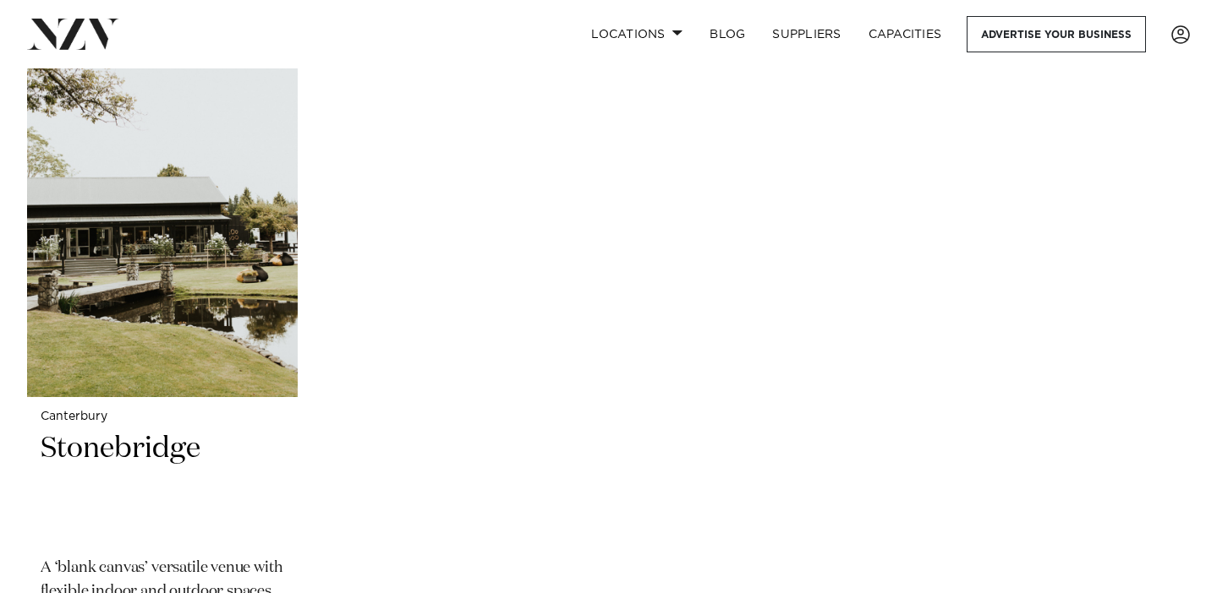
scroll to position [3714, 0]
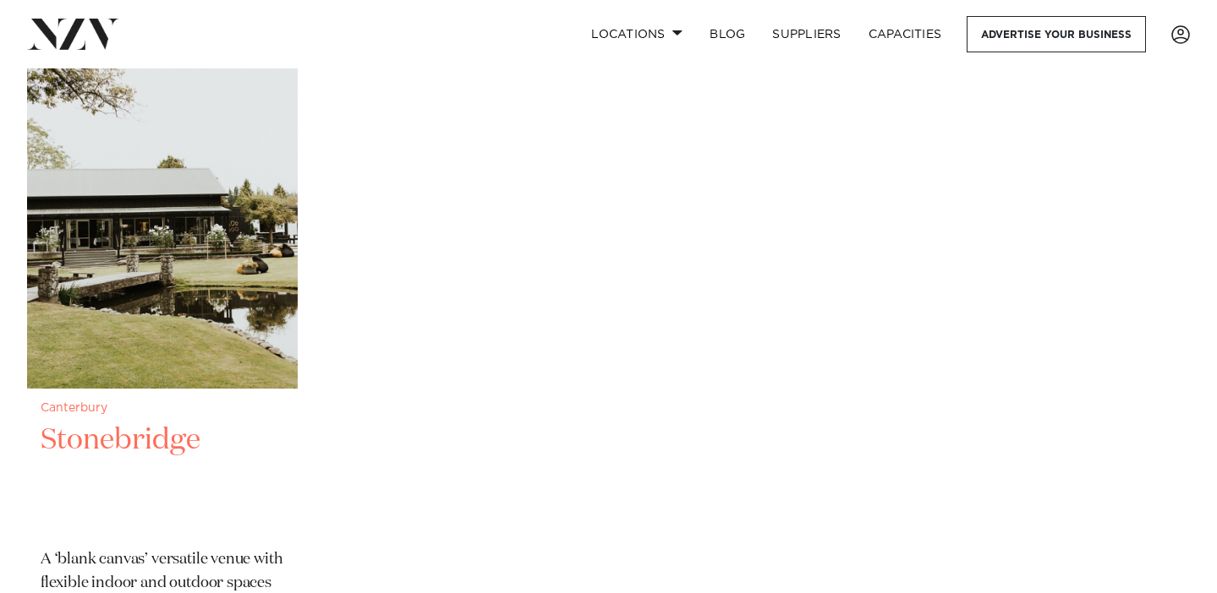
click at [203, 263] on img at bounding box center [162, 207] width 271 height 363
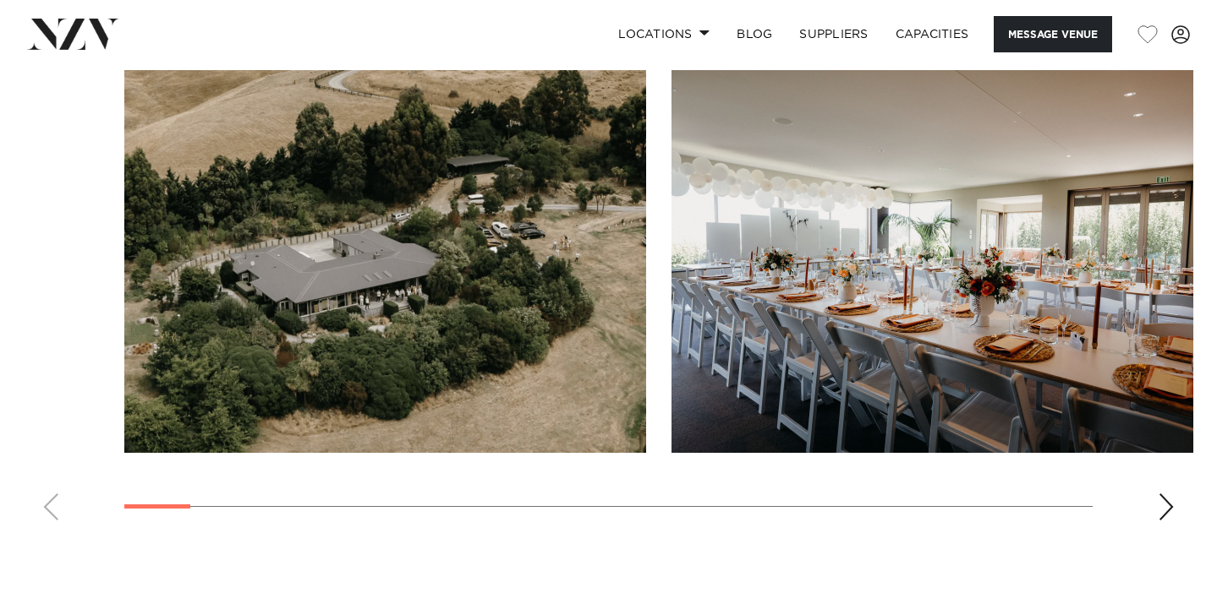
scroll to position [1654, 0]
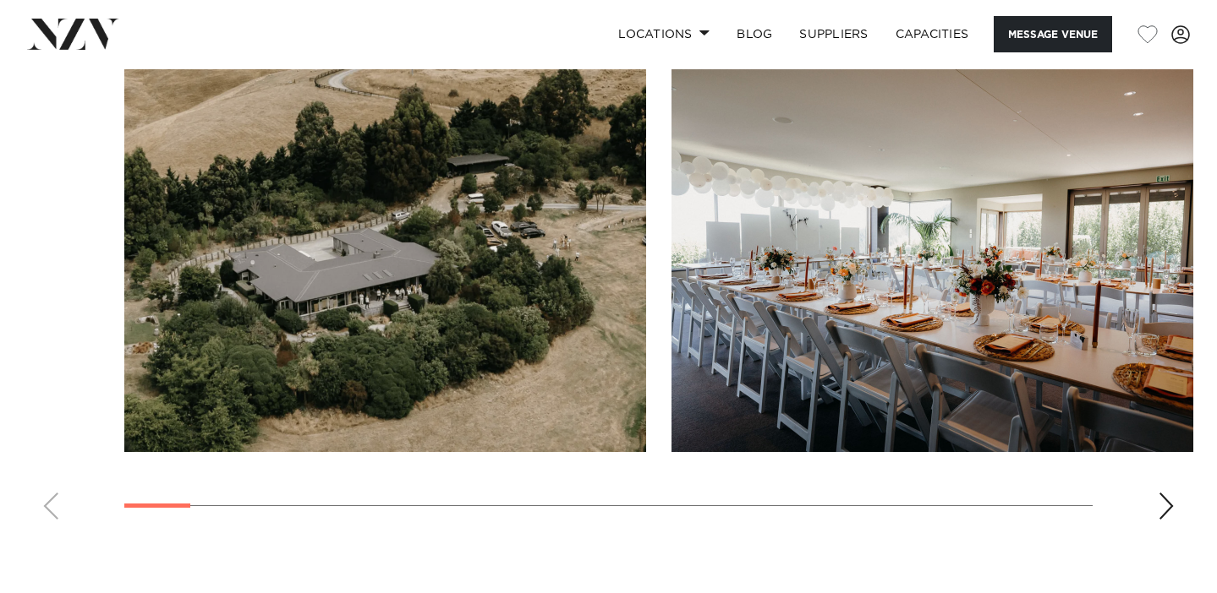
click at [1169, 495] on div "Next slide" at bounding box center [1165, 506] width 17 height 27
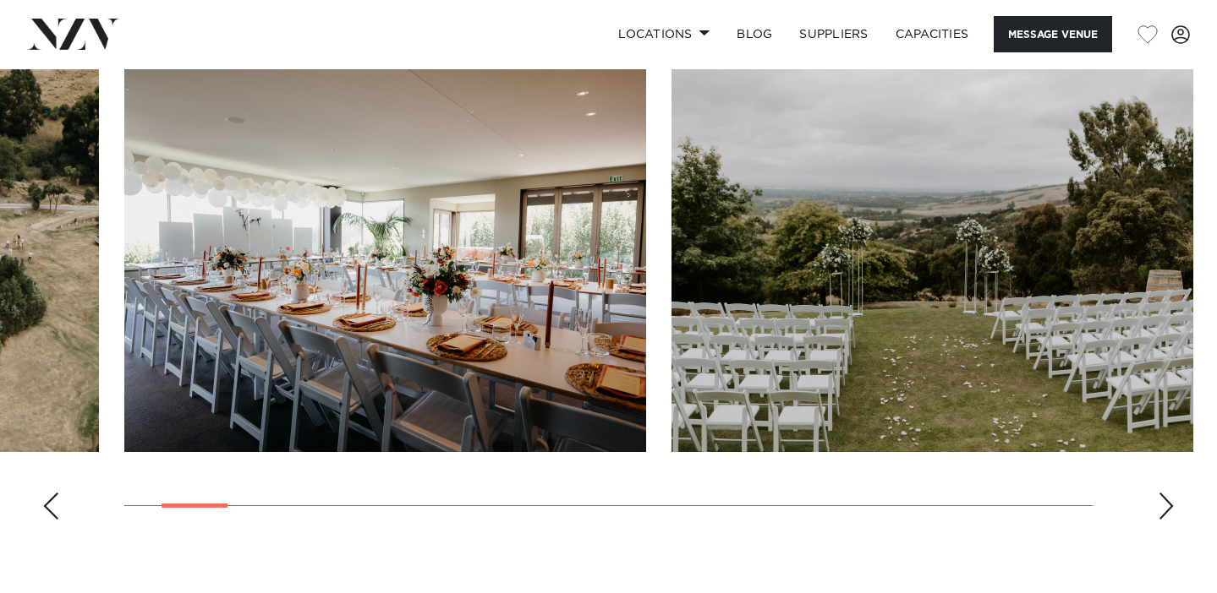
click at [1169, 495] on div "Next slide" at bounding box center [1165, 506] width 17 height 27
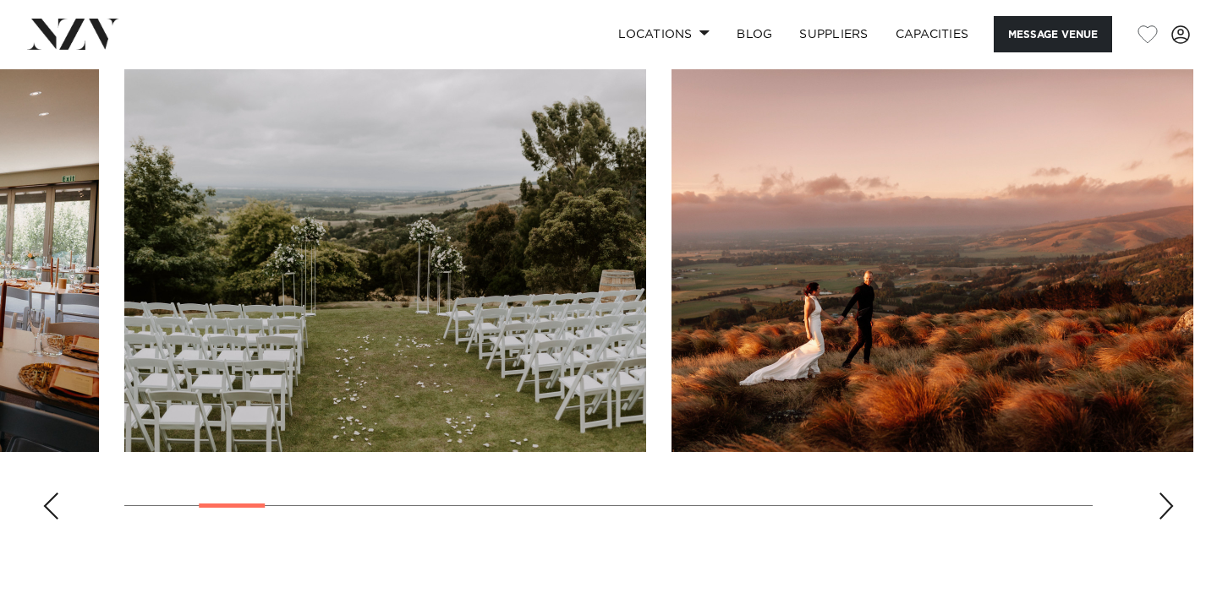
click at [1169, 495] on div "Next slide" at bounding box center [1165, 506] width 17 height 27
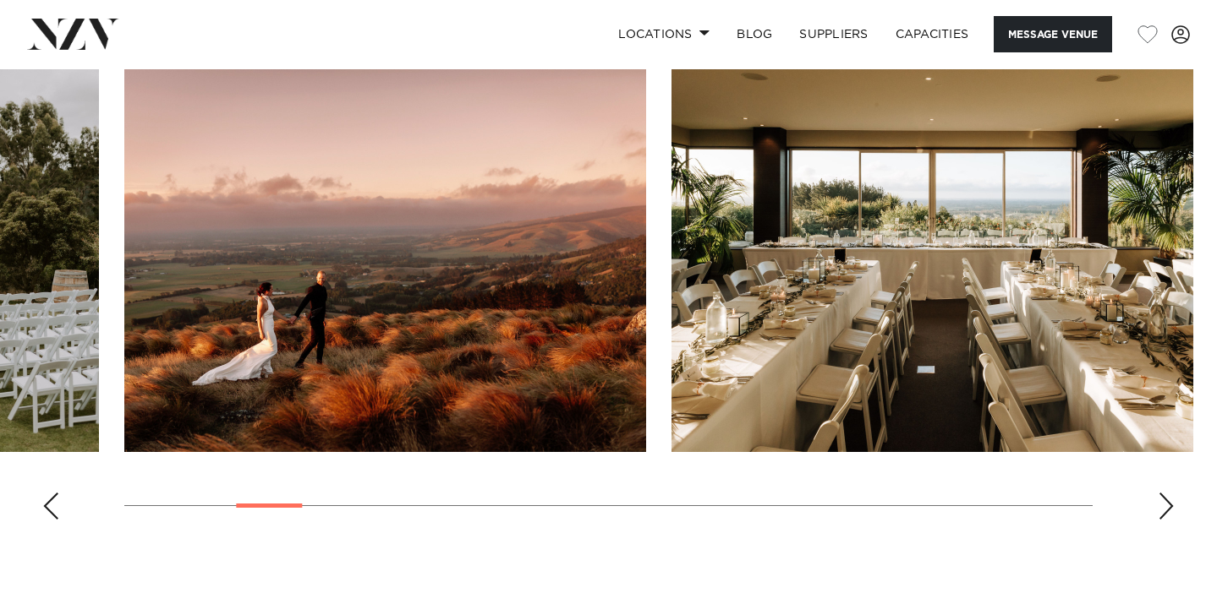
click at [1169, 495] on div "Next slide" at bounding box center [1165, 506] width 17 height 27
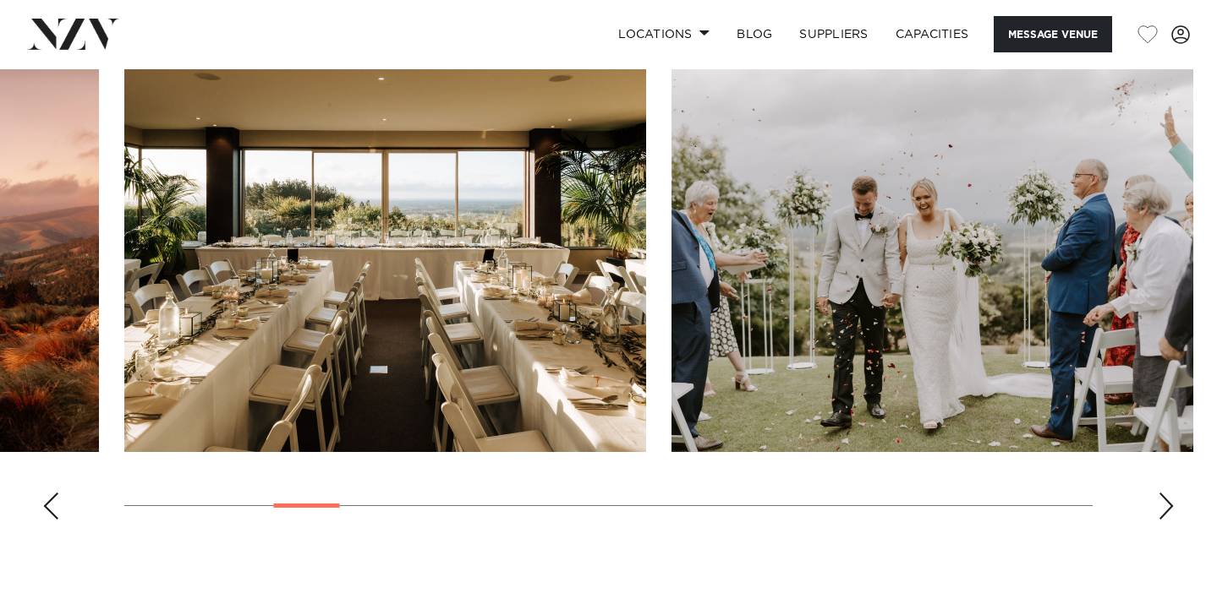
click at [1170, 512] on div "Next slide" at bounding box center [1165, 506] width 17 height 27
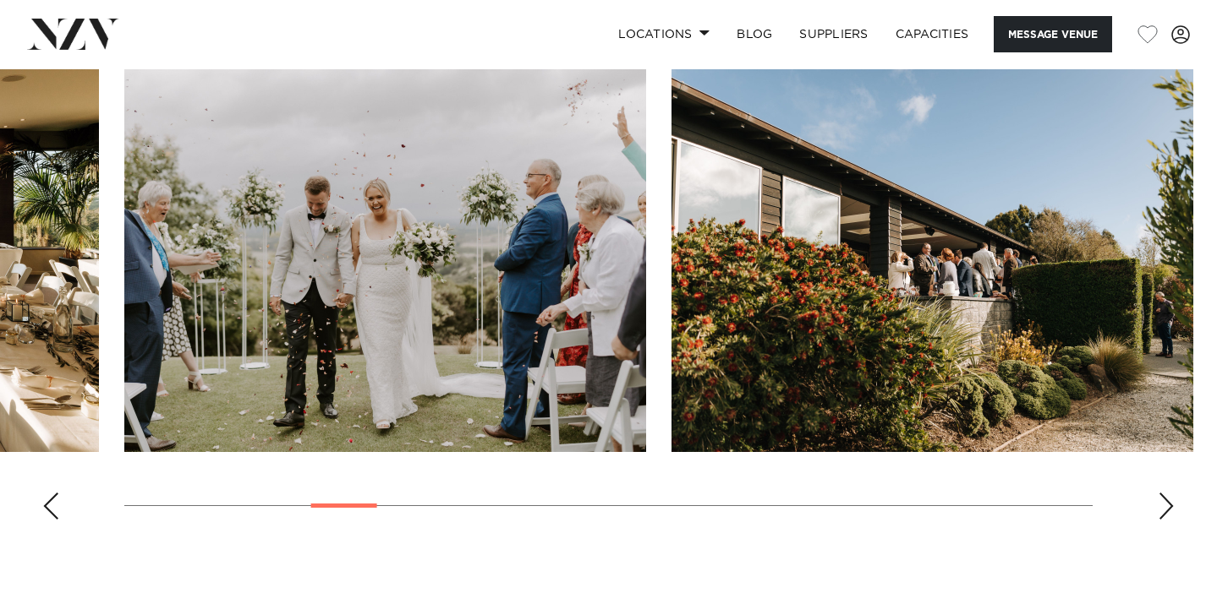
click at [1170, 512] on div "Next slide" at bounding box center [1165, 506] width 17 height 27
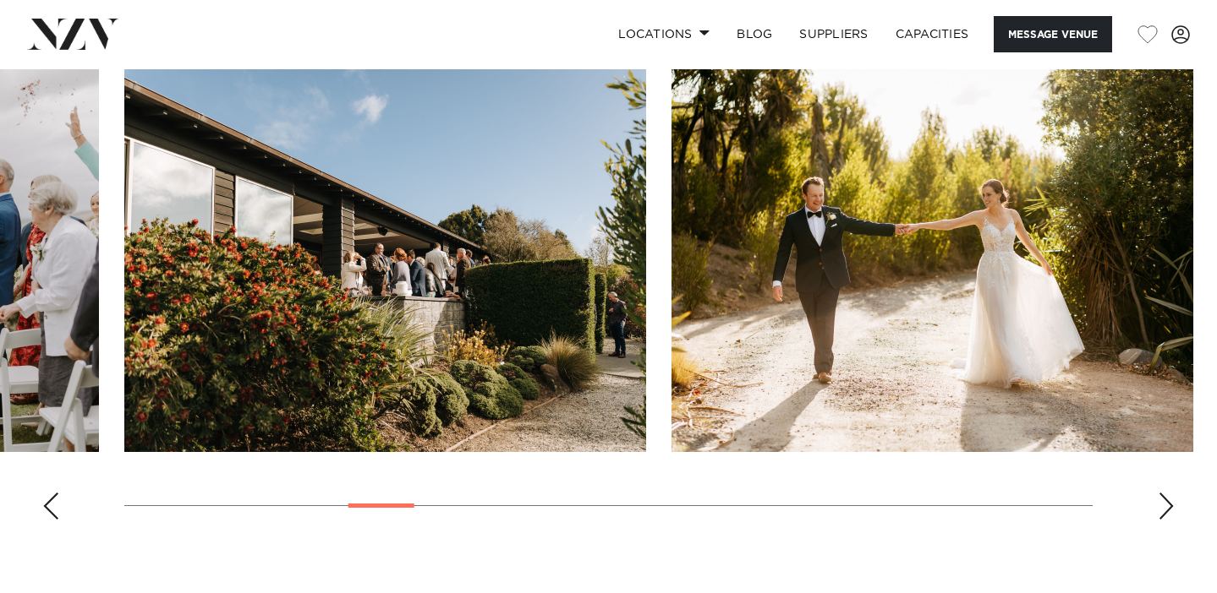
click at [1170, 512] on div "Next slide" at bounding box center [1165, 506] width 17 height 27
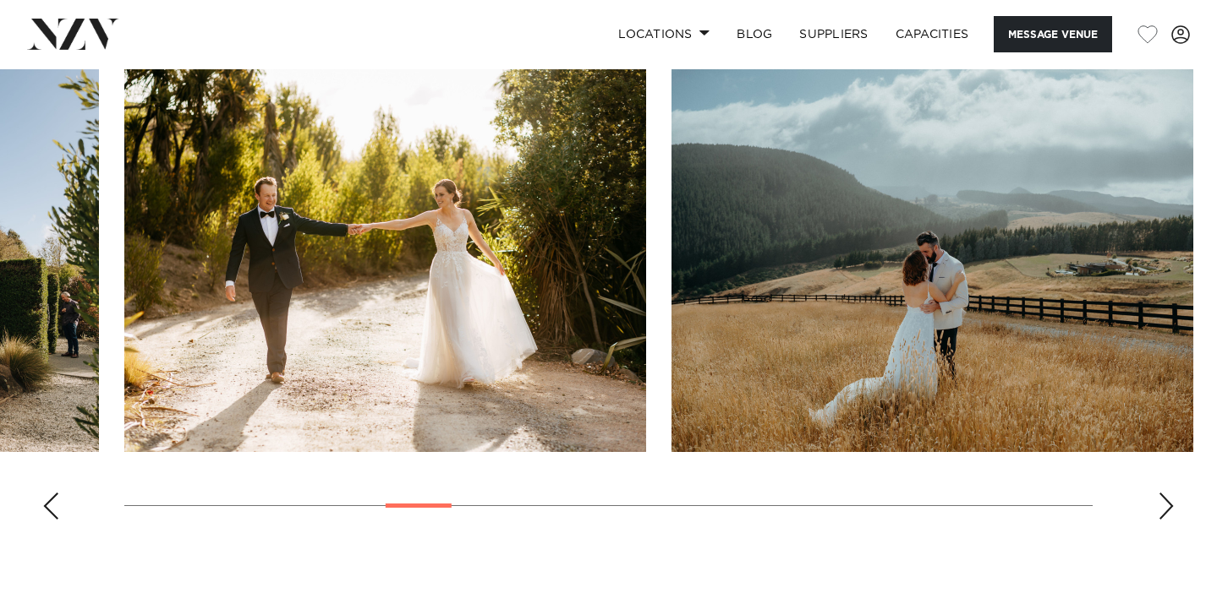
click at [1170, 512] on div "Next slide" at bounding box center [1165, 506] width 17 height 27
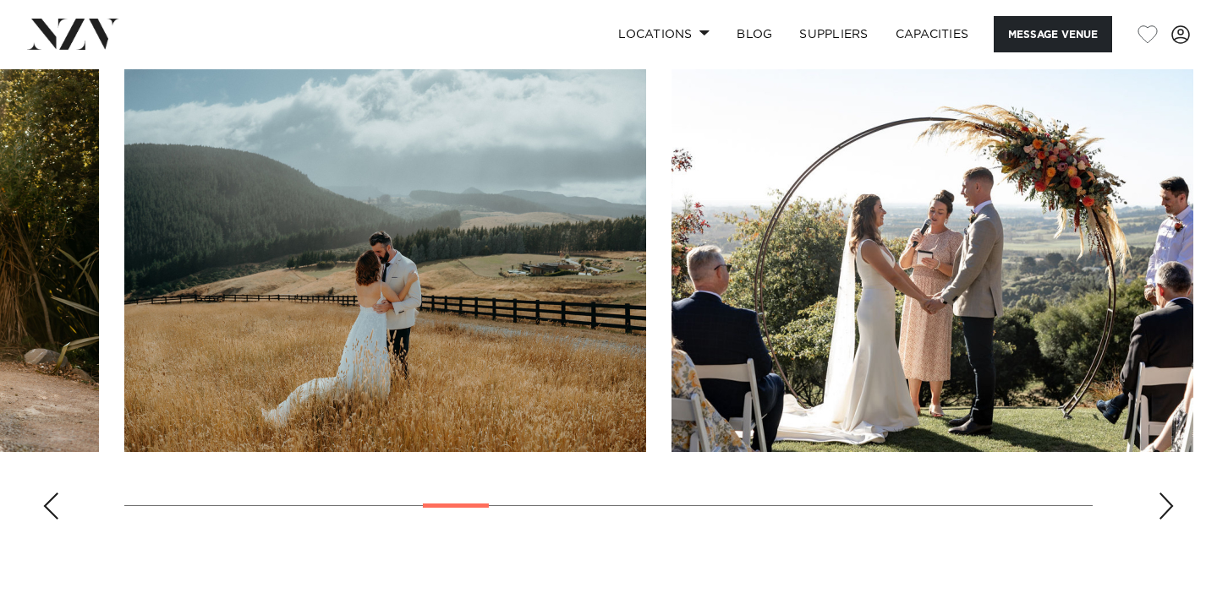
click at [1170, 512] on div "Next slide" at bounding box center [1165, 506] width 17 height 27
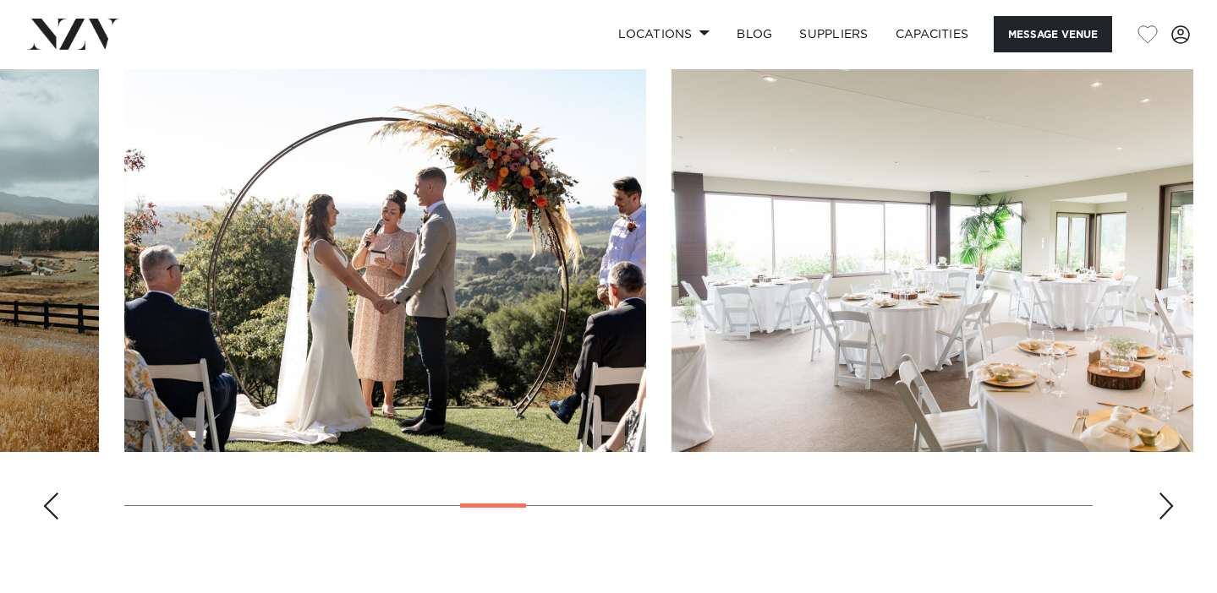
click at [1169, 512] on div "Next slide" at bounding box center [1165, 506] width 17 height 27
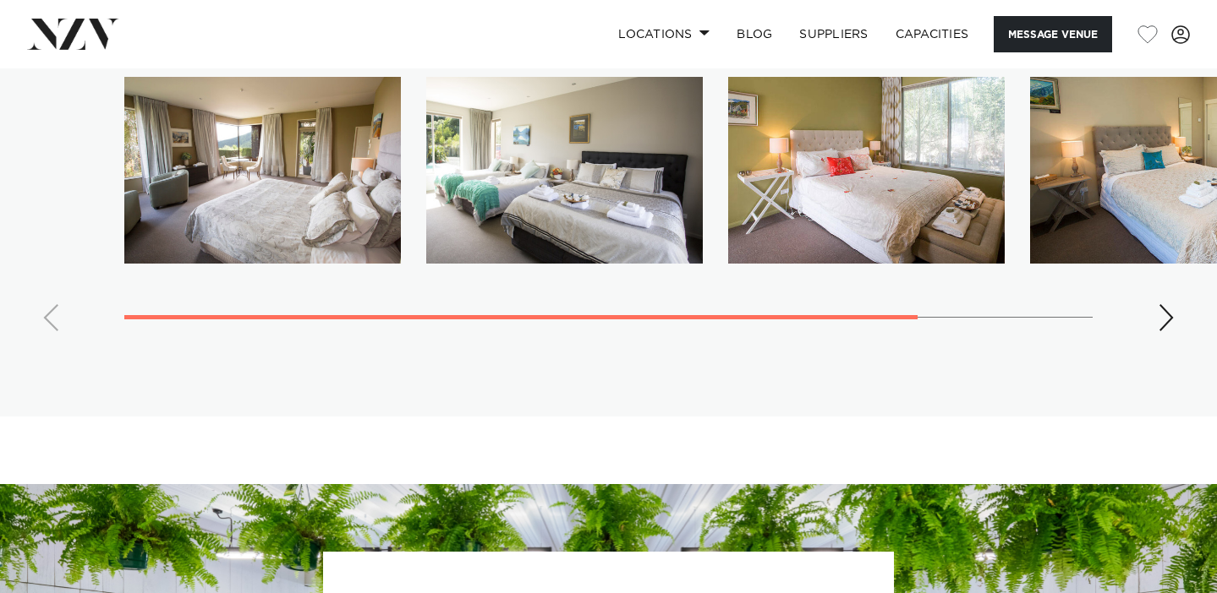
scroll to position [2755, 0]
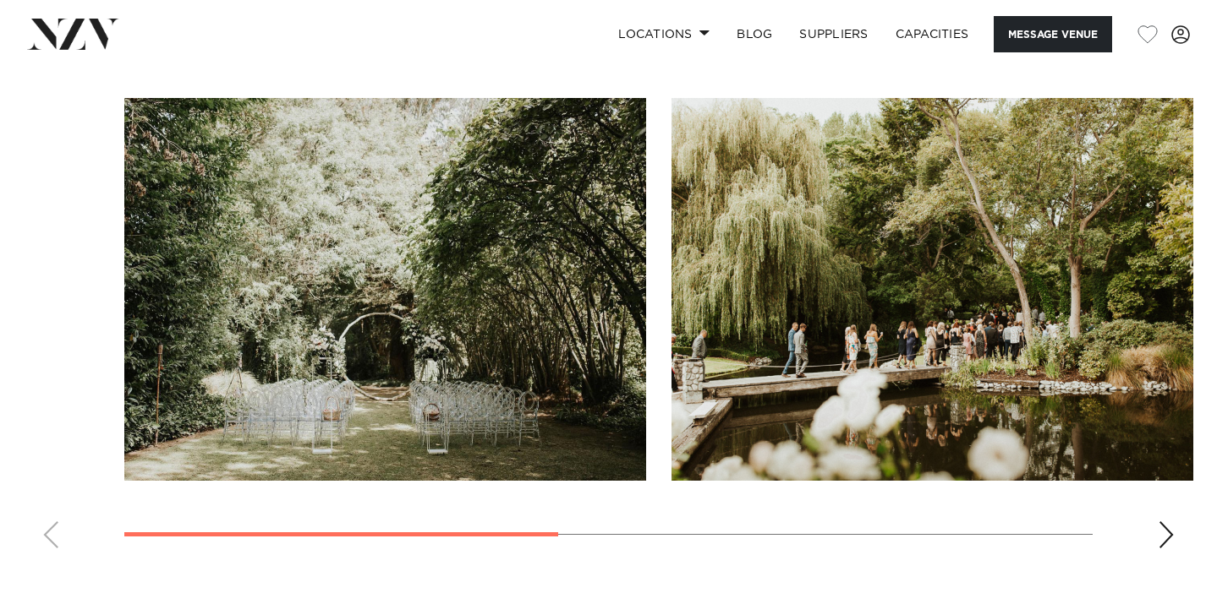
scroll to position [1261, 0]
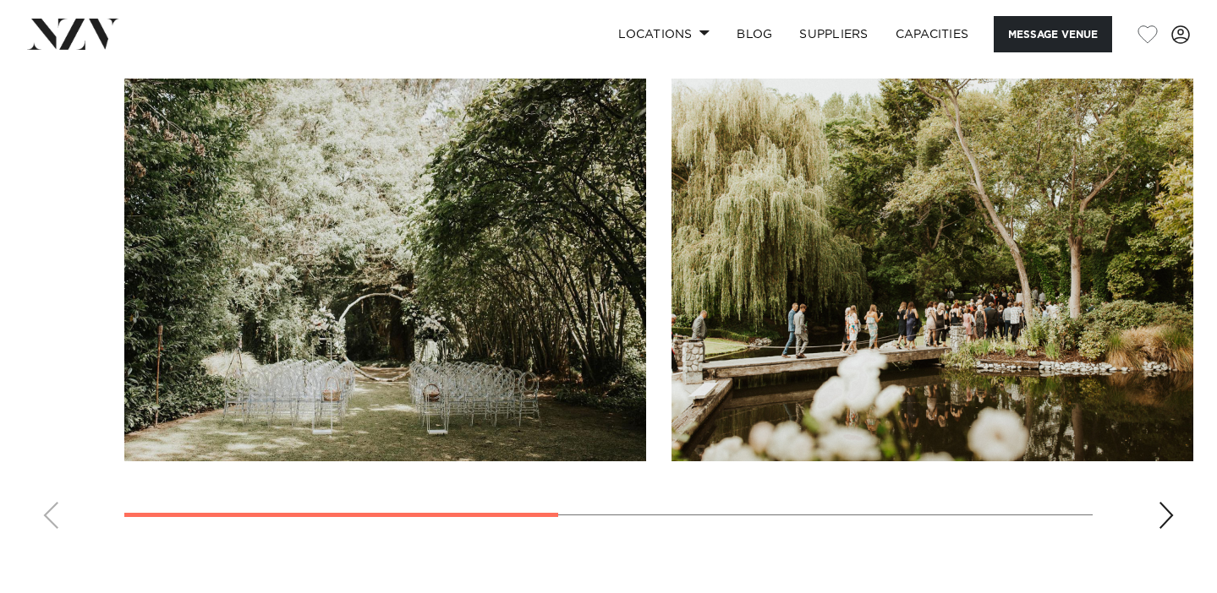
click at [1159, 510] on div "Next slide" at bounding box center [1165, 515] width 17 height 27
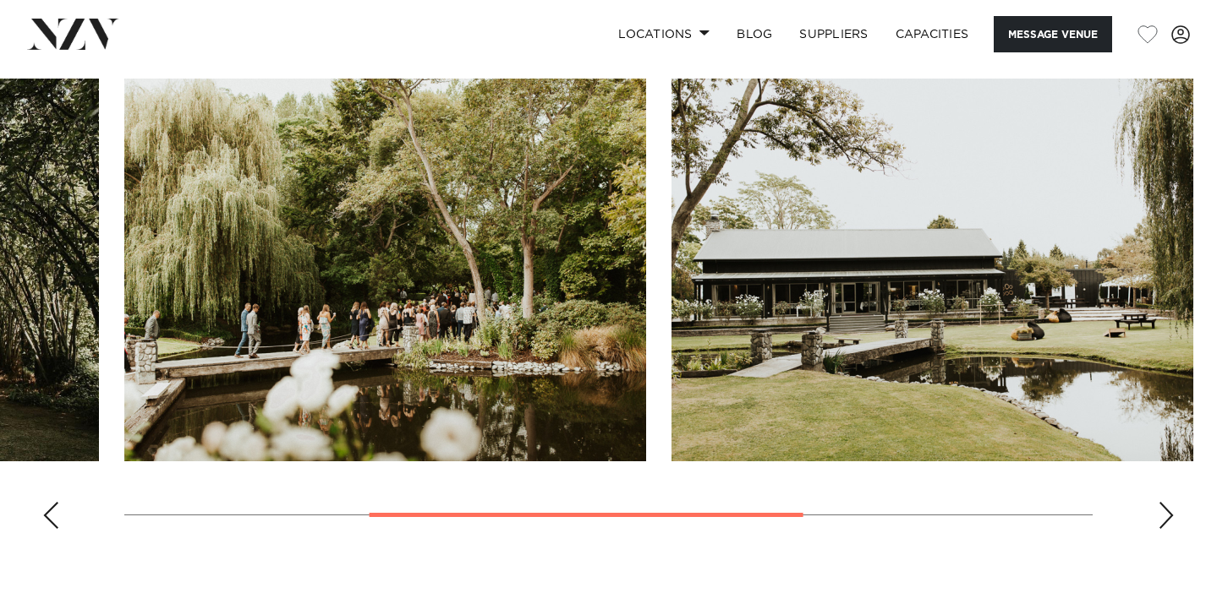
click at [1159, 510] on div "Next slide" at bounding box center [1165, 515] width 17 height 27
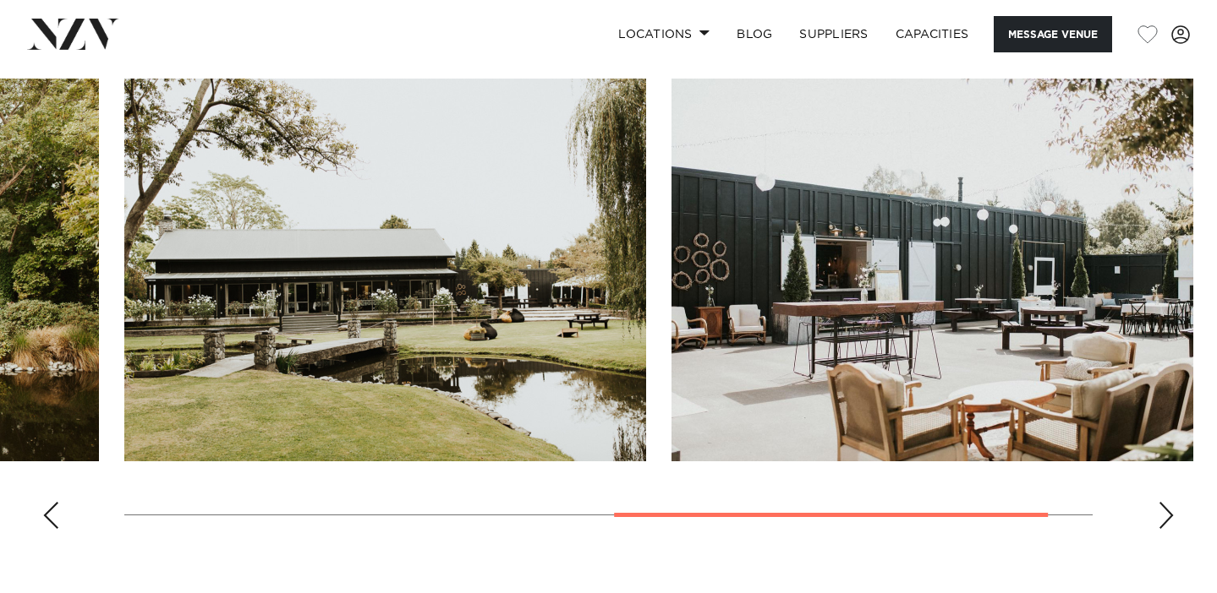
click at [1159, 510] on div "Next slide" at bounding box center [1165, 515] width 17 height 27
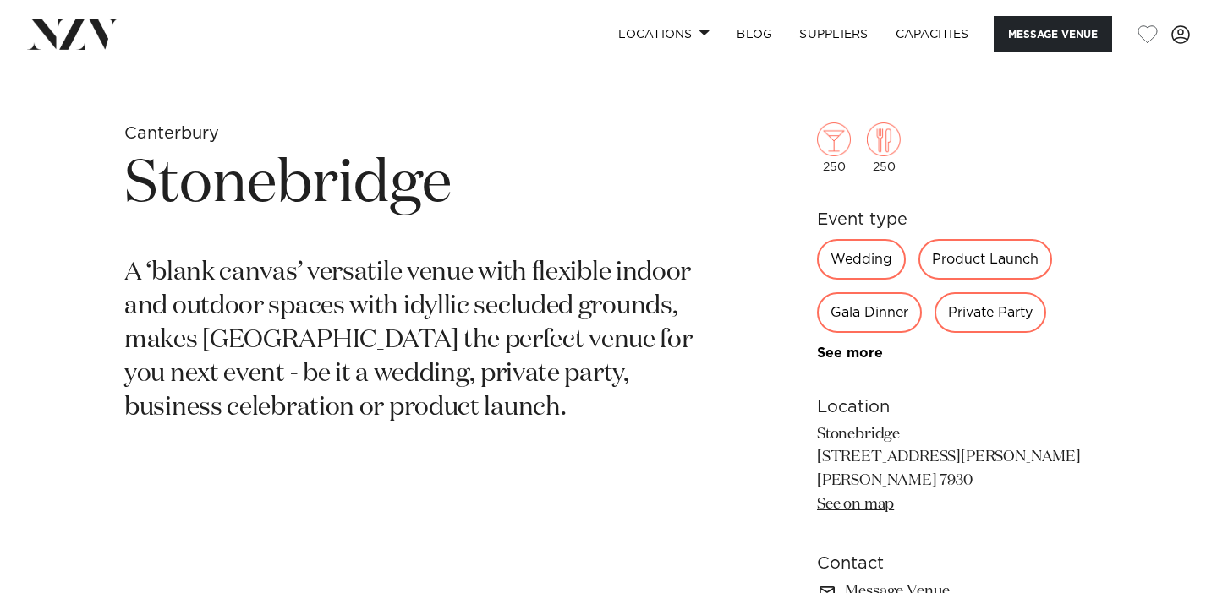
scroll to position [606, 0]
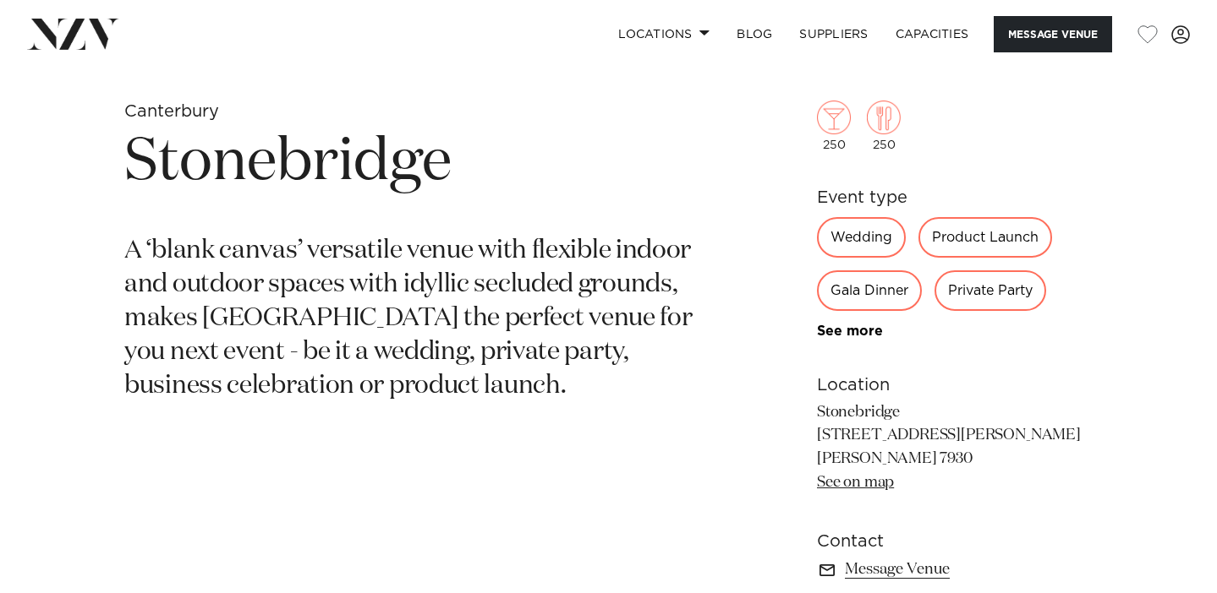
click at [326, 172] on h1 "Stonebridge" at bounding box center [410, 163] width 572 height 78
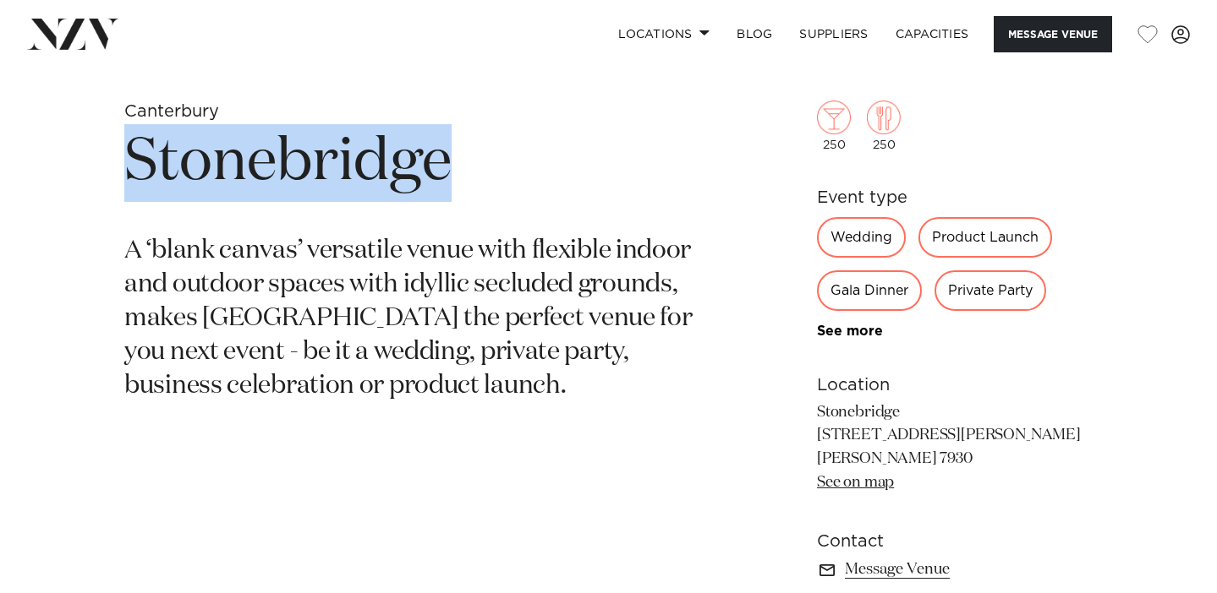
click at [326, 172] on h1 "Stonebridge" at bounding box center [410, 163] width 572 height 78
copy h1 "Stonebridge"
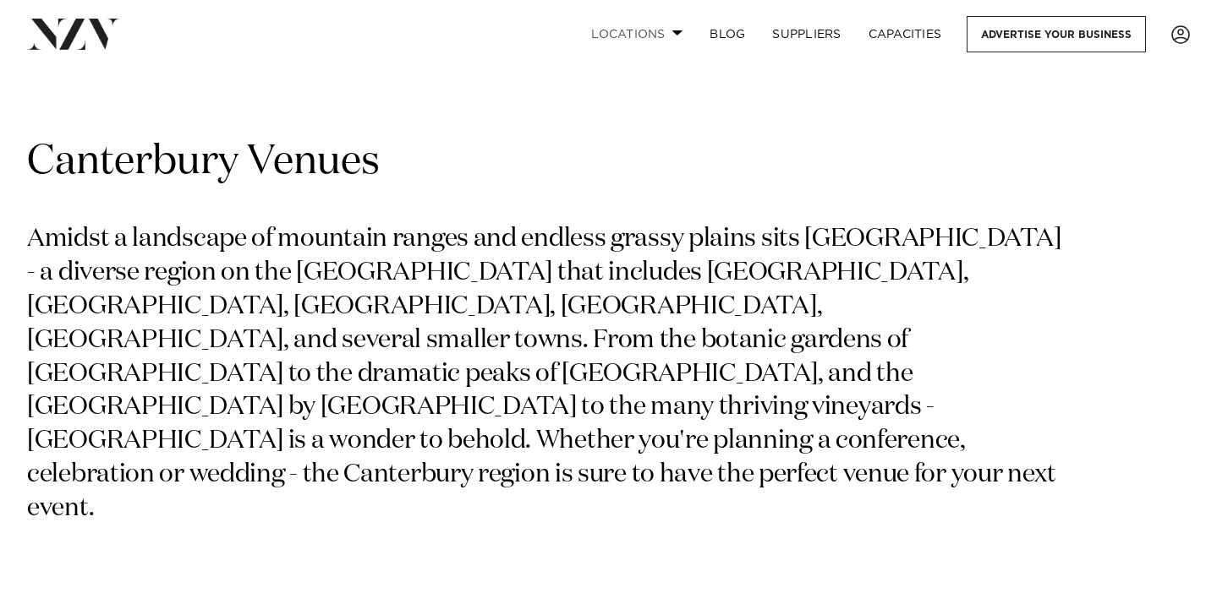
click at [646, 25] on link "Locations" at bounding box center [636, 34] width 118 height 36
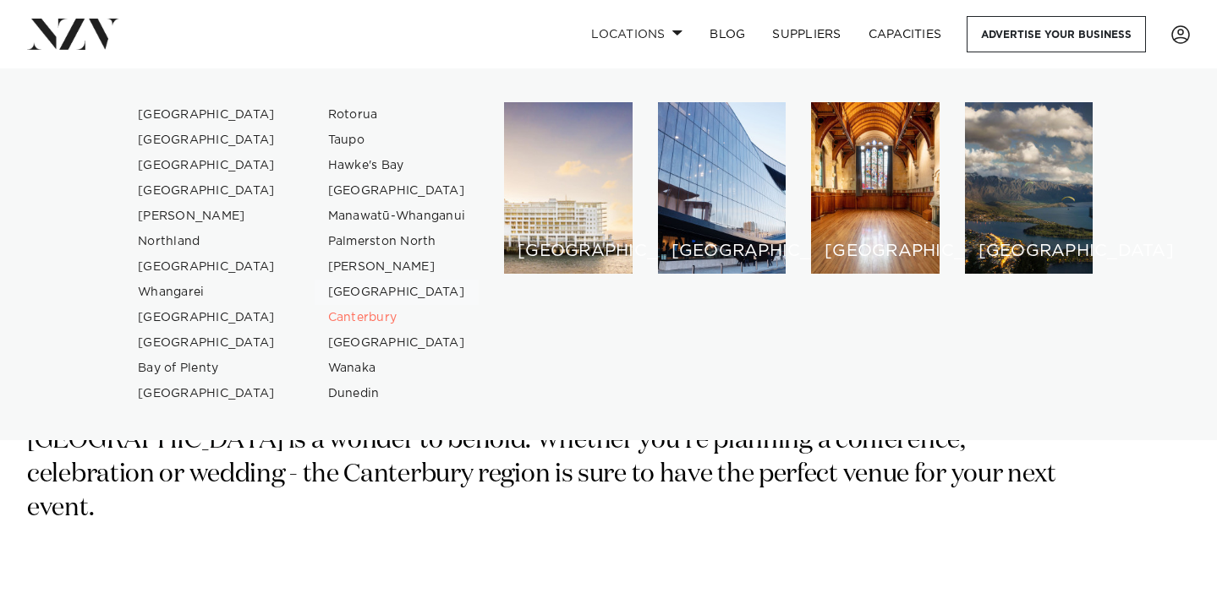
click at [392, 293] on link "[GEOGRAPHIC_DATA]" at bounding box center [397, 292] width 165 height 25
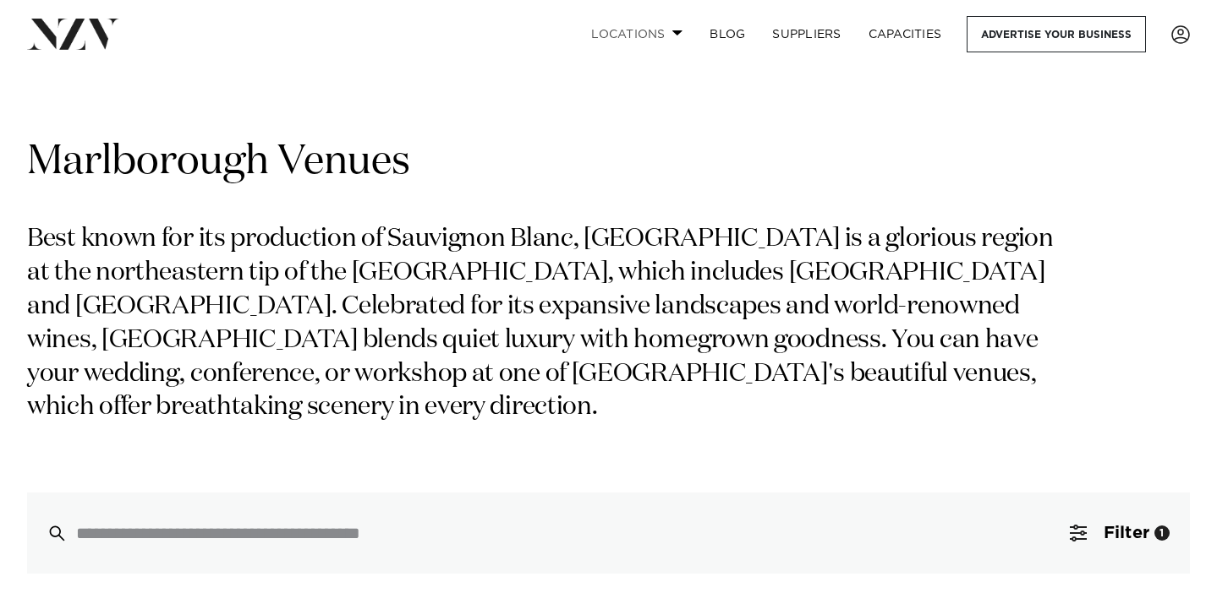
click at [631, 29] on link "Locations" at bounding box center [636, 34] width 118 height 36
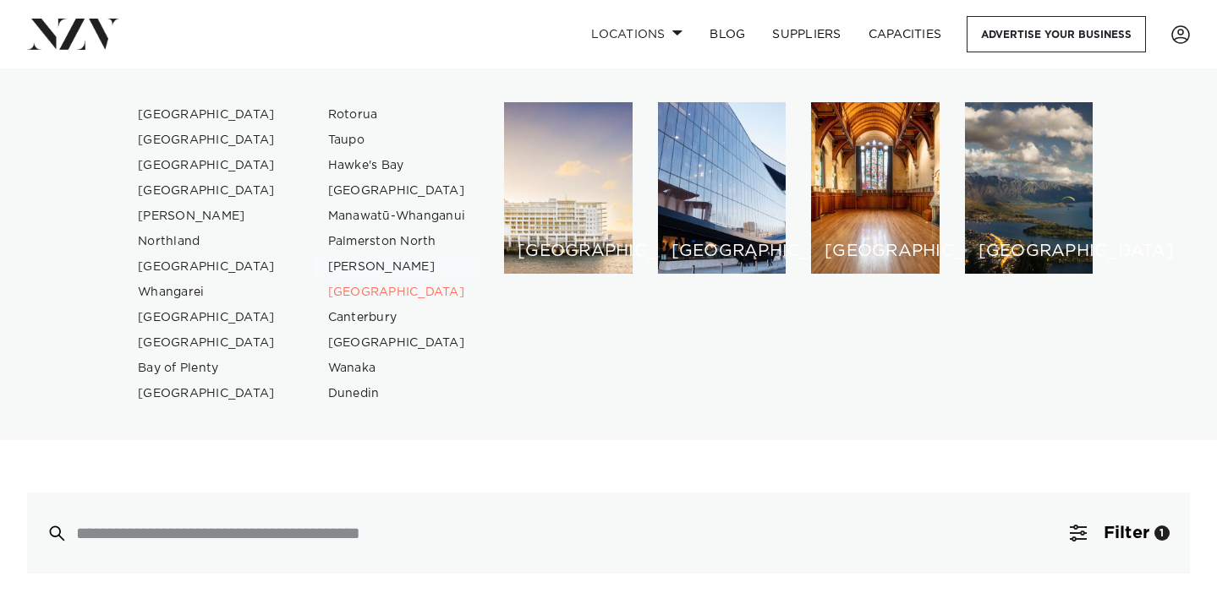
click at [382, 264] on link "[PERSON_NAME]" at bounding box center [397, 266] width 165 height 25
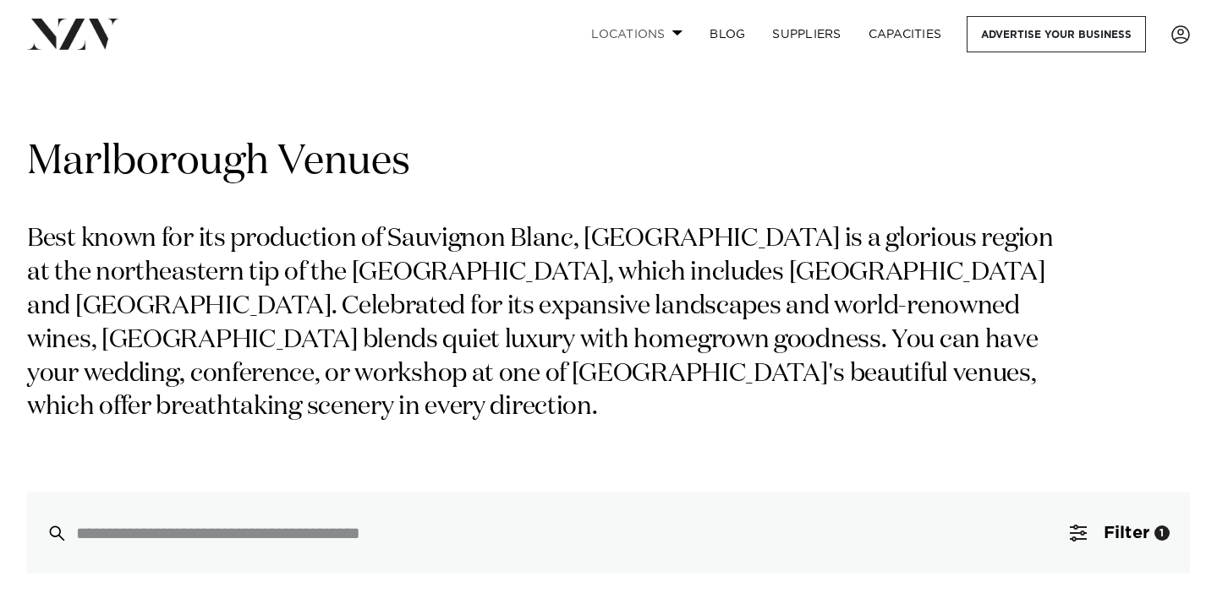
click at [630, 39] on link "Locations" at bounding box center [636, 34] width 118 height 36
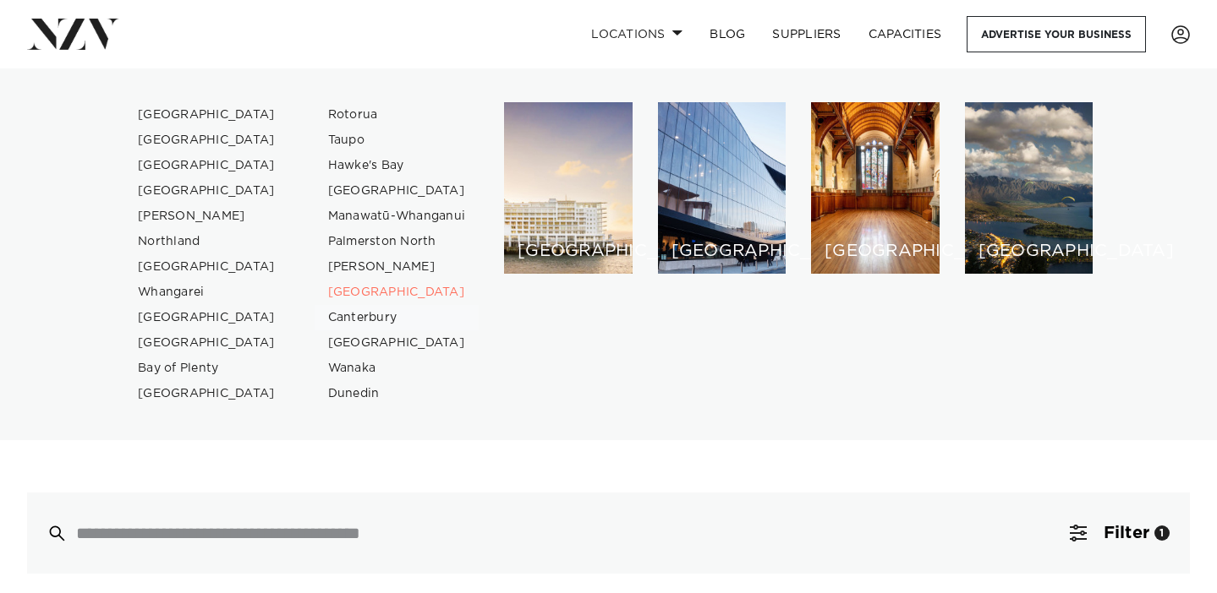
click at [372, 320] on link "Canterbury" at bounding box center [397, 317] width 165 height 25
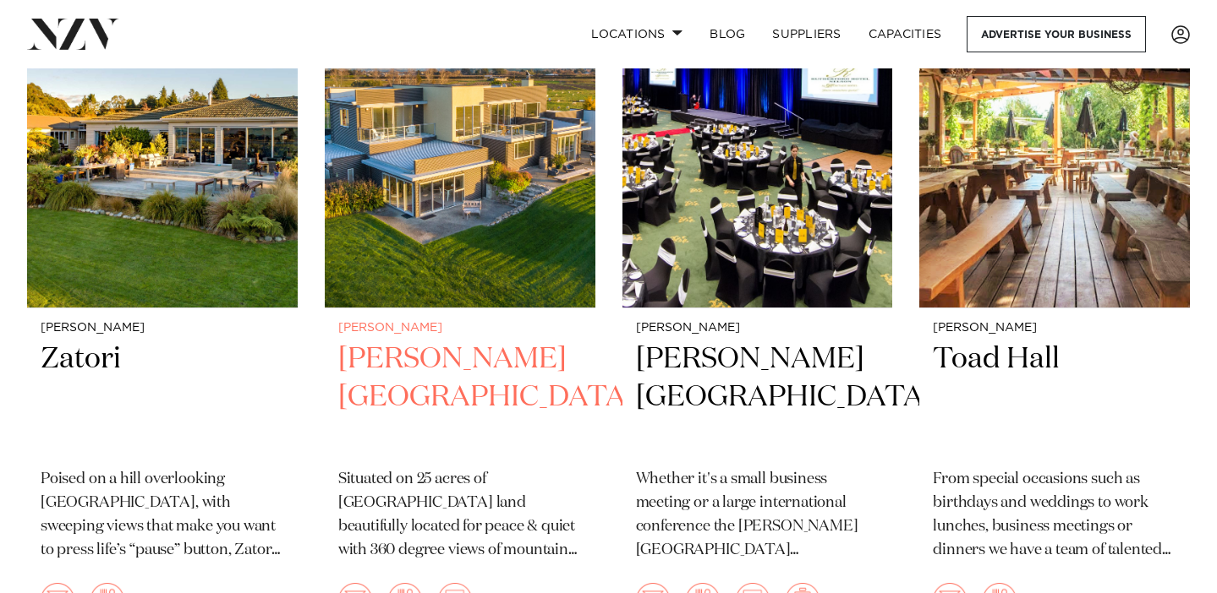
scroll to position [780, 0]
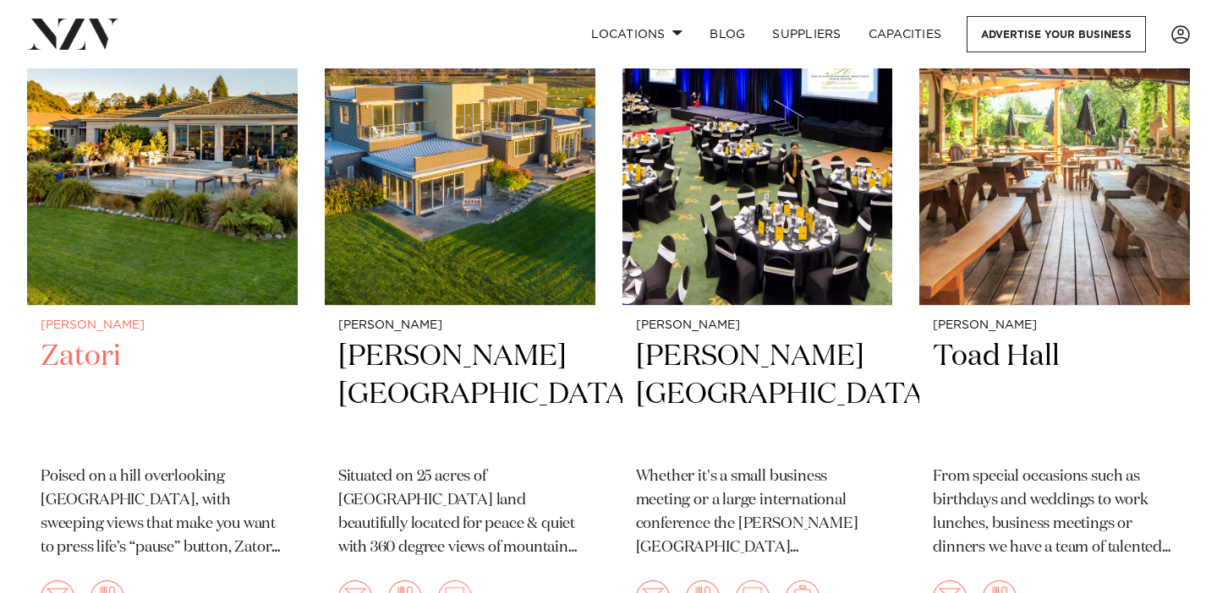
click at [222, 190] on img at bounding box center [162, 124] width 271 height 363
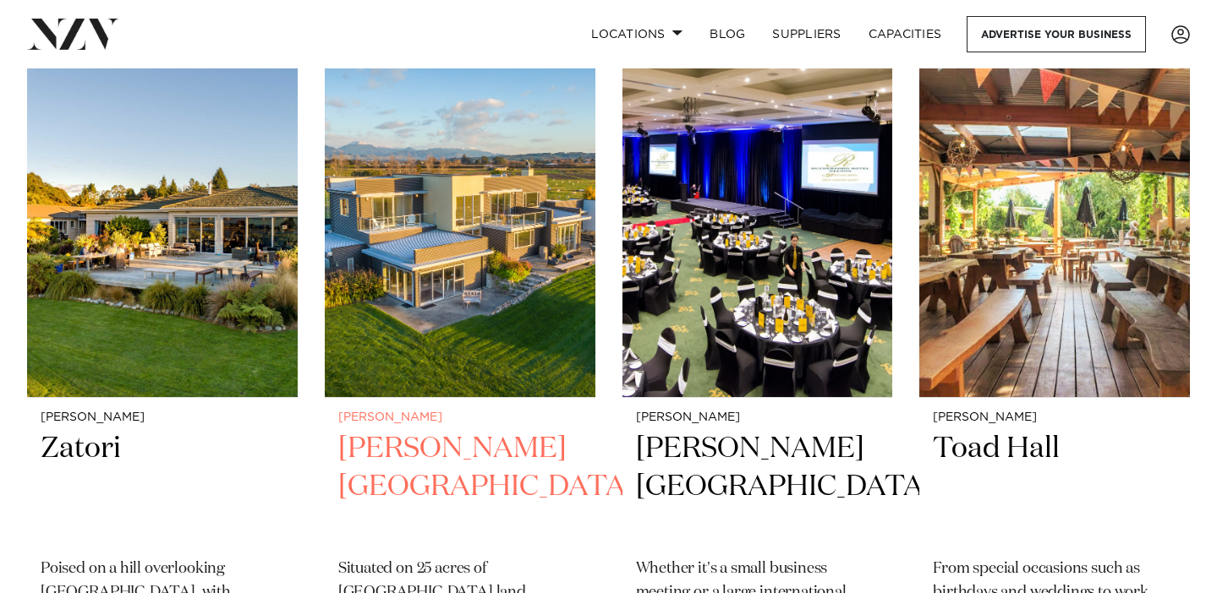
scroll to position [686, 0]
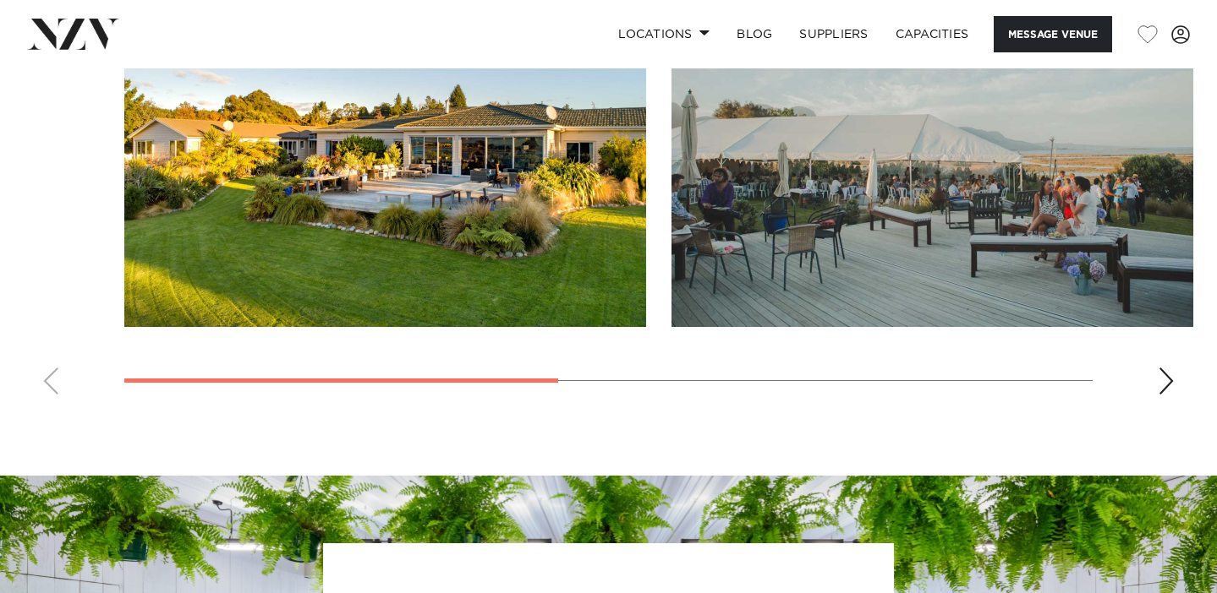
scroll to position [1332, 0]
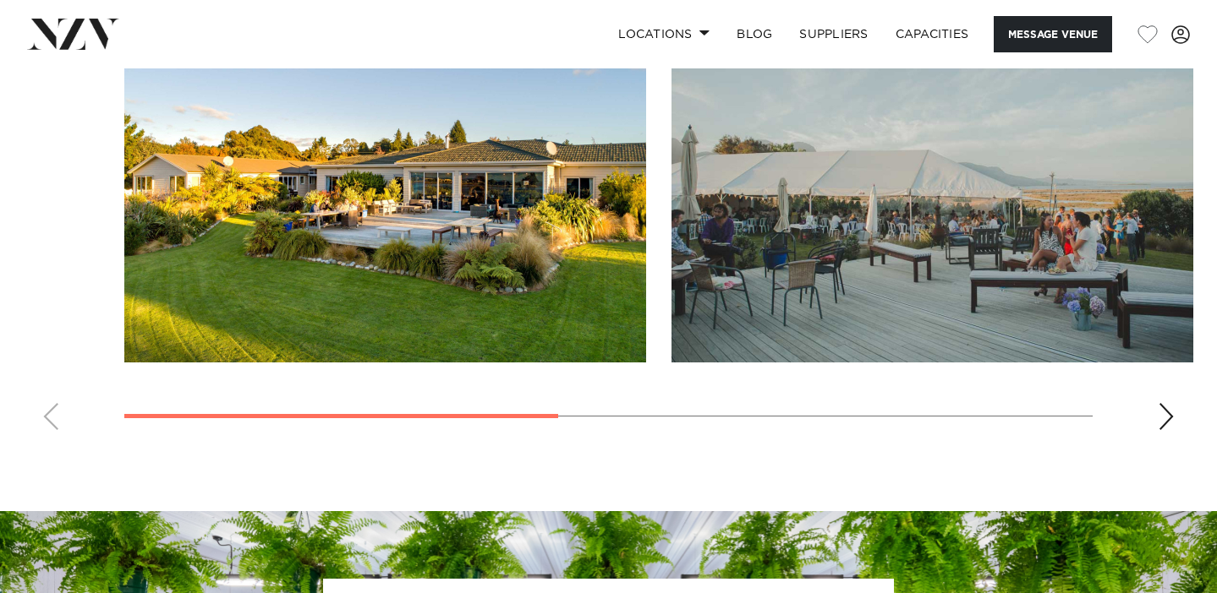
click at [1156, 414] on swiper-container at bounding box center [608, 212] width 1217 height 464
click at [1173, 417] on div "Next slide" at bounding box center [1165, 416] width 17 height 27
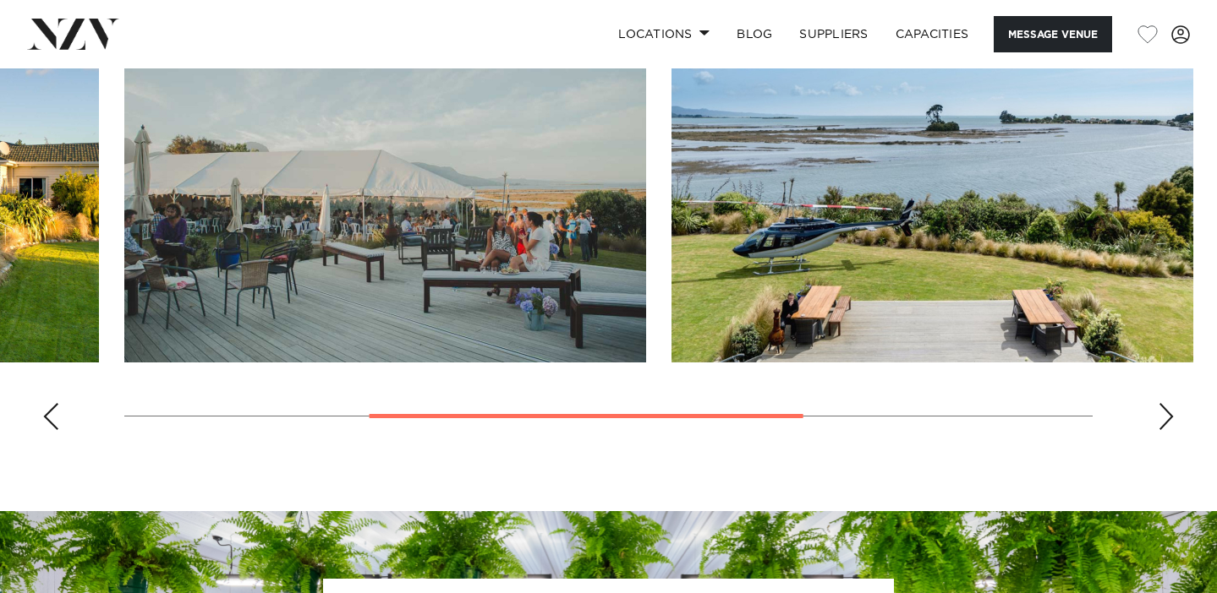
click at [1173, 417] on div "Next slide" at bounding box center [1165, 416] width 17 height 27
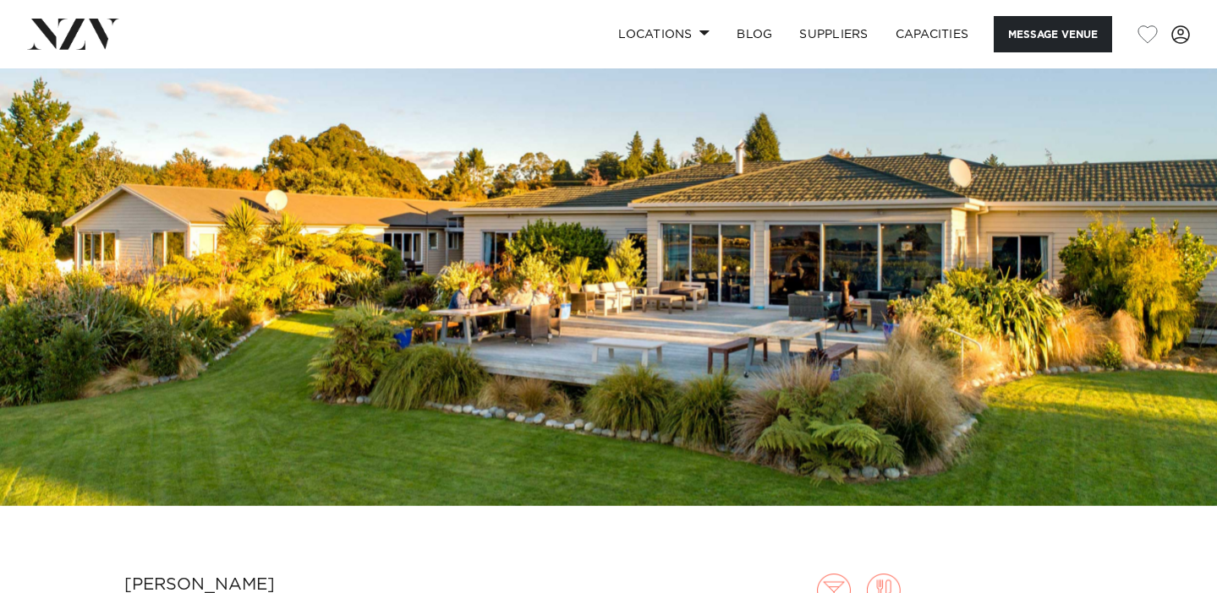
scroll to position [0, 0]
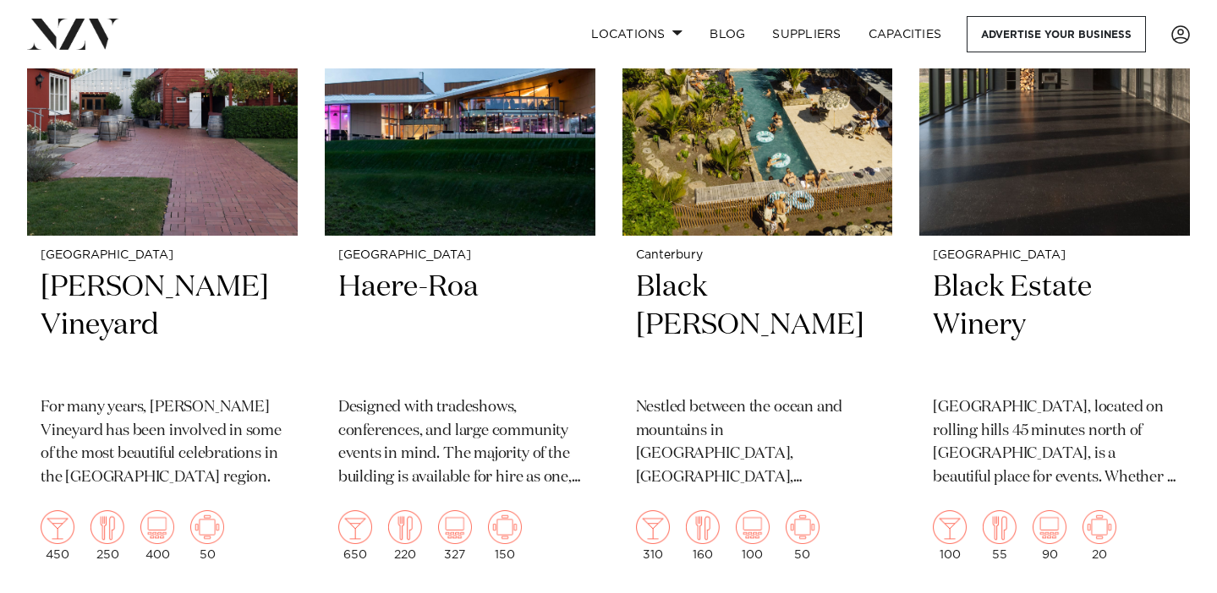
scroll to position [947, 0]
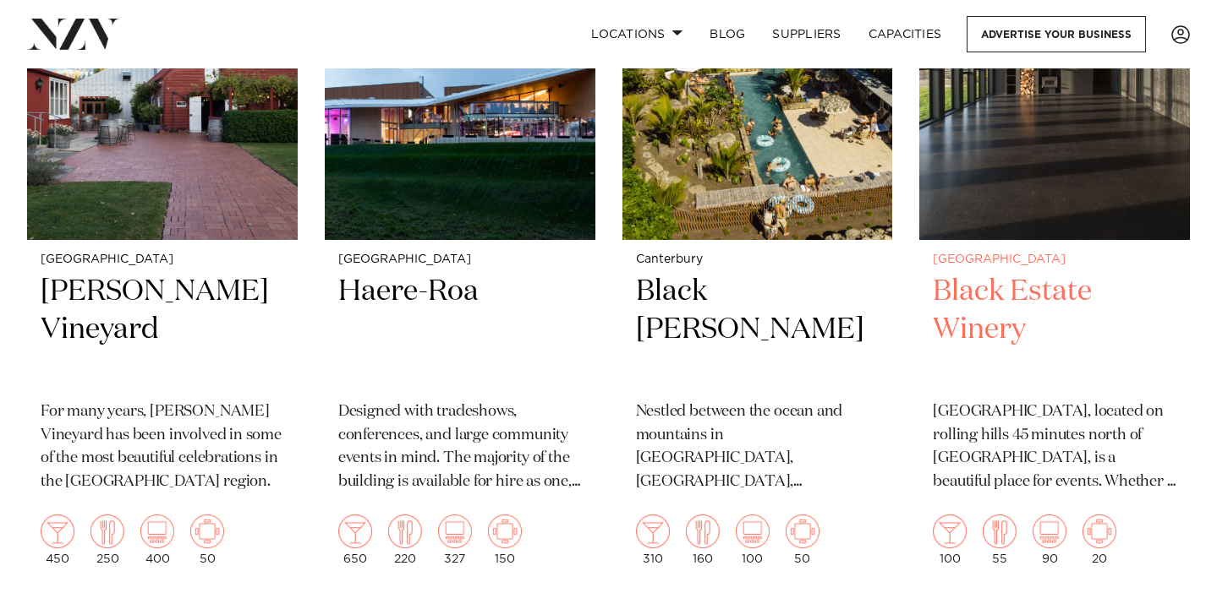
click at [994, 273] on h2 "Black Estate Winery" at bounding box center [1054, 330] width 243 height 114
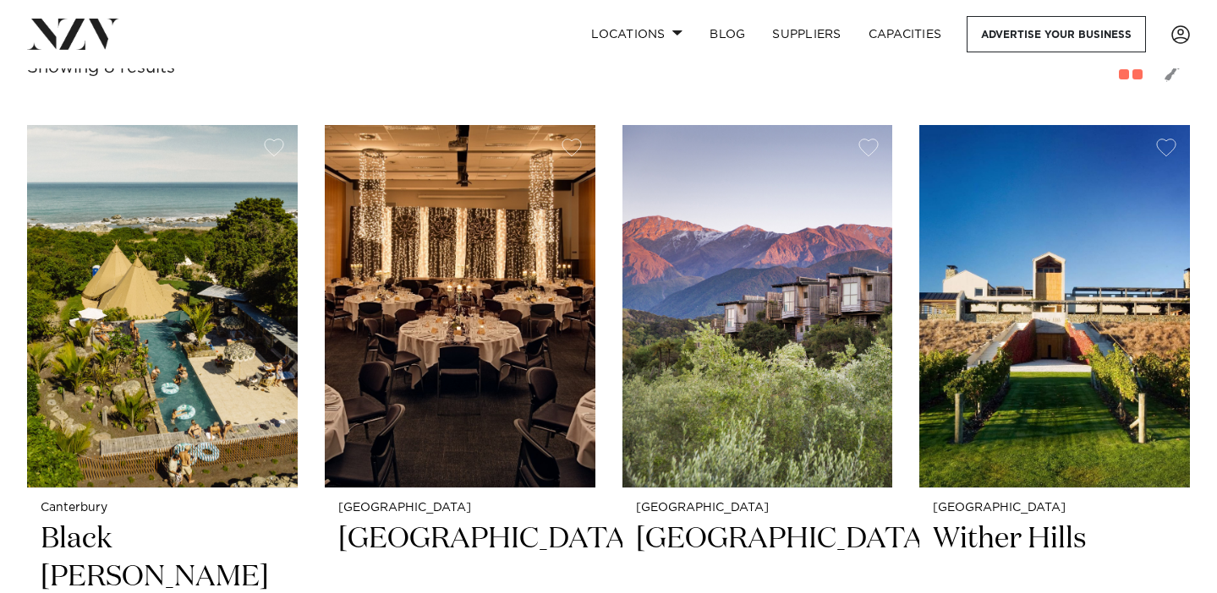
scroll to position [603, 0]
